Goal: Task Accomplishment & Management: Manage account settings

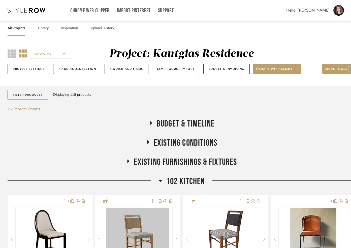
scroll to position [0, 0]
click at [7, 55] on icon at bounding box center [11, 53] width 9 height 9
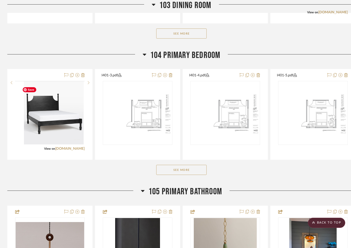
scroll to position [538, 0]
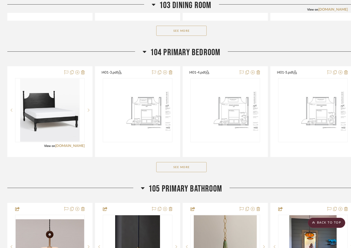
click at [179, 172] on button "See More" at bounding box center [181, 167] width 50 height 10
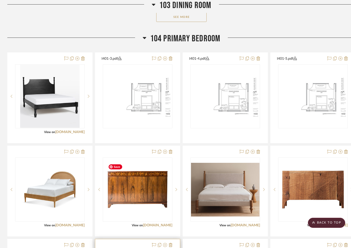
scroll to position [552, 1]
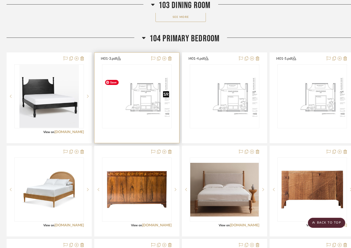
click at [148, 110] on img "0" at bounding box center [137, 96] width 69 height 44
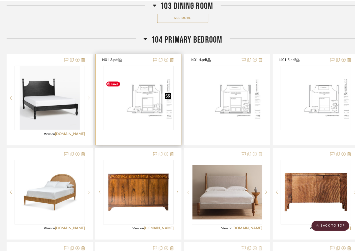
scroll to position [0, 0]
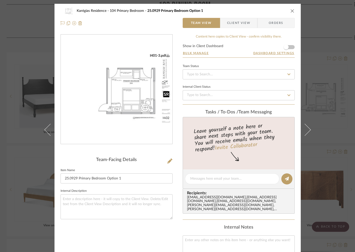
click at [148, 110] on img "0" at bounding box center [116, 89] width 111 height 72
click at [290, 11] on icon "close" at bounding box center [292, 11] width 4 height 4
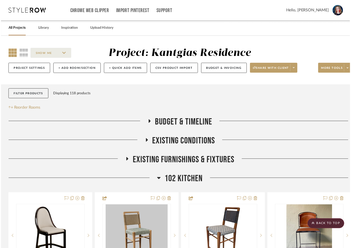
scroll to position [552, 1]
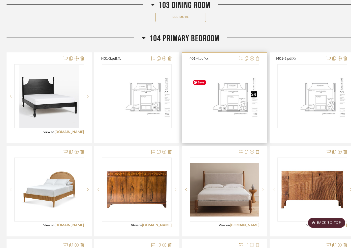
click at [226, 107] on img "0" at bounding box center [224, 96] width 69 height 44
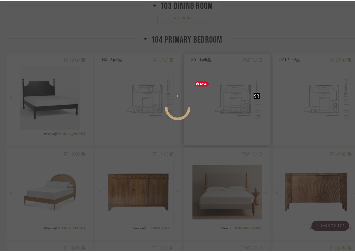
scroll to position [0, 0]
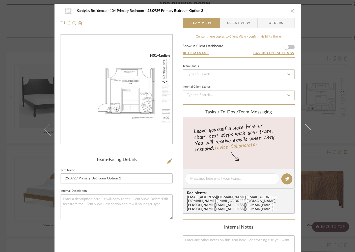
click at [111, 94] on img "0" at bounding box center [116, 89] width 111 height 72
click at [292, 11] on icon "close" at bounding box center [292, 11] width 4 height 4
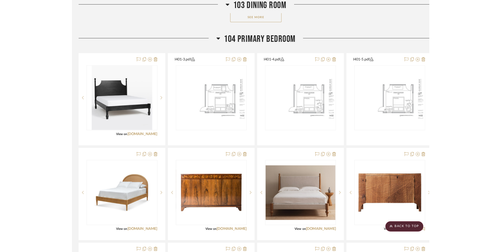
scroll to position [552, 0]
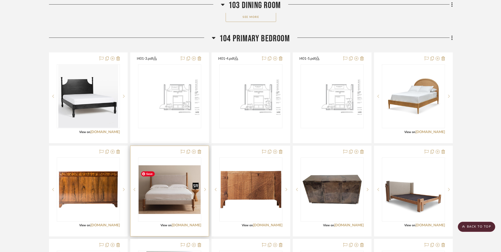
click at [154, 195] on img "0" at bounding box center [169, 189] width 62 height 49
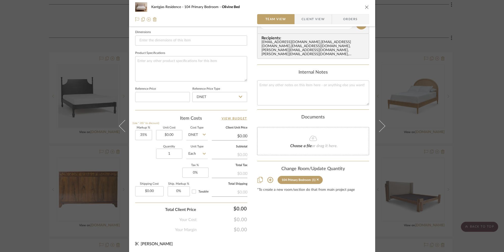
scroll to position [216, 0]
click at [317, 7] on icon "close" at bounding box center [367, 7] width 4 height 4
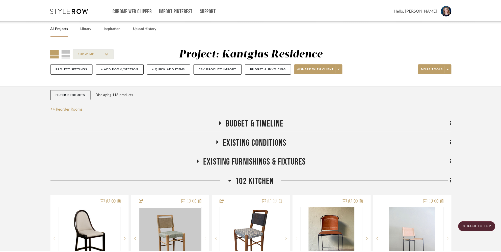
scroll to position [552, 0]
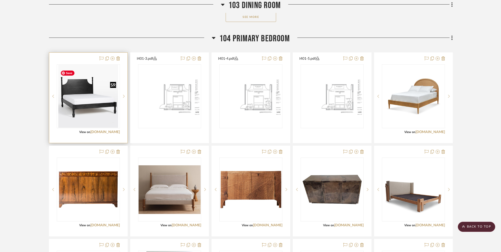
click at [94, 113] on img "0" at bounding box center [88, 96] width 60 height 63
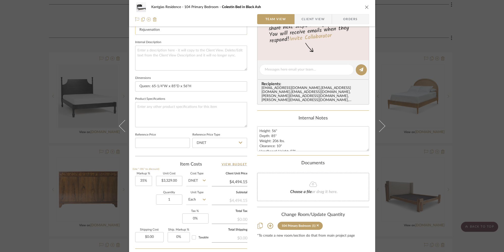
scroll to position [169, 0]
click at [18, 43] on div "Kantgias Residence 104 Primary Bedroom Colestin Bed in Black Ash Team View Clie…" at bounding box center [252, 126] width 504 height 252
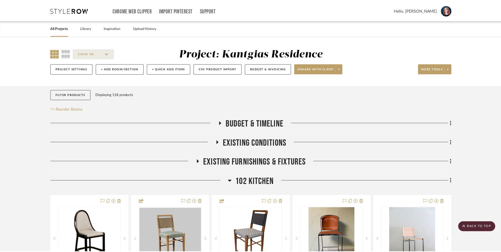
scroll to position [552, 0]
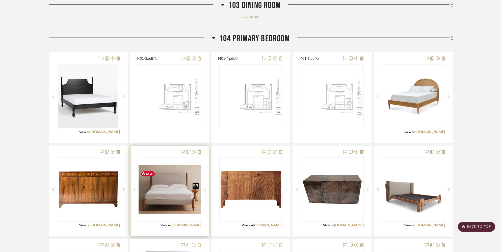
click at [169, 191] on img "0" at bounding box center [169, 189] width 62 height 49
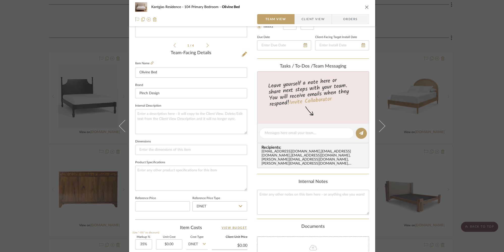
scroll to position [39, 0]
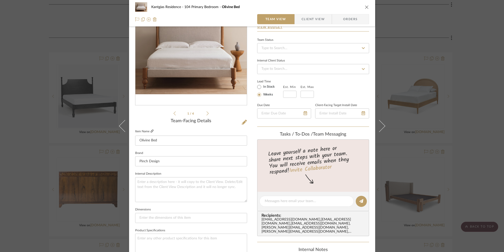
click at [151, 131] on icon at bounding box center [152, 131] width 3 height 3
click at [165, 215] on input at bounding box center [191, 218] width 112 height 10
paste input "84.45w × 84.45l × 47.64h"
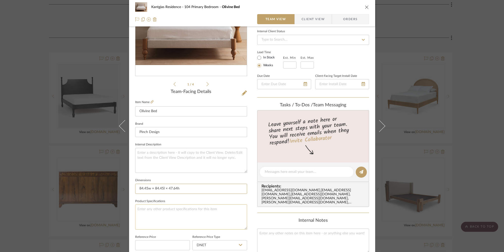
scroll to position [70, 0]
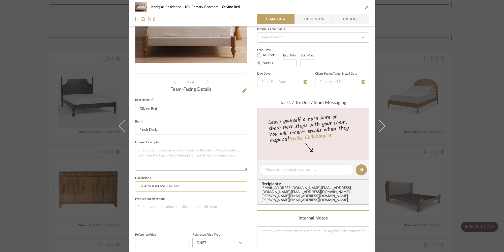
click at [149, 187] on input "84.45w × 84.45l × 47.64h" at bounding box center [191, 187] width 112 height 10
click at [165, 187] on input "84.45"W × 84.45l × 47.64h" at bounding box center [191, 187] width 112 height 10
click at [182, 188] on input "84.45"W × 84.45"L × 47.64h" at bounding box center [191, 187] width 112 height 10
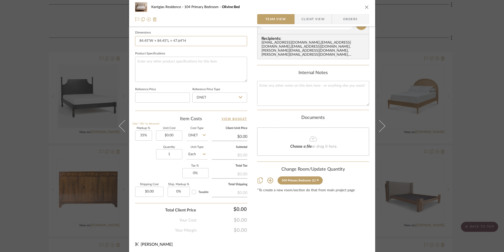
scroll to position [216, 0]
type input "84.45"W × 84.45"L × 47.64"H"
click at [317, 7] on icon "close" at bounding box center [367, 7] width 4 height 4
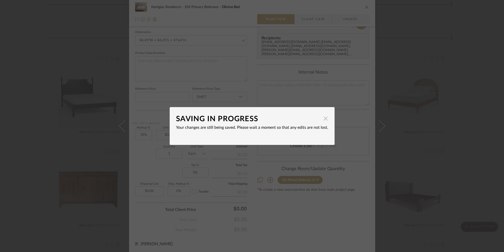
click at [317, 121] on span "button" at bounding box center [326, 118] width 10 height 10
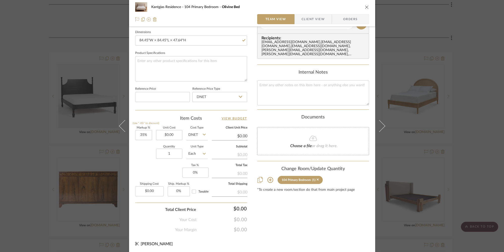
click at [317, 7] on icon "close" at bounding box center [367, 7] width 4 height 4
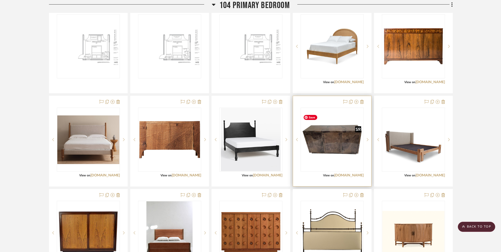
scroll to position [606, 0]
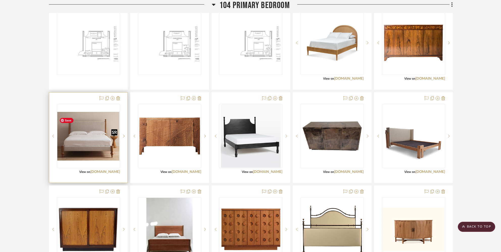
click at [102, 146] on img "0" at bounding box center [88, 136] width 62 height 49
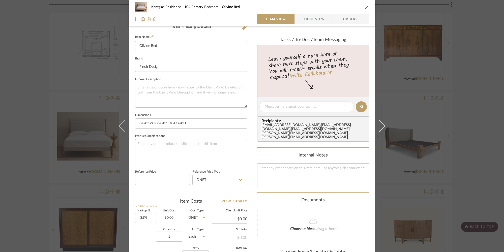
scroll to position [133, 0]
drag, startPoint x: 365, startPoint y: 7, endPoint x: 362, endPoint y: 11, distance: 5.2
click at [317, 7] on icon "close" at bounding box center [367, 7] width 4 height 4
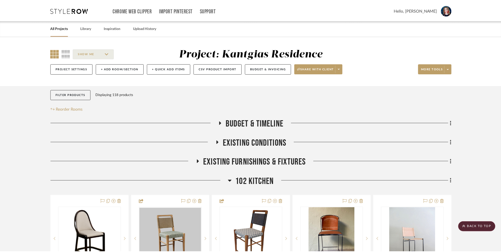
scroll to position [606, 0]
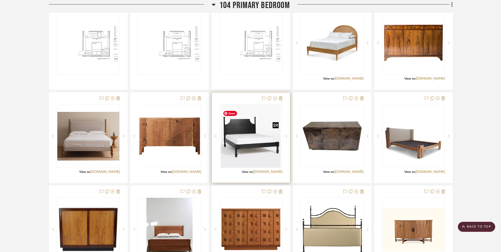
click at [249, 143] on img "0" at bounding box center [251, 136] width 60 height 63
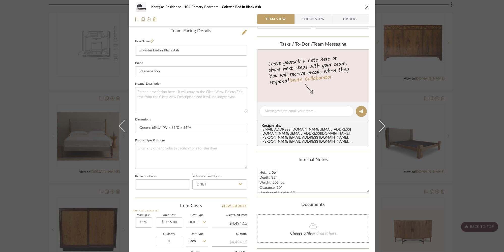
scroll to position [128, 0]
click at [317, 5] on icon "close" at bounding box center [367, 7] width 4 height 4
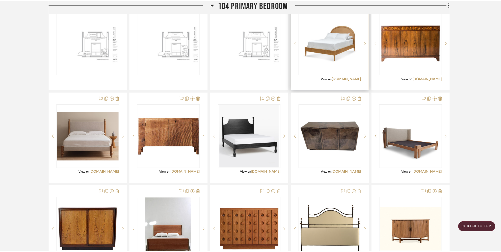
scroll to position [606, 0]
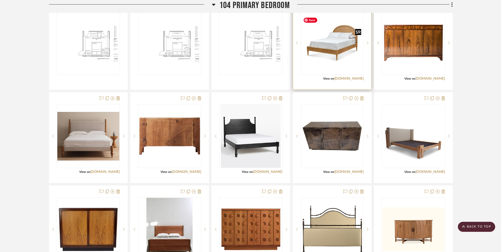
click at [317, 57] on img "0" at bounding box center [332, 43] width 62 height 62
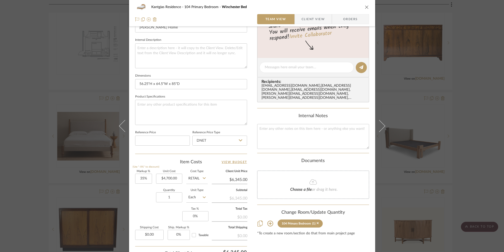
scroll to position [184, 0]
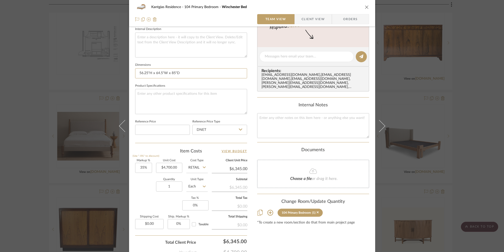
drag, startPoint x: 155, startPoint y: 74, endPoint x: 132, endPoint y: 74, distance: 22.9
click at [131, 74] on div "Kantgias Residence 104 Primary Bedroom Winchester Bed Team View Client View Ord…" at bounding box center [252, 53] width 246 height 466
click at [177, 74] on input "64.5"W x 85"D" at bounding box center [191, 73] width 112 height 10
paste input "56.25"H x"
click at [182, 73] on input "64.5"W x 85"D x 56.25"H x" at bounding box center [191, 73] width 112 height 10
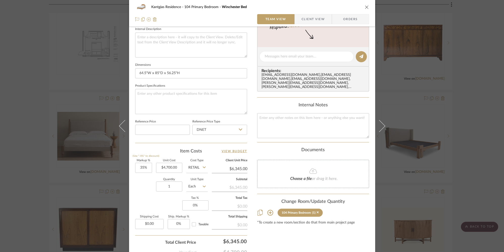
type input "64.5"W x 85"D x 56.25"H"
click at [317, 6] on icon "close" at bounding box center [367, 7] width 4 height 4
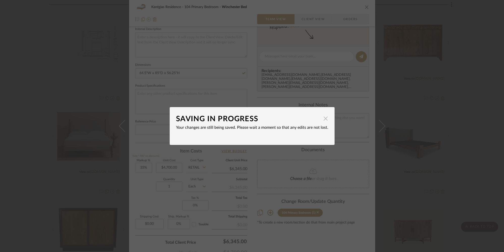
click at [317, 119] on span "button" at bounding box center [326, 118] width 10 height 10
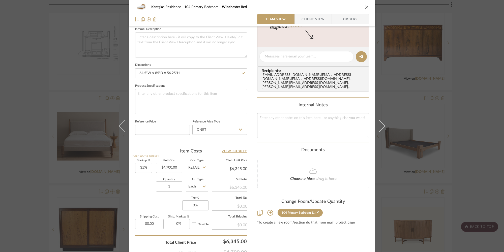
click at [317, 6] on icon "close" at bounding box center [367, 7] width 4 height 4
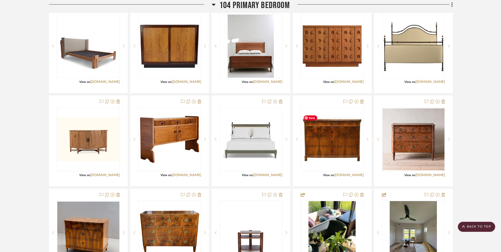
scroll to position [789, 0]
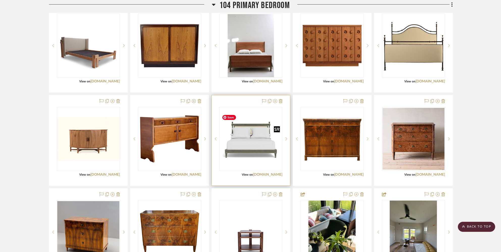
click at [246, 152] on img "0" at bounding box center [251, 139] width 62 height 62
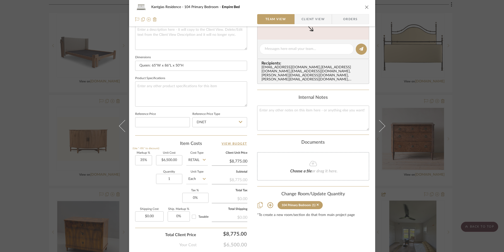
scroll to position [216, 0]
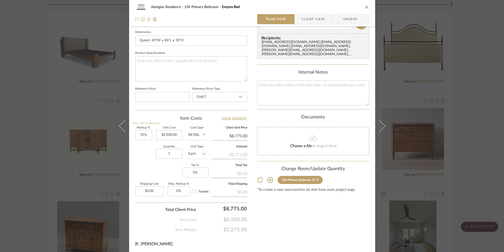
click at [317, 8] on icon "close" at bounding box center [367, 7] width 4 height 4
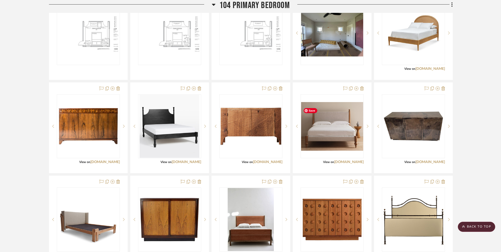
scroll to position [614, 0]
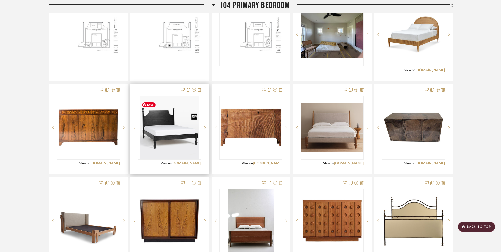
click at [168, 143] on img "0" at bounding box center [169, 127] width 60 height 63
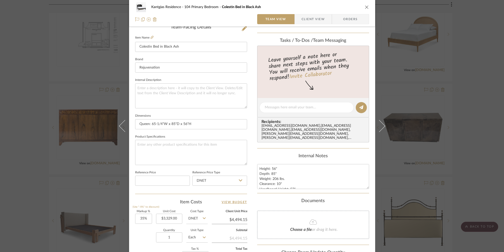
scroll to position [158, 0]
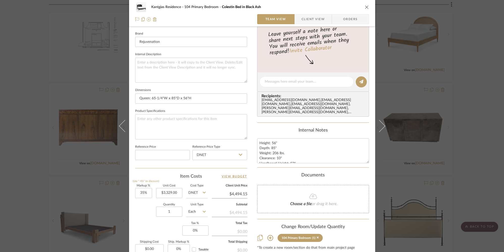
click at [317, 5] on icon "close" at bounding box center [367, 7] width 4 height 4
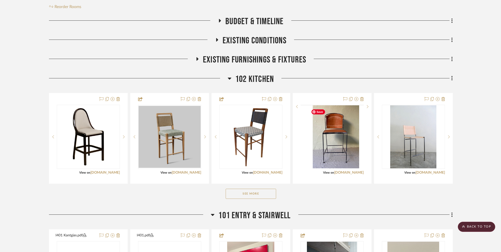
scroll to position [97, 0]
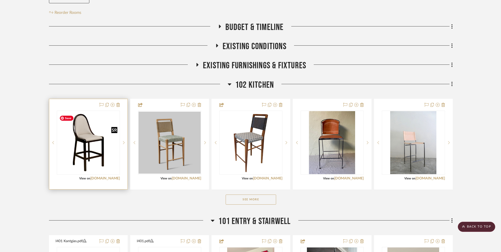
click at [84, 157] on img "0" at bounding box center [88, 143] width 62 height 62
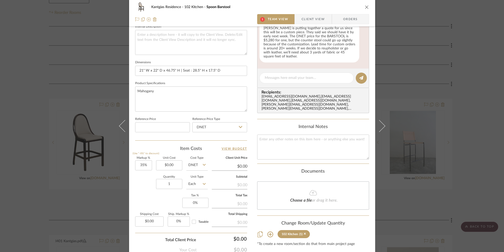
scroll to position [216, 0]
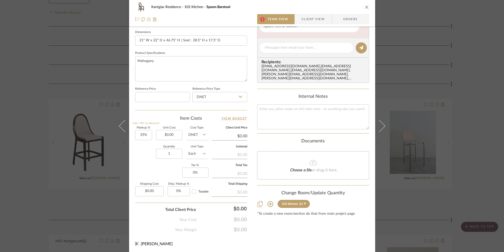
click at [317, 8] on icon "close" at bounding box center [367, 7] width 4 height 4
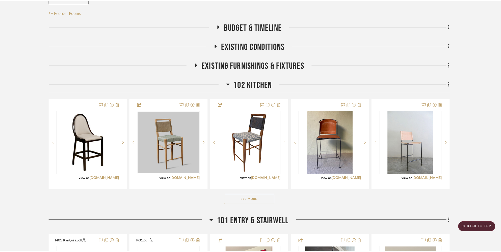
scroll to position [97, 0]
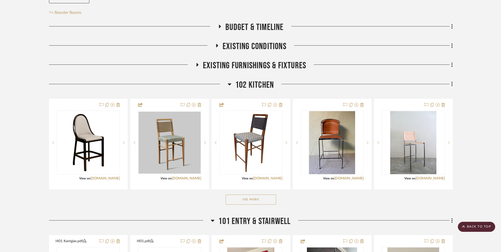
click at [268, 202] on button "See More" at bounding box center [250, 200] width 50 height 10
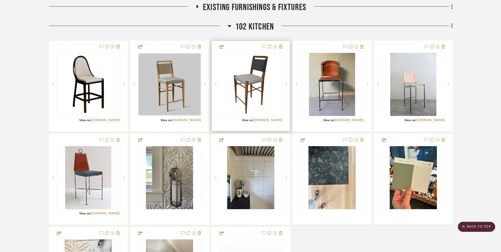
scroll to position [156, 0]
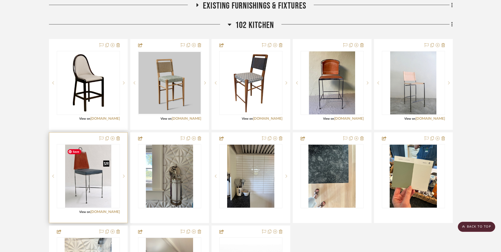
click at [85, 176] on img "0" at bounding box center [88, 176] width 46 height 63
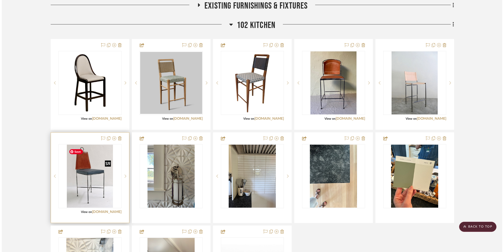
scroll to position [0, 0]
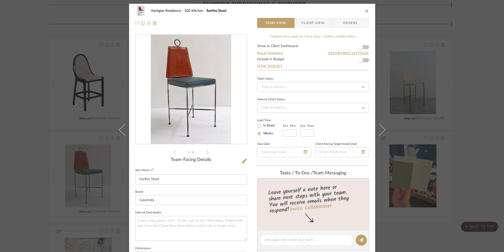
click at [317, 11] on icon "close" at bounding box center [367, 11] width 4 height 4
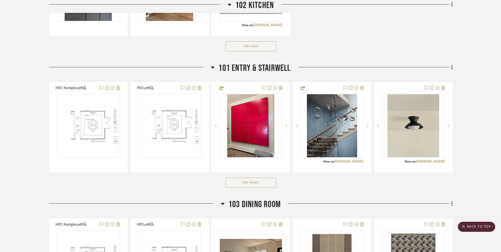
scroll to position [437, 0]
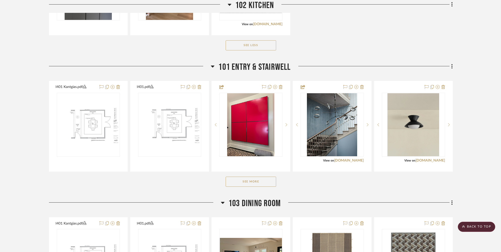
click at [265, 186] on button "See More" at bounding box center [250, 182] width 50 height 10
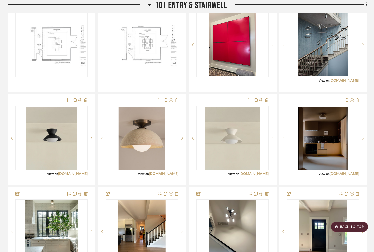
scroll to position [611, 0]
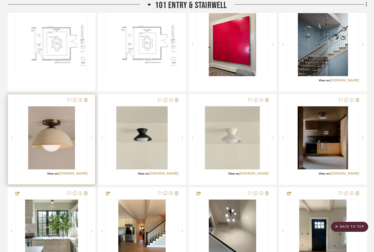
click at [91, 140] on icon at bounding box center [92, 138] width 2 height 4
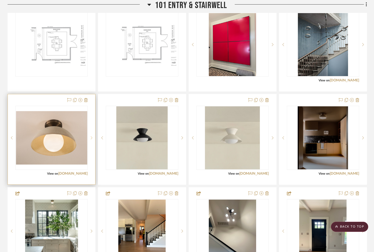
click at [91, 140] on icon at bounding box center [92, 138] width 2 height 4
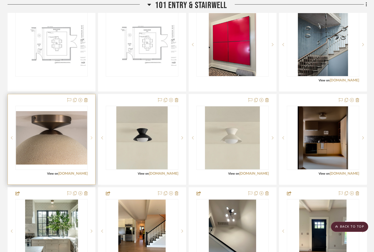
click at [91, 140] on icon at bounding box center [92, 138] width 2 height 4
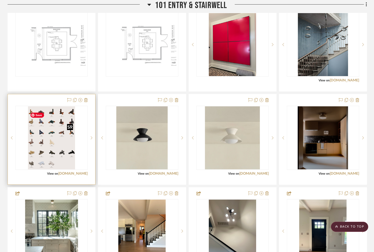
click at [57, 143] on img "3" at bounding box center [51, 137] width 47 height 63
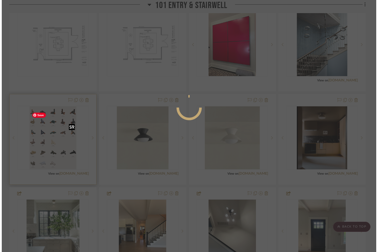
scroll to position [0, 0]
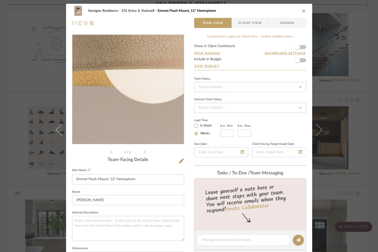
click at [118, 109] on img "0" at bounding box center [128, 89] width 82 height 109
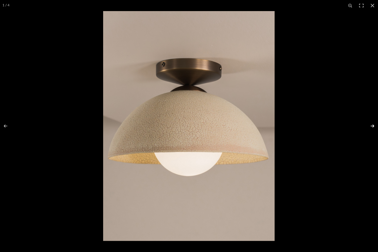
click at [317, 126] on button at bounding box center [369, 125] width 18 height 25
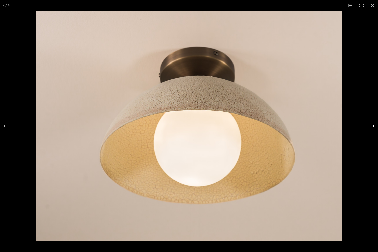
click at [317, 126] on button at bounding box center [369, 125] width 18 height 25
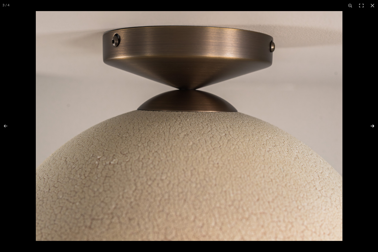
click at [317, 126] on button at bounding box center [369, 125] width 18 height 25
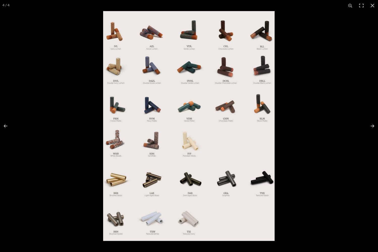
click at [246, 37] on img at bounding box center [188, 126] width 171 height 230
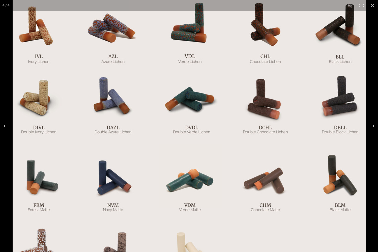
click at [246, 51] on img at bounding box center [189, 220] width 353 height 473
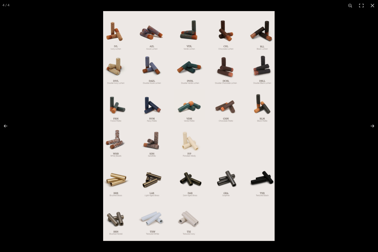
click at [116, 37] on img at bounding box center [188, 126] width 171 height 230
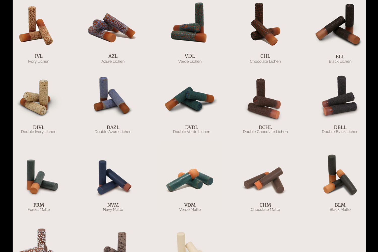
click at [317, 5] on button at bounding box center [372, 5] width 11 height 11
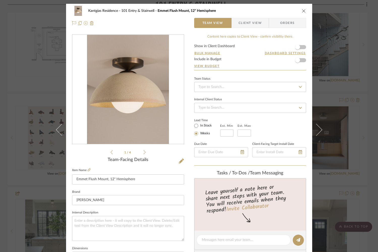
click at [303, 10] on icon "close" at bounding box center [304, 11] width 4 height 4
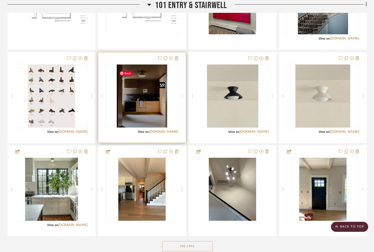
scroll to position [653, 0]
click at [183, 98] on sr-next-btn at bounding box center [183, 96] width 8 height 4
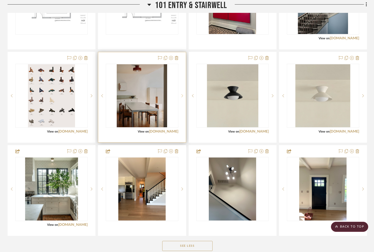
click at [183, 98] on sr-next-btn at bounding box center [183, 96] width 8 height 4
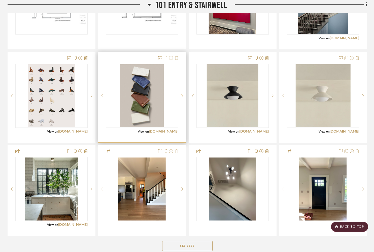
click at [182, 97] on icon at bounding box center [183, 95] width 2 height 3
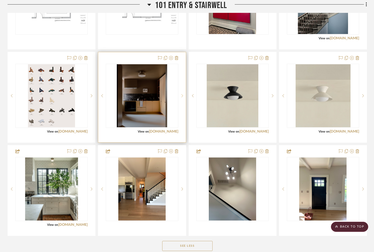
click at [182, 97] on icon at bounding box center [183, 95] width 2 height 3
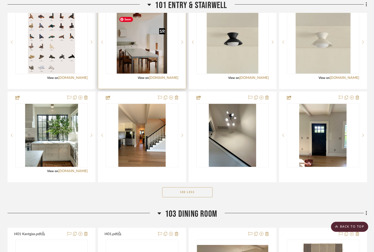
scroll to position [708, 0]
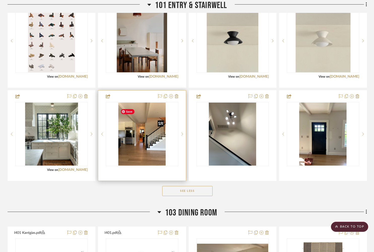
click at [137, 122] on img "0" at bounding box center [142, 134] width 47 height 63
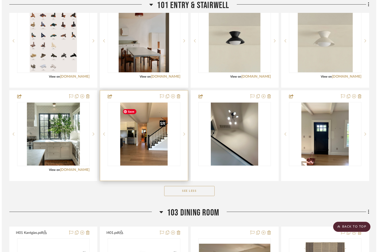
scroll to position [0, 0]
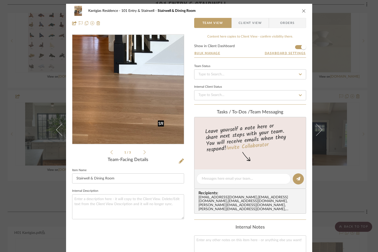
click at [137, 122] on img "0" at bounding box center [128, 89] width 82 height 109
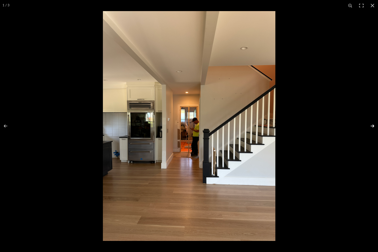
click at [317, 125] on button at bounding box center [369, 125] width 18 height 25
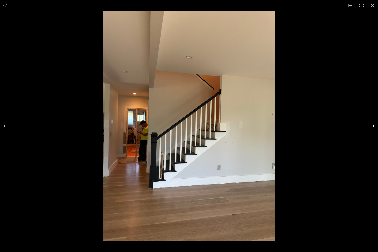
click at [317, 125] on button at bounding box center [369, 125] width 18 height 25
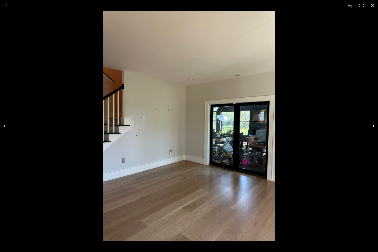
click at [317, 125] on button at bounding box center [369, 125] width 18 height 25
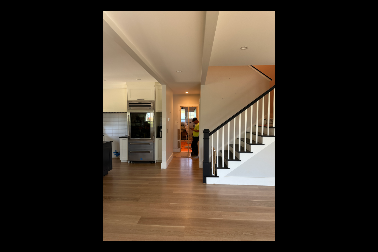
click at [317, 5] on button at bounding box center [372, 5] width 11 height 11
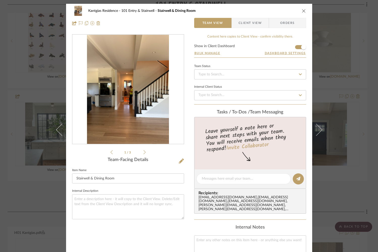
click at [302, 11] on icon "close" at bounding box center [304, 11] width 4 height 4
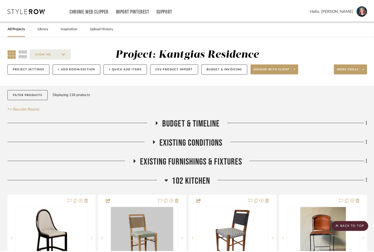
scroll to position [708, 0]
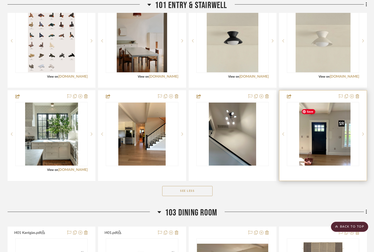
click at [317, 146] on div at bounding box center [323, 134] width 72 height 64
click at [312, 142] on img "0" at bounding box center [323, 134] width 47 height 63
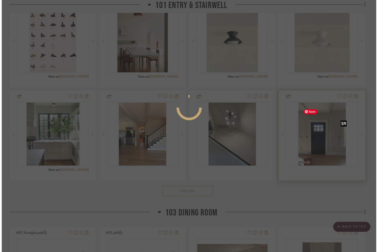
scroll to position [0, 0]
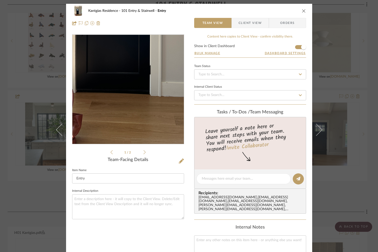
click at [125, 124] on img "0" at bounding box center [128, 89] width 82 height 109
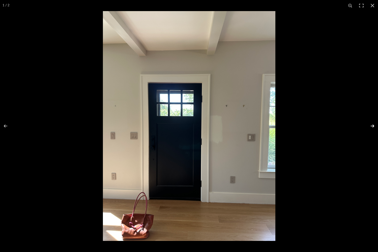
click at [317, 125] on button at bounding box center [369, 125] width 18 height 25
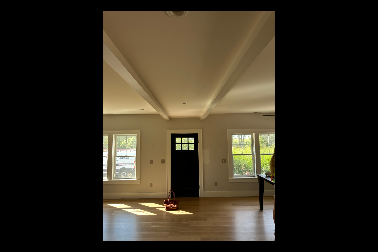
click at [317, 125] on button at bounding box center [369, 125] width 18 height 25
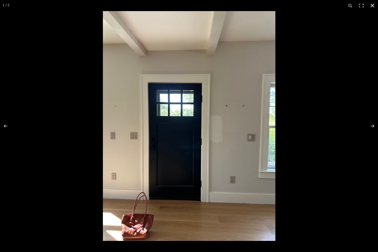
click at [317, 5] on button at bounding box center [372, 5] width 11 height 11
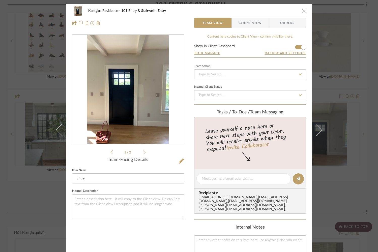
click at [302, 11] on icon "close" at bounding box center [304, 11] width 4 height 4
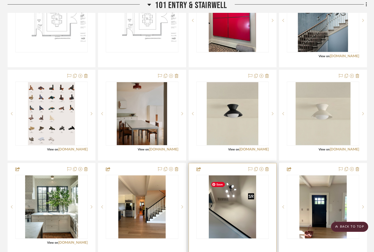
scroll to position [634, 0]
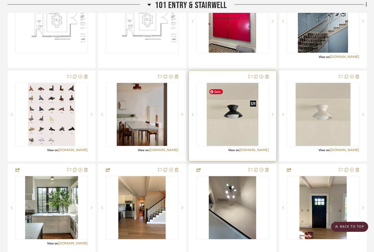
click at [240, 135] on img "0" at bounding box center [232, 114] width 51 height 63
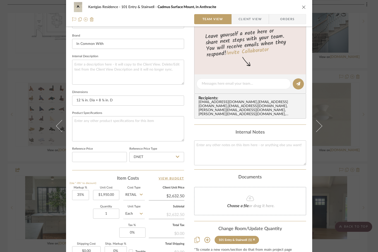
scroll to position [121, 0]
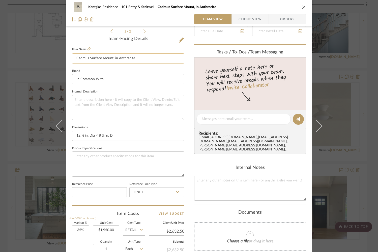
click at [111, 60] on input "Cadmus Surface Mount, in Anthracite" at bounding box center [128, 58] width 112 height 10
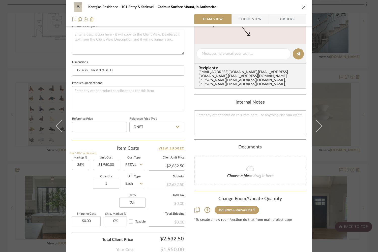
scroll to position [216, 0]
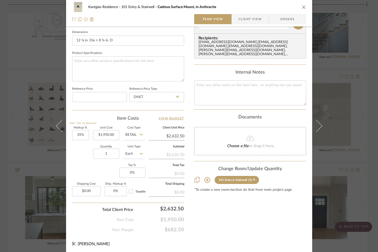
type input "Cadmus Surface Mount in Anthracite"
click at [302, 7] on icon "close" at bounding box center [304, 7] width 4 height 4
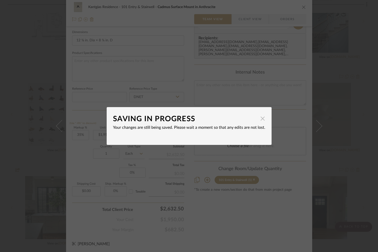
click at [260, 121] on span "button" at bounding box center [263, 118] width 10 height 10
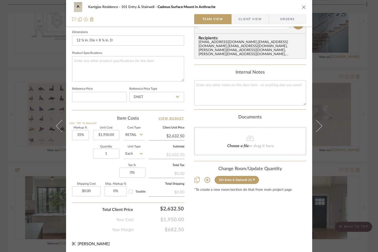
click at [303, 7] on icon "close" at bounding box center [304, 7] width 4 height 4
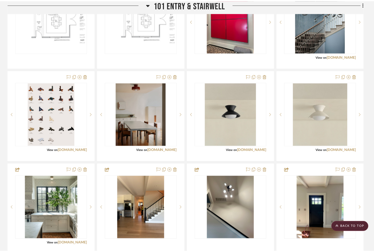
scroll to position [634, 0]
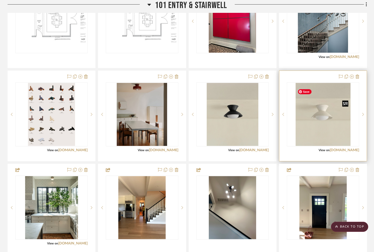
click at [317, 120] on img "0" at bounding box center [323, 114] width 55 height 63
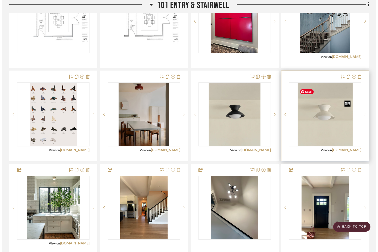
scroll to position [0, 0]
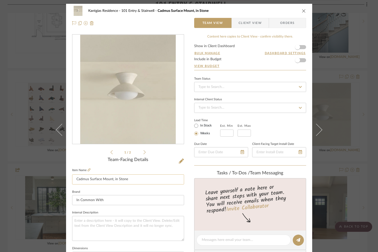
click at [111, 180] on input "Cadmus Surface Mount, in Stone" at bounding box center [128, 179] width 112 height 10
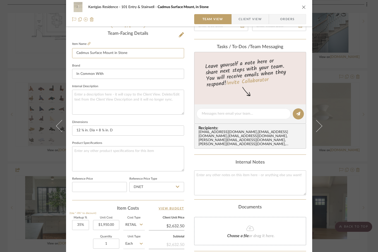
scroll to position [216, 0]
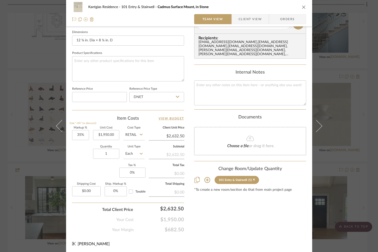
type input "Cadmus Surface Mount in Stone"
click at [302, 6] on icon "close" at bounding box center [304, 7] width 4 height 4
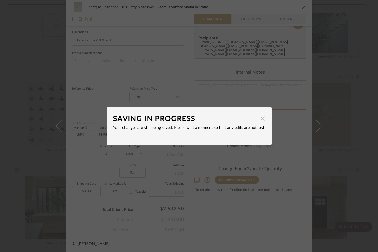
click at [262, 120] on span "button" at bounding box center [263, 118] width 10 height 10
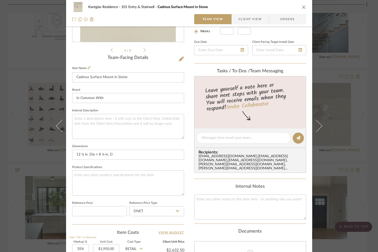
scroll to position [0, 0]
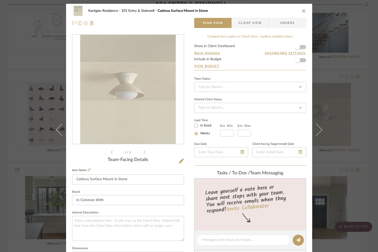
click at [302, 10] on icon "close" at bounding box center [304, 11] width 4 height 4
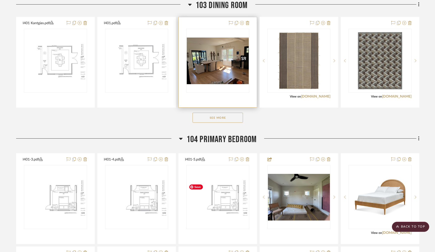
scroll to position [827, 0]
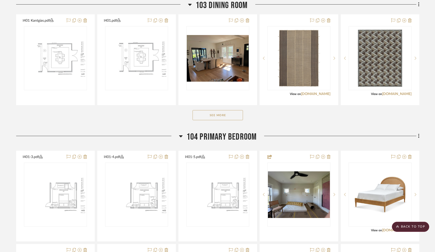
click at [203, 117] on button "See More" at bounding box center [218, 115] width 50 height 10
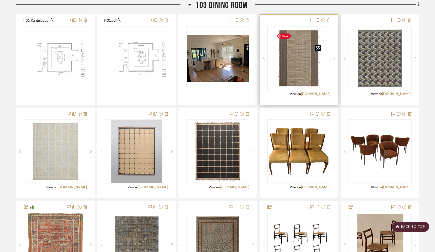
click at [306, 69] on img "0" at bounding box center [299, 58] width 48 height 63
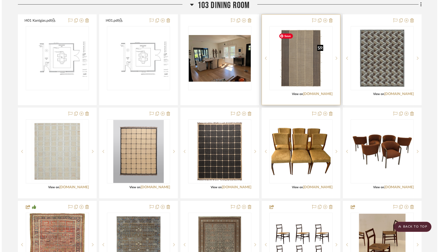
scroll to position [0, 0]
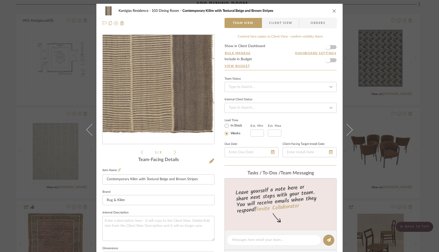
click at [172, 124] on img "0" at bounding box center [158, 89] width 84 height 109
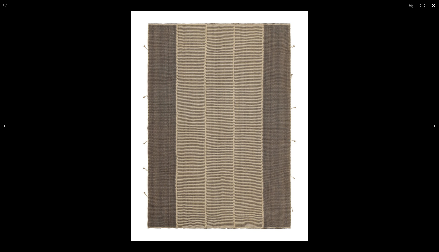
click at [317, 6] on button at bounding box center [433, 5] width 11 height 11
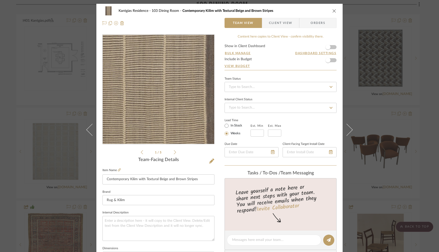
click at [161, 107] on img "0" at bounding box center [158, 89] width 84 height 109
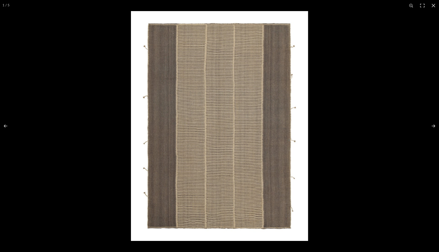
click at [178, 104] on img at bounding box center [219, 126] width 177 height 230
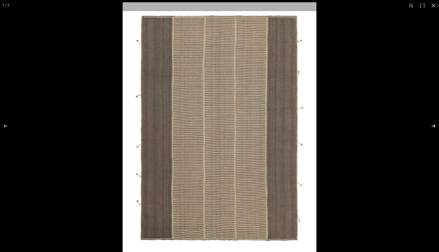
click at [317, 125] on button at bounding box center [430, 125] width 18 height 25
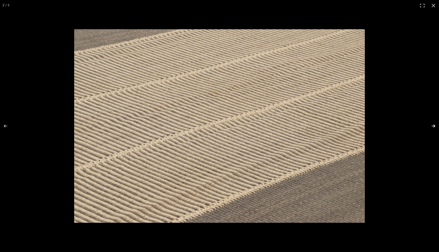
click at [317, 125] on button at bounding box center [430, 125] width 18 height 25
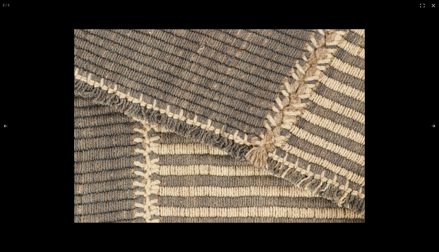
click at [317, 6] on button at bounding box center [433, 5] width 11 height 11
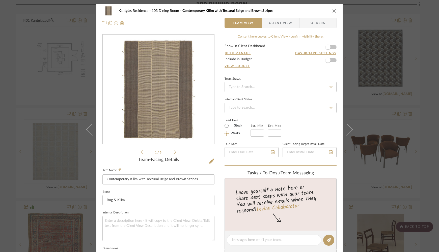
click at [317, 11] on icon "close" at bounding box center [334, 11] width 4 height 4
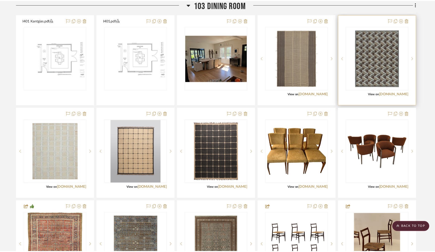
scroll to position [827, 0]
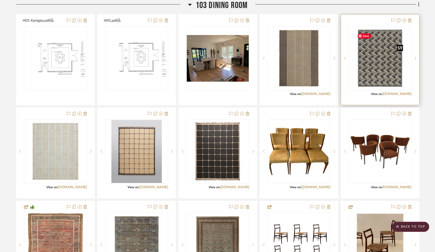
click at [317, 77] on img "0" at bounding box center [380, 58] width 50 height 63
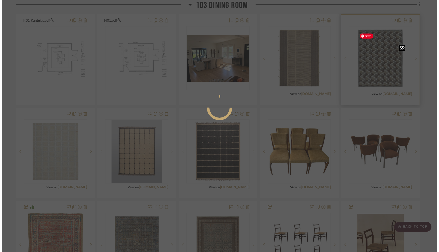
scroll to position [0, 0]
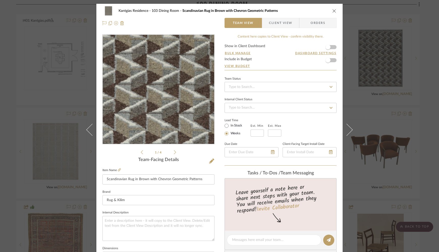
click at [156, 101] on img "0" at bounding box center [158, 89] width 87 height 109
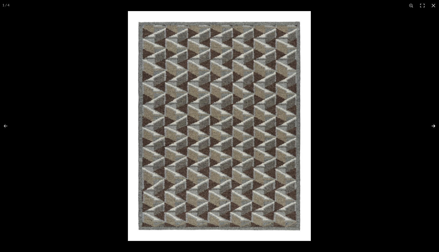
click at [317, 126] on button at bounding box center [430, 125] width 18 height 25
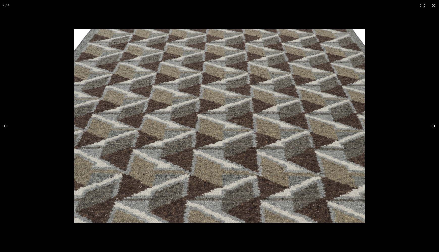
click at [317, 126] on button at bounding box center [430, 125] width 18 height 25
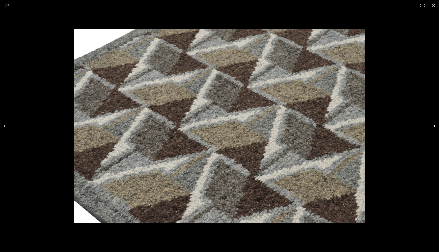
click at [317, 126] on button at bounding box center [430, 125] width 18 height 25
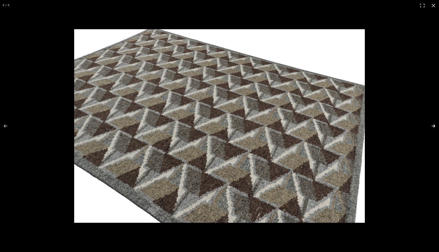
click at [317, 126] on button at bounding box center [430, 125] width 18 height 25
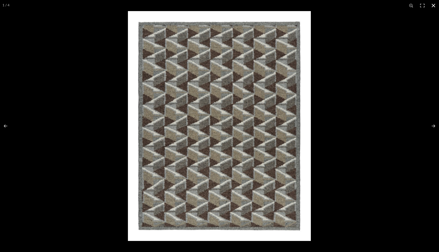
click at [317, 8] on button at bounding box center [433, 5] width 11 height 11
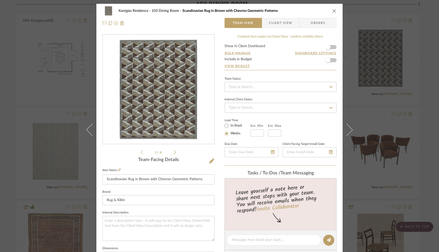
click at [317, 10] on icon "close" at bounding box center [334, 11] width 4 height 4
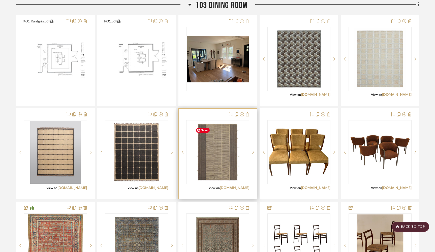
scroll to position [826, 0]
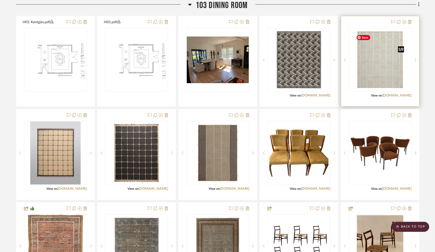
click at [317, 72] on div at bounding box center [380, 60] width 63 height 64
click at [317, 69] on img "0" at bounding box center [380, 59] width 52 height 63
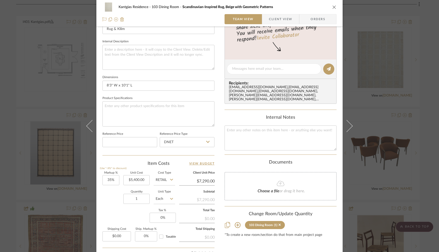
scroll to position [191, 0]
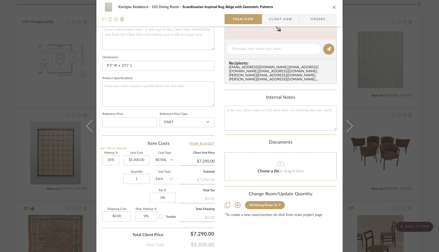
click at [278, 203] on icon at bounding box center [279, 205] width 2 height 4
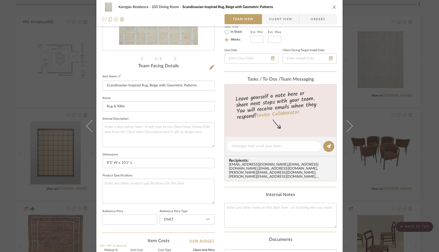
click at [317, 6] on icon "close" at bounding box center [334, 7] width 4 height 4
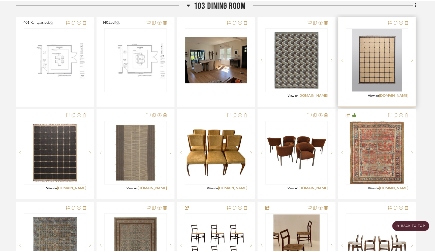
scroll to position [826, 0]
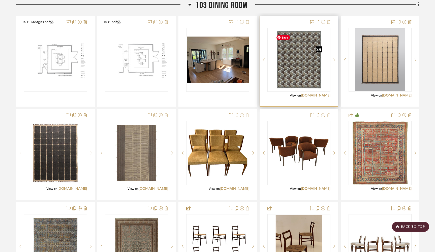
click at [304, 64] on img "0" at bounding box center [299, 59] width 50 height 63
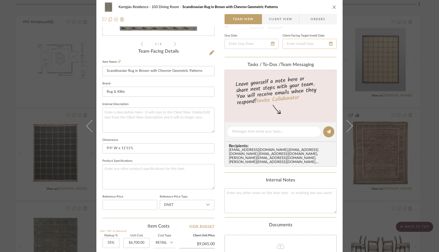
scroll to position [0, 0]
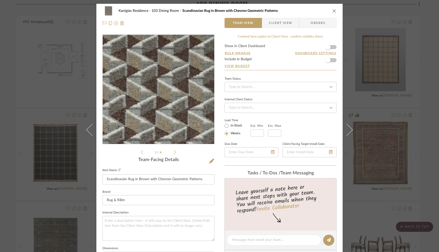
click at [173, 113] on img "0" at bounding box center [158, 89] width 87 height 109
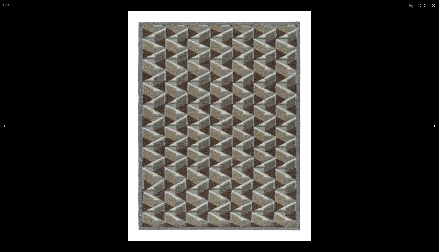
click at [317, 125] on button at bounding box center [430, 125] width 18 height 25
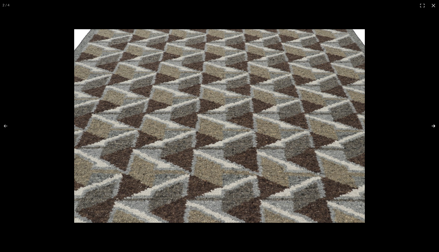
click at [317, 125] on button at bounding box center [430, 125] width 18 height 25
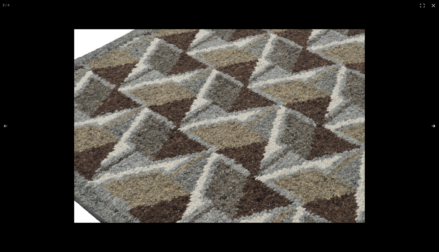
click at [317, 125] on button at bounding box center [430, 125] width 18 height 25
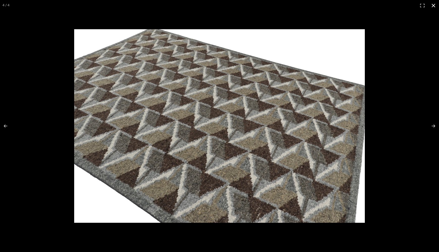
click at [317, 4] on button at bounding box center [433, 5] width 11 height 11
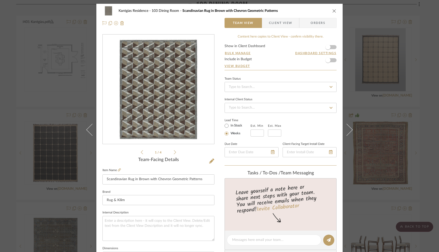
click at [317, 10] on icon "close" at bounding box center [334, 11] width 4 height 4
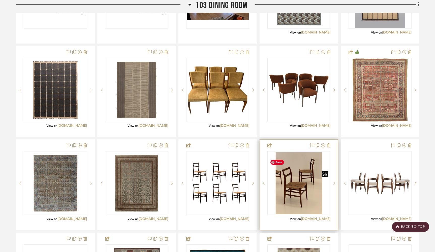
scroll to position [890, 0]
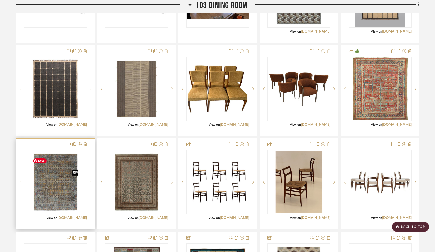
click at [60, 200] on img "0" at bounding box center [56, 182] width 50 height 63
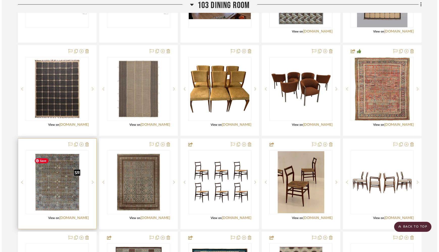
scroll to position [0, 0]
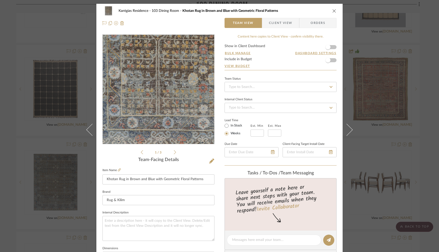
click at [142, 118] on img "0" at bounding box center [158, 89] width 87 height 109
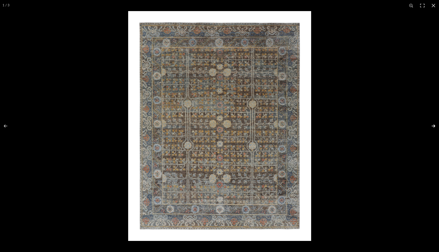
click at [317, 125] on button at bounding box center [430, 125] width 18 height 25
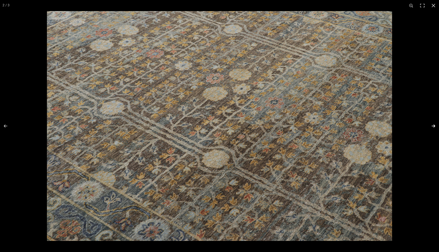
click at [317, 125] on button at bounding box center [430, 125] width 18 height 25
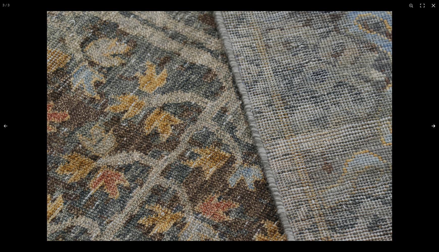
click at [317, 125] on button at bounding box center [430, 125] width 18 height 25
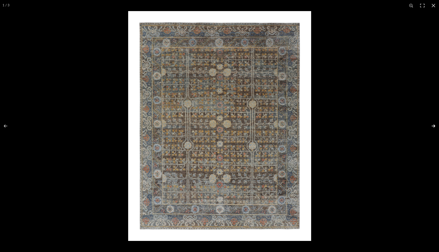
click at [317, 125] on button at bounding box center [430, 125] width 18 height 25
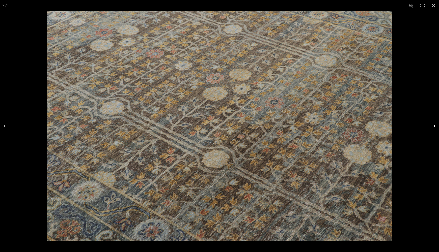
click at [317, 125] on button at bounding box center [430, 125] width 18 height 25
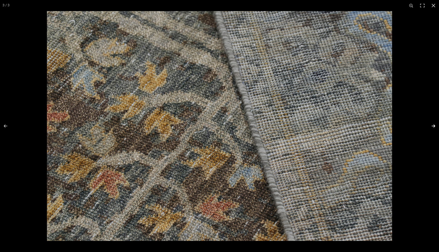
click at [317, 125] on button at bounding box center [430, 125] width 18 height 25
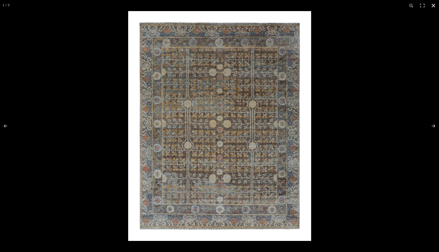
click at [317, 6] on button at bounding box center [433, 5] width 11 height 11
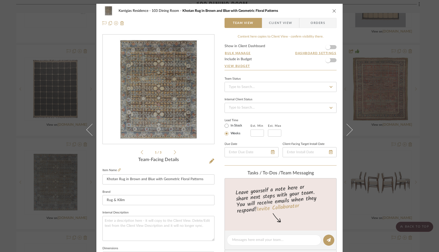
drag, startPoint x: 332, startPoint y: 10, endPoint x: 324, endPoint y: 14, distance: 8.8
click at [317, 10] on icon "close" at bounding box center [334, 11] width 4 height 4
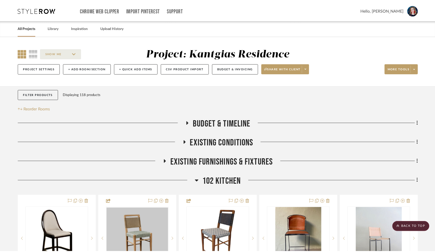
scroll to position [890, 0]
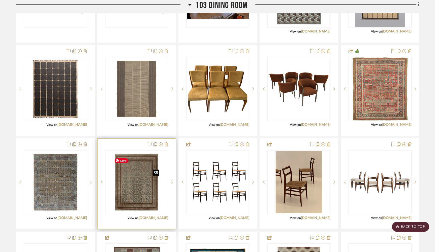
click at [142, 188] on img "0" at bounding box center [136, 182] width 49 height 63
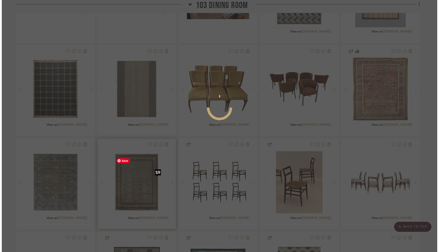
scroll to position [0, 0]
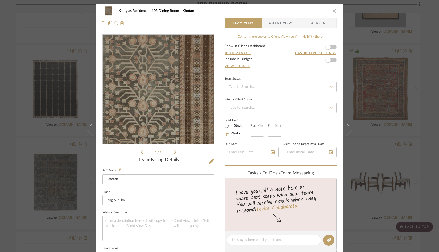
click at [175, 99] on img "0" at bounding box center [158, 89] width 85 height 109
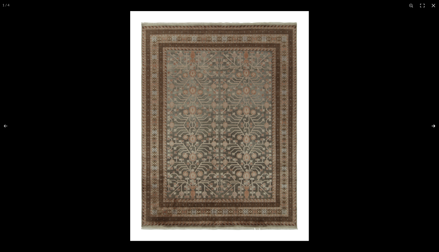
click at [317, 126] on button at bounding box center [430, 125] width 18 height 25
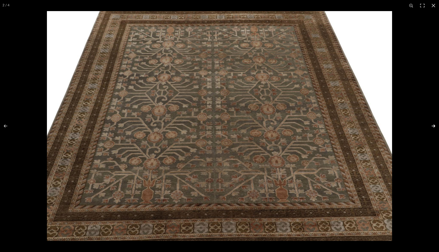
click at [317, 126] on button at bounding box center [430, 125] width 18 height 25
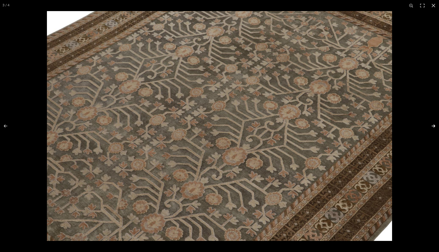
click at [317, 126] on button at bounding box center [430, 125] width 18 height 25
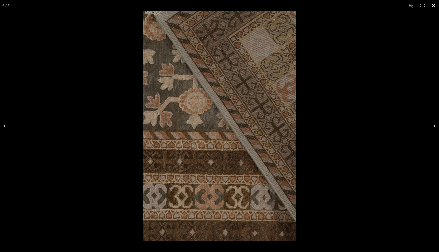
click at [317, 6] on button at bounding box center [433, 5] width 11 height 11
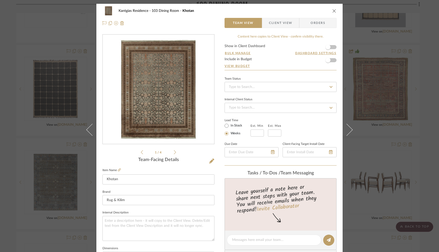
click at [317, 11] on icon "close" at bounding box center [334, 11] width 4 height 4
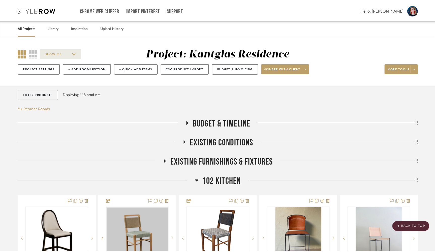
scroll to position [890, 0]
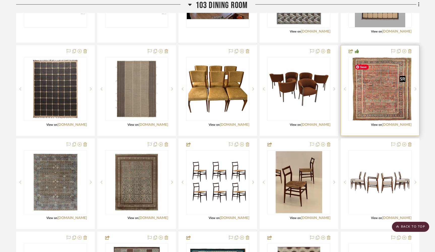
click at [317, 105] on div at bounding box center [380, 89] width 63 height 64
click at [317, 105] on img "0" at bounding box center [380, 88] width 55 height 63
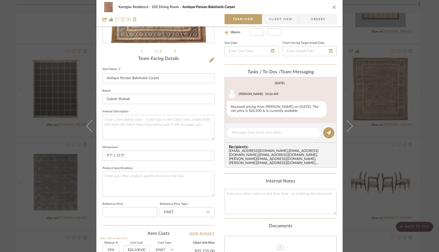
scroll to position [0, 0]
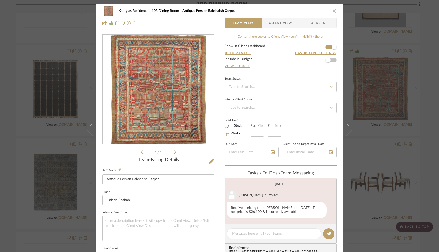
click at [317, 10] on icon "close" at bounding box center [334, 11] width 4 height 4
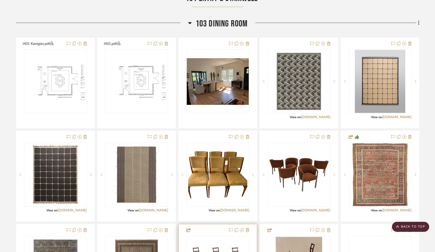
scroll to position [802, 0]
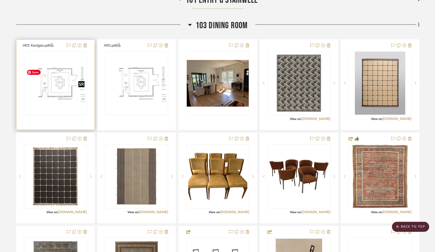
click at [57, 95] on img "0" at bounding box center [55, 83] width 62 height 40
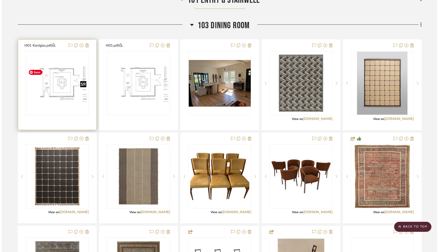
scroll to position [0, 0]
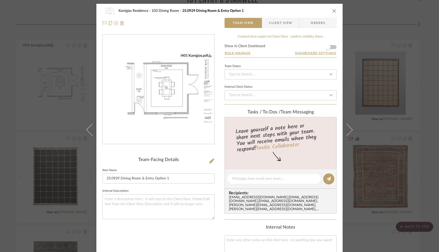
click at [140, 82] on img "0" at bounding box center [158, 89] width 111 height 72
click at [317, 10] on button "close" at bounding box center [334, 11] width 5 height 5
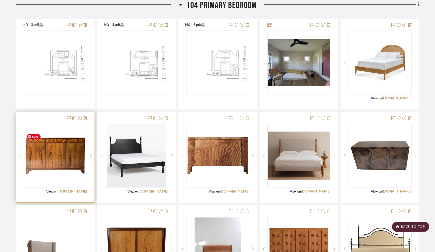
scroll to position [1333, 0]
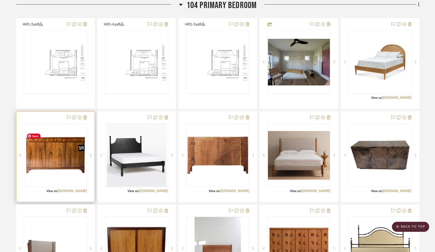
click at [29, 168] on img "0" at bounding box center [55, 155] width 62 height 62
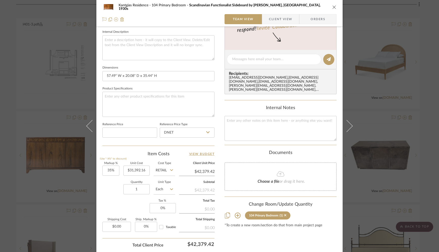
scroll to position [178, 0]
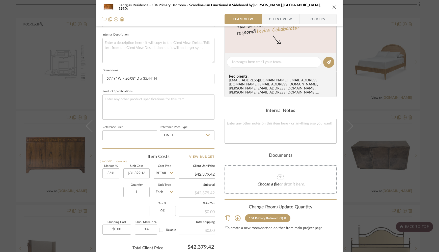
click at [317, 7] on icon "close" at bounding box center [334, 7] width 4 height 4
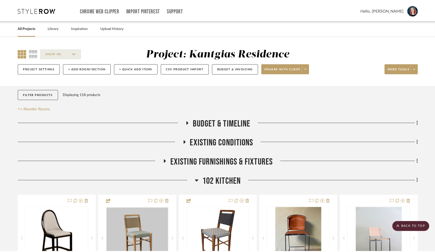
scroll to position [1333, 0]
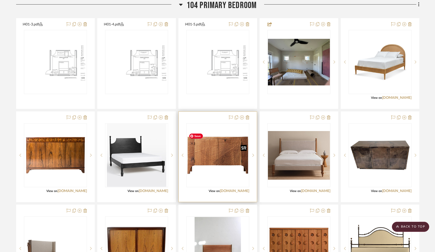
click at [232, 168] on img "0" at bounding box center [218, 155] width 62 height 62
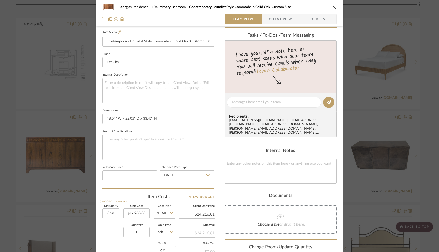
scroll to position [138, 0]
click at [317, 6] on icon "close" at bounding box center [334, 7] width 4 height 4
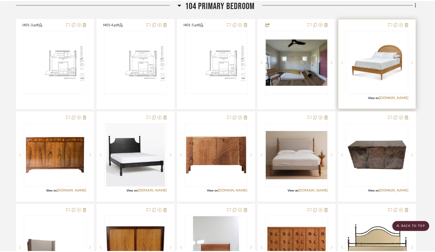
scroll to position [1333, 0]
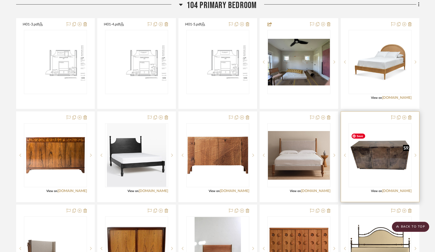
click at [317, 163] on img "0" at bounding box center [380, 155] width 62 height 62
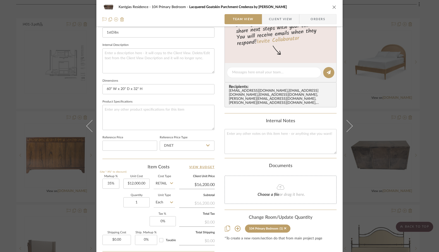
scroll to position [167, 0]
click at [317, 7] on icon "close" at bounding box center [334, 7] width 4 height 4
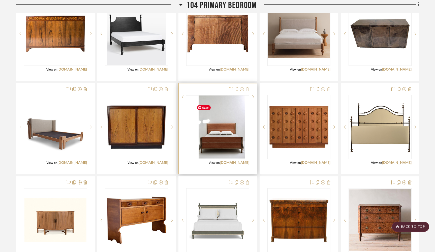
scroll to position [1457, 0]
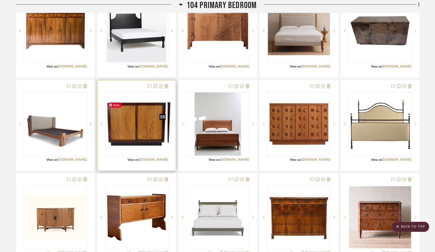
click at [132, 145] on img "0" at bounding box center [140, 124] width 63 height 63
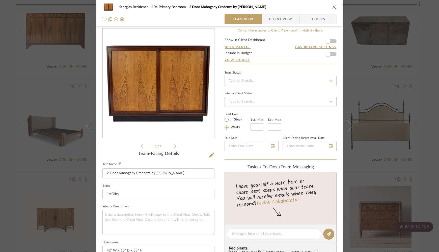
scroll to position [0, 0]
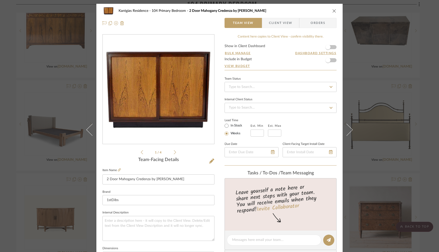
click at [317, 11] on icon "close" at bounding box center [334, 11] width 4 height 4
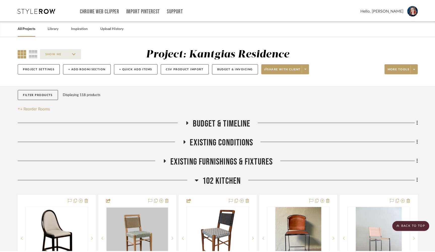
scroll to position [1457, 0]
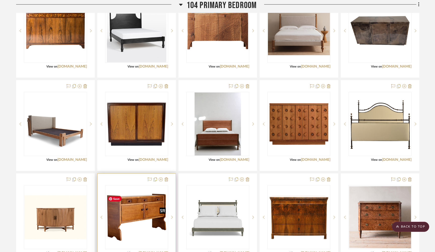
click at [132, 230] on img "0" at bounding box center [137, 217] width 62 height 62
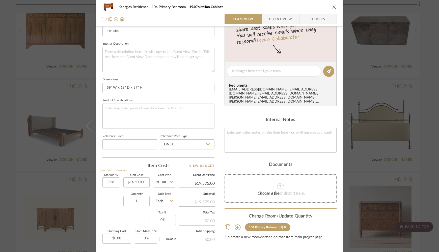
scroll to position [0, 0]
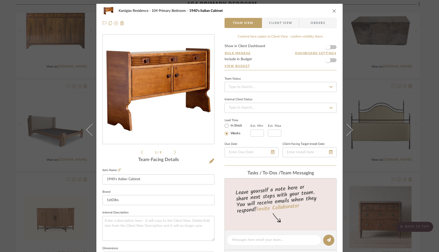
click at [317, 11] on icon "close" at bounding box center [334, 11] width 4 height 4
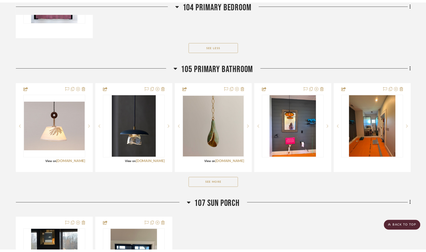
scroll to position [1876, 0]
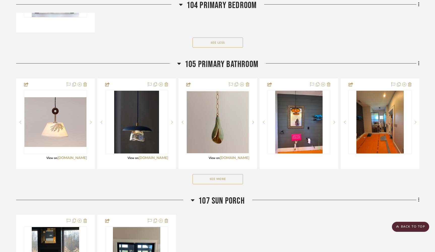
click at [178, 67] on icon at bounding box center [179, 64] width 4 height 6
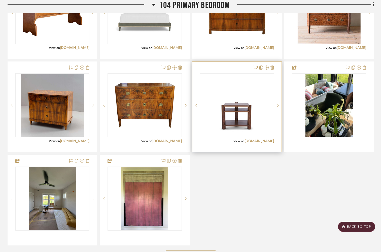
scroll to position [2187, 0]
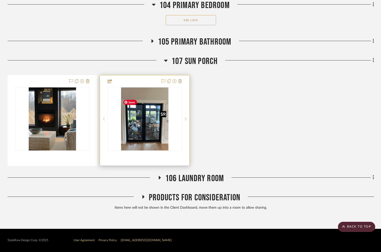
click at [153, 127] on img "0" at bounding box center [144, 118] width 47 height 63
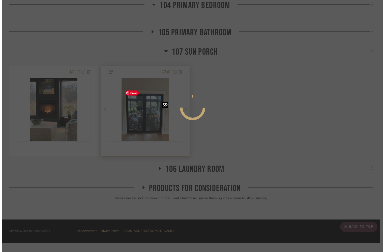
scroll to position [0, 0]
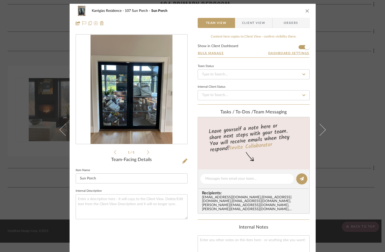
click at [143, 98] on img "0" at bounding box center [132, 89] width 82 height 109
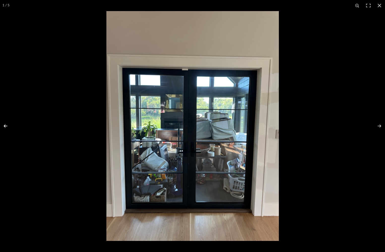
click at [4, 126] on button at bounding box center [9, 125] width 18 height 25
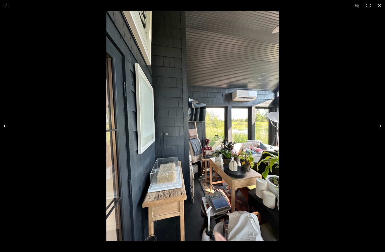
click at [5, 125] on button at bounding box center [9, 125] width 18 height 25
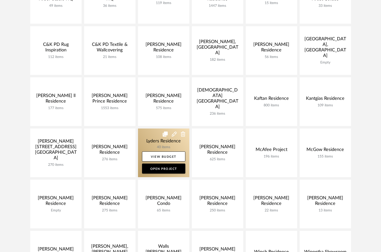
scroll to position [108, 0]
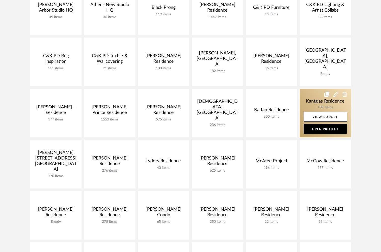
click at [308, 103] on link at bounding box center [325, 113] width 51 height 49
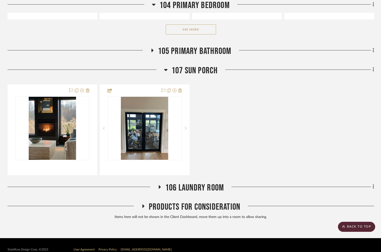
scroll to position [677, 0]
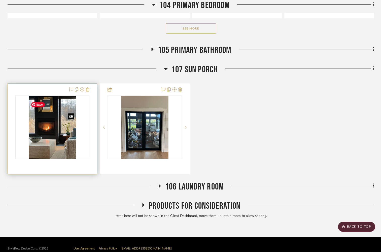
click at [58, 155] on div at bounding box center [52, 127] width 74 height 64
click at [62, 147] on img "0" at bounding box center [52, 127] width 47 height 63
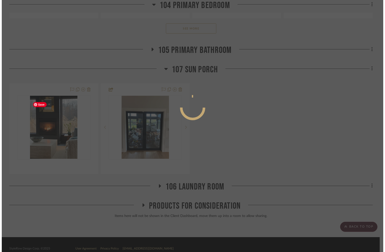
scroll to position [0, 0]
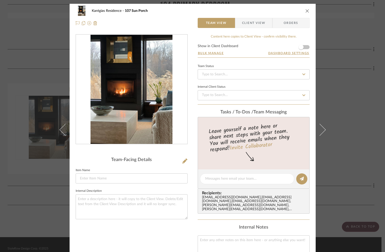
click at [151, 116] on div at bounding box center [131, 90] width 111 height 110
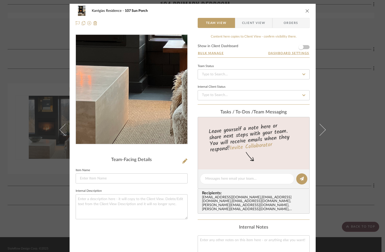
click at [137, 118] on img "0" at bounding box center [132, 89] width 82 height 109
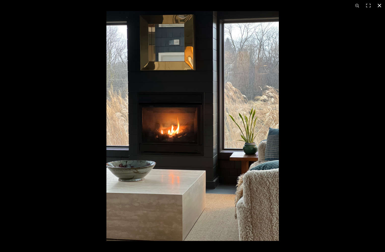
click at [317, 4] on button at bounding box center [379, 5] width 11 height 11
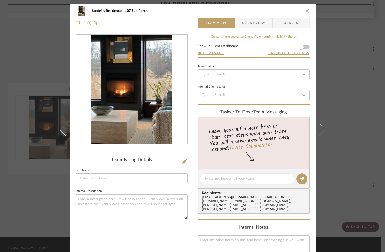
click at [305, 10] on icon "close" at bounding box center [307, 11] width 4 height 4
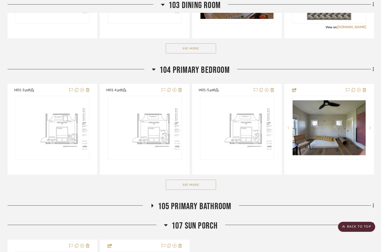
scroll to position [521, 0]
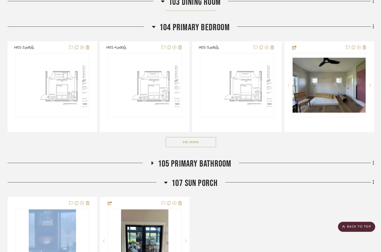
scroll to position [569, 0]
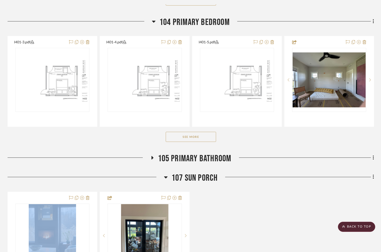
click at [179, 139] on button "See More" at bounding box center [191, 137] width 50 height 10
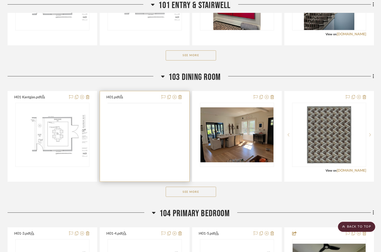
scroll to position [377, 0]
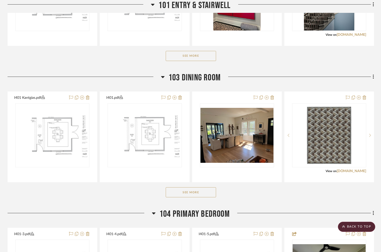
click at [207, 197] on button "See More" at bounding box center [191, 192] width 50 height 10
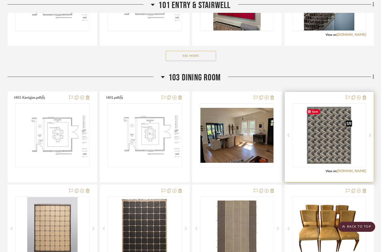
click at [317, 142] on img "0" at bounding box center [330, 135] width 50 height 63
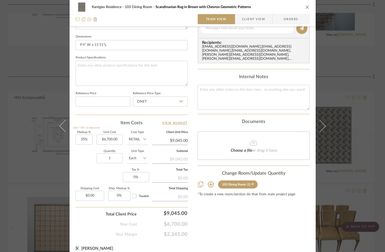
scroll to position [213, 0]
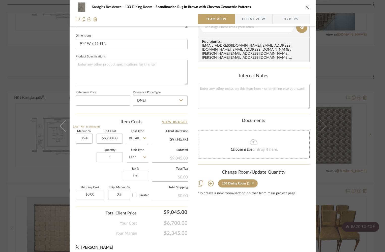
click at [252, 182] on icon at bounding box center [253, 183] width 2 height 2
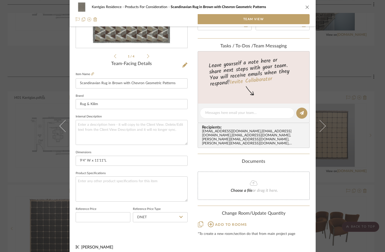
click at [306, 7] on icon "close" at bounding box center [307, 7] width 4 height 4
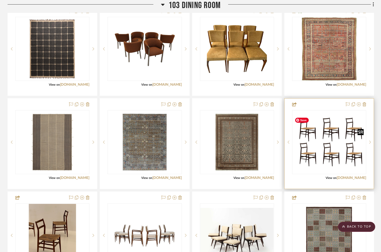
scroll to position [557, 0]
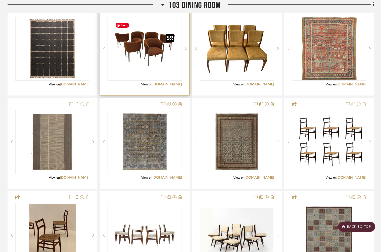
click at [149, 57] on img "0" at bounding box center [144, 48] width 63 height 63
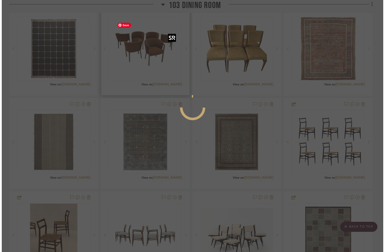
scroll to position [0, 0]
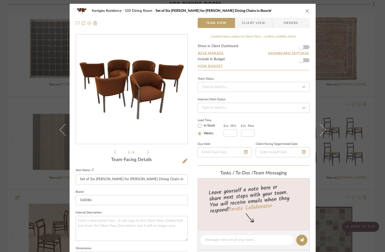
click at [154, 117] on img "0" at bounding box center [131, 89] width 109 height 109
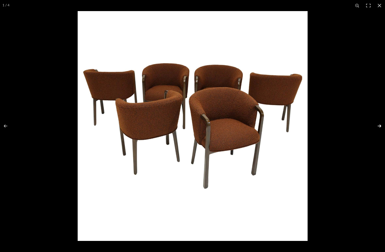
click at [317, 125] on button at bounding box center [376, 125] width 18 height 25
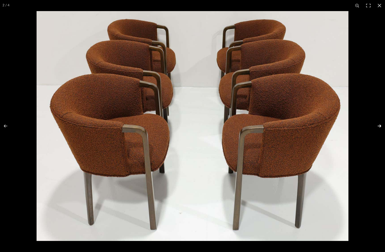
click at [317, 125] on button at bounding box center [376, 125] width 18 height 25
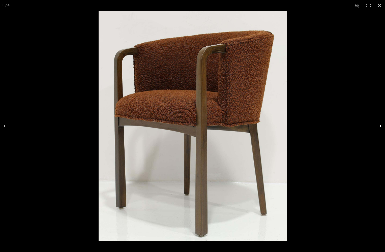
click at [317, 125] on button at bounding box center [376, 125] width 18 height 25
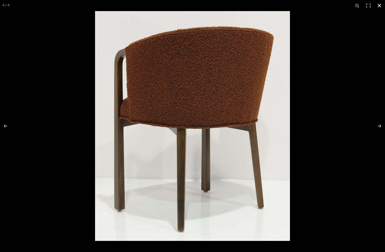
click at [317, 6] on button at bounding box center [379, 5] width 11 height 11
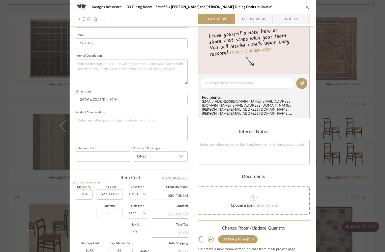
scroll to position [157, 0]
click at [305, 7] on icon "close" at bounding box center [307, 7] width 4 height 4
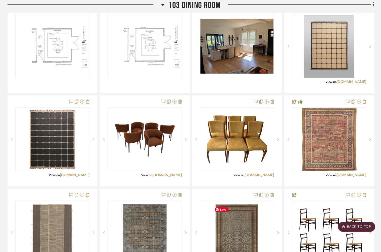
scroll to position [462, 0]
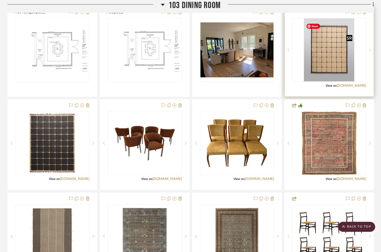
click at [317, 65] on img "0" at bounding box center [329, 49] width 50 height 63
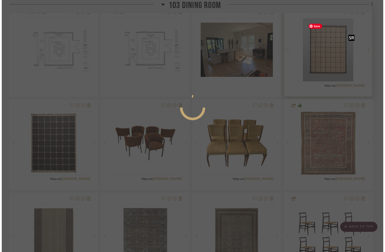
scroll to position [0, 0]
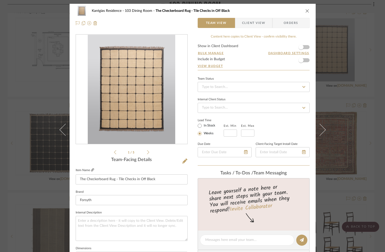
click at [91, 170] on icon at bounding box center [92, 169] width 3 height 3
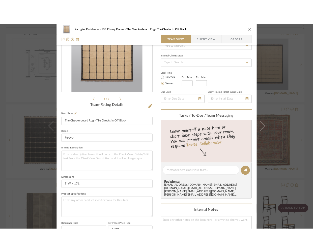
scroll to position [96, 0]
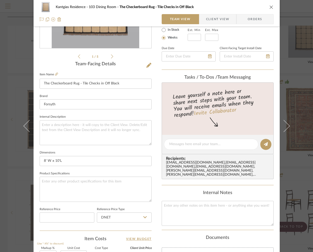
click at [269, 6] on icon "close" at bounding box center [271, 7] width 4 height 4
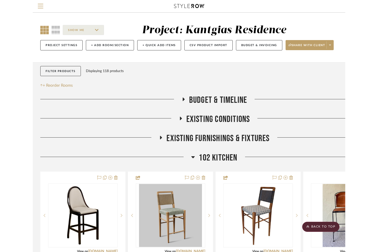
scroll to position [462, 0]
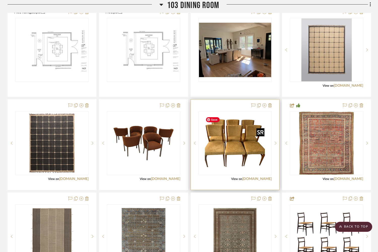
click at [226, 162] on img "0" at bounding box center [235, 143] width 63 height 63
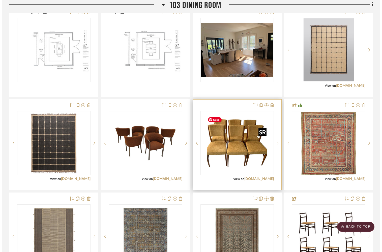
scroll to position [0, 0]
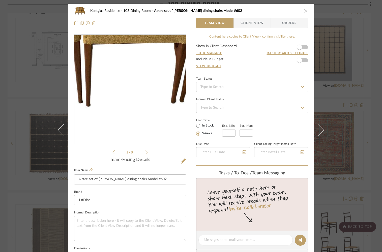
click at [127, 125] on img "0" at bounding box center [129, 89] width 109 height 109
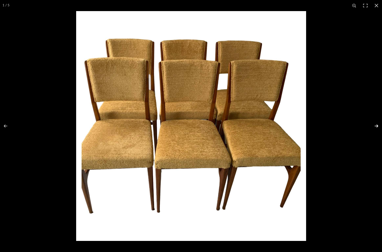
click at [373, 127] on button at bounding box center [373, 125] width 18 height 25
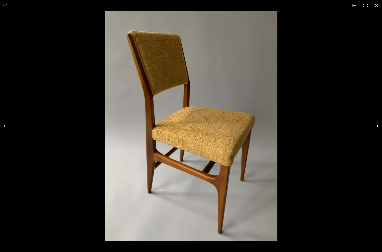
click at [373, 126] on button at bounding box center [373, 125] width 18 height 25
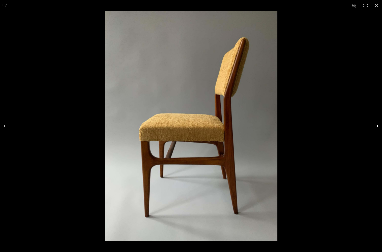
click at [373, 126] on button at bounding box center [373, 125] width 18 height 25
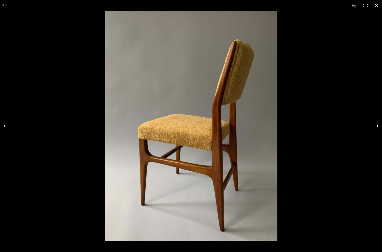
click at [373, 126] on button at bounding box center [373, 125] width 18 height 25
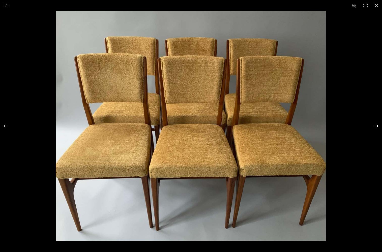
click at [373, 126] on button at bounding box center [373, 125] width 18 height 25
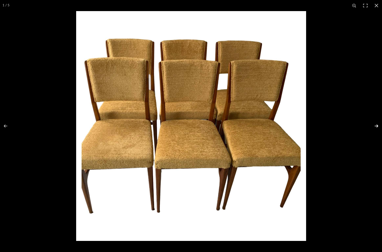
click at [373, 126] on button at bounding box center [373, 125] width 18 height 25
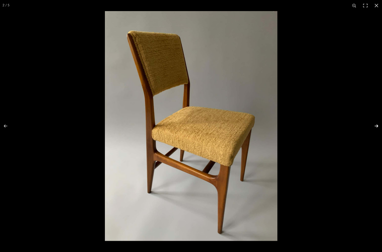
click at [373, 126] on button at bounding box center [373, 125] width 18 height 25
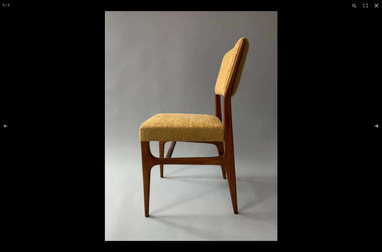
click at [373, 126] on button at bounding box center [373, 125] width 18 height 25
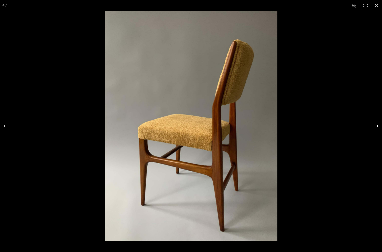
click at [373, 126] on button at bounding box center [373, 125] width 18 height 25
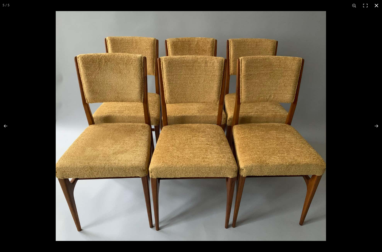
click at [378, 4] on button at bounding box center [376, 5] width 11 height 11
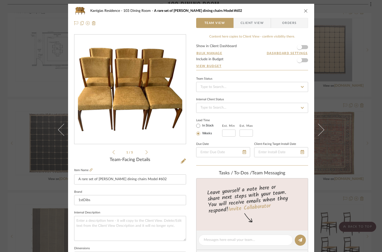
click at [304, 12] on icon "close" at bounding box center [306, 11] width 4 height 4
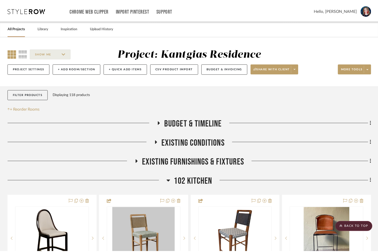
scroll to position [462, 0]
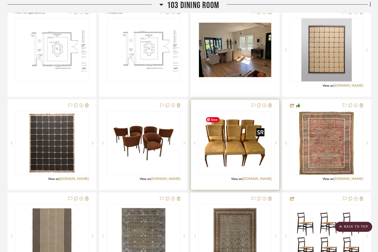
click at [240, 157] on img "0" at bounding box center [235, 143] width 63 height 63
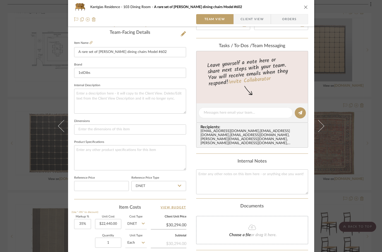
scroll to position [128, 0]
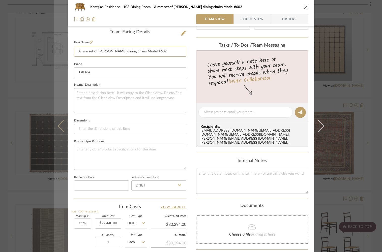
drag, startPoint x: 96, startPoint y: 52, endPoint x: 62, endPoint y: 51, distance: 34.8
click at [62, 51] on mat-dialog-content "Kantgias Residence 103 Dining Room A rare set of Gio Ponti dining chairs Model …" at bounding box center [191, 109] width 274 height 466
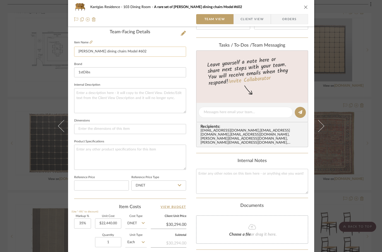
click at [93, 52] on input "Gio Ponti dining chairs Model #602" at bounding box center [130, 52] width 112 height 10
click at [104, 51] on input "Gio Ponti Dining chairs Model #602" at bounding box center [130, 52] width 112 height 10
type input "Gio Ponti Dining Chairs Model #602"
click at [102, 97] on textarea at bounding box center [130, 100] width 112 height 25
type textarea "A rare set of [PERSON_NAME] dining chairs Model #602"
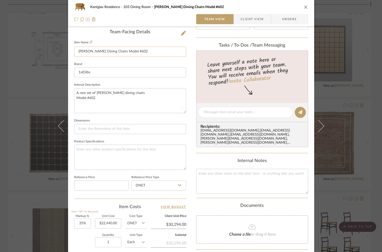
drag, startPoint x: 114, startPoint y: 52, endPoint x: 144, endPoint y: 54, distance: 30.1
click at [144, 54] on input "Gio Ponti Dining Chairs Model #602" at bounding box center [130, 52] width 112 height 10
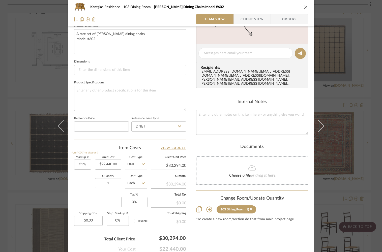
scroll to position [191, 0]
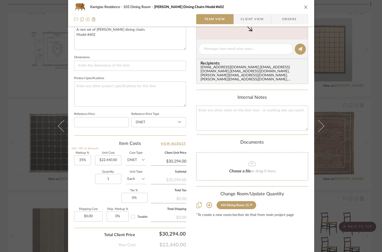
type input "[PERSON_NAME] Dining Chairs"
click at [304, 7] on icon "close" at bounding box center [306, 7] width 4 height 4
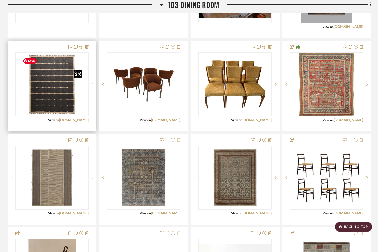
scroll to position [521, 0]
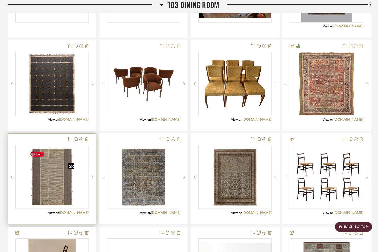
click at [51, 197] on img "0" at bounding box center [52, 177] width 48 height 63
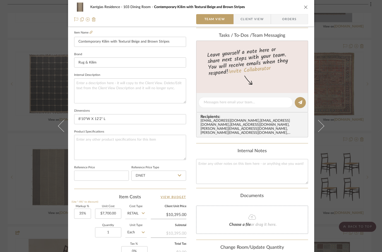
scroll to position [216, 0]
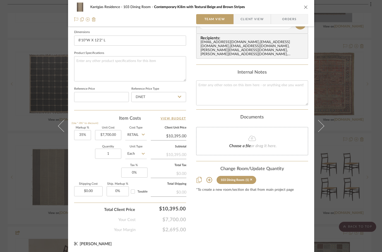
click at [207, 177] on icon at bounding box center [209, 180] width 6 height 6
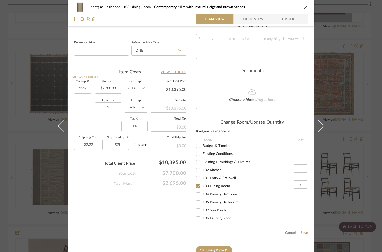
scroll to position [263, 0]
click at [289, 231] on button "Cancel" at bounding box center [290, 232] width 11 height 4
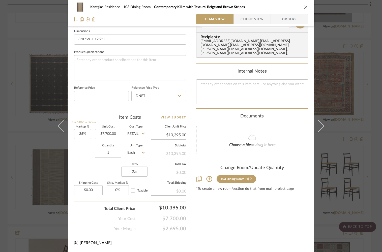
scroll to position [216, 0]
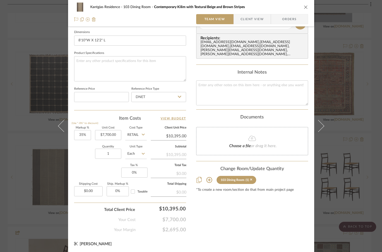
drag, startPoint x: 305, startPoint y: 6, endPoint x: 302, endPoint y: 8, distance: 3.6
click at [305, 6] on icon "close" at bounding box center [306, 7] width 4 height 4
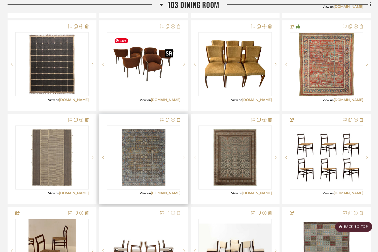
scroll to position [542, 0]
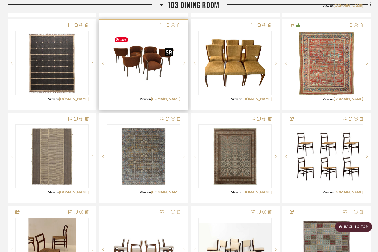
click at [133, 73] on img "0" at bounding box center [143, 63] width 63 height 63
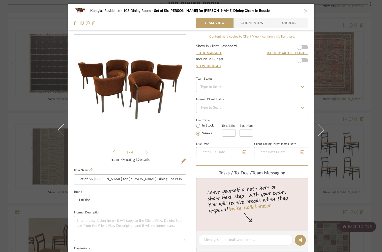
scroll to position [216, 0]
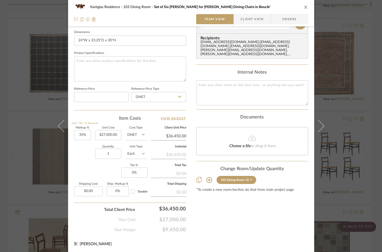
click at [250, 179] on icon at bounding box center [251, 180] width 2 height 2
click at [305, 6] on icon "close" at bounding box center [306, 7] width 4 height 4
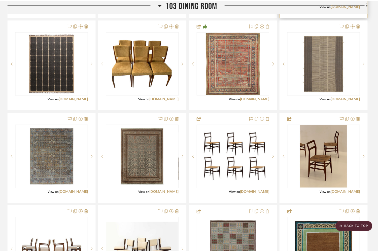
scroll to position [542, 0]
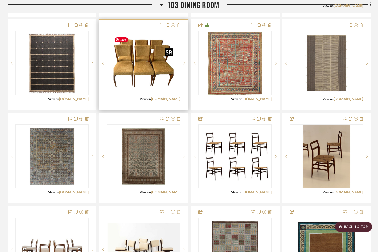
click at [141, 87] on img "0" at bounding box center [143, 63] width 63 height 63
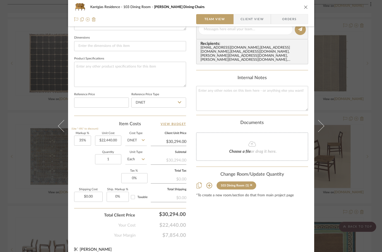
scroll to position [216, 0]
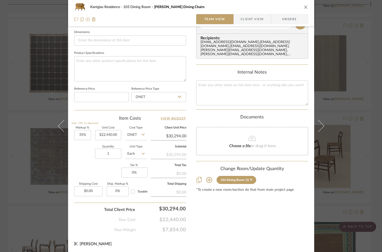
click at [304, 7] on icon "close" at bounding box center [306, 7] width 4 height 4
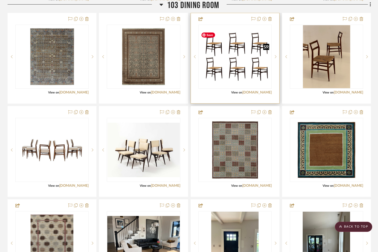
scroll to position [640, 0]
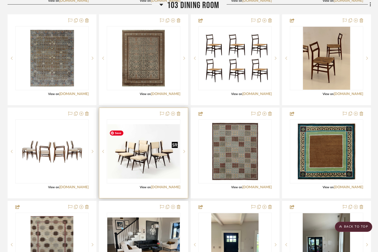
click at [138, 161] on img "0" at bounding box center [143, 151] width 72 height 54
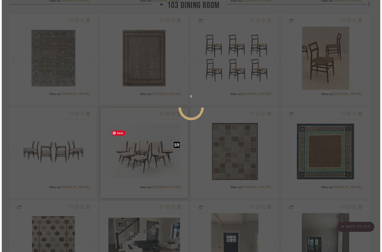
scroll to position [0, 0]
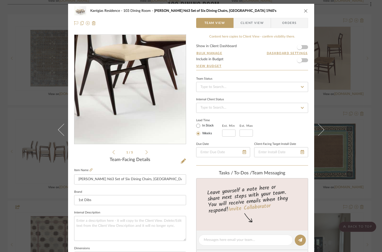
click at [153, 107] on img "0" at bounding box center [129, 90] width 111 height 84
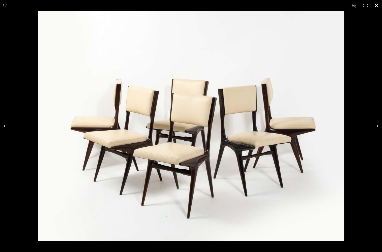
click at [377, 4] on button at bounding box center [376, 5] width 11 height 11
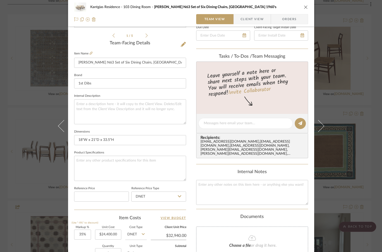
scroll to position [118, 0]
click at [82, 82] on input "1st Dibs" at bounding box center [130, 83] width 112 height 10
type input "1stDibs"
click at [153, 92] on fieldset "Internal Description" at bounding box center [130, 108] width 112 height 32
click at [108, 80] on input at bounding box center [130, 83] width 112 height 10
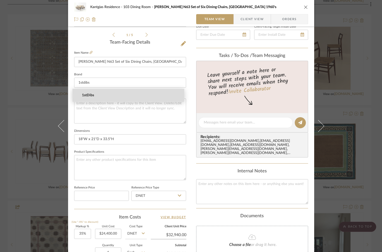
click at [95, 94] on span "1stDibs" at bounding box center [130, 95] width 97 height 4
type input "1stDibs"
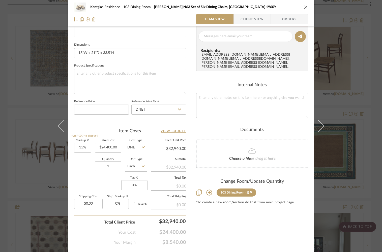
scroll to position [203, 0]
click at [304, 6] on icon "close" at bounding box center [306, 7] width 4 height 4
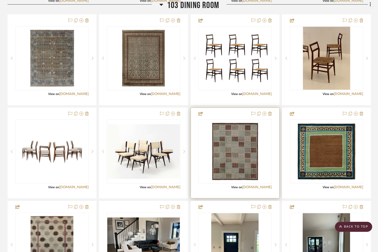
scroll to position [640, 0]
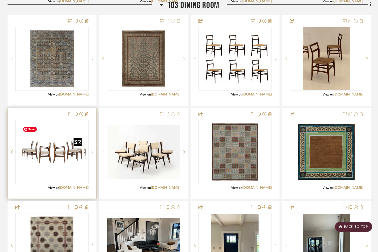
click at [64, 175] on div at bounding box center [51, 152] width 73 height 64
click at [71, 167] on img "0" at bounding box center [52, 152] width 63 height 63
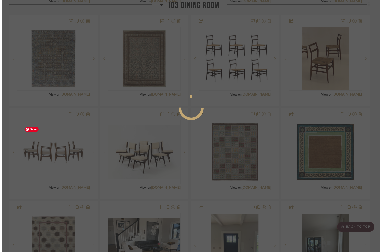
scroll to position [0, 0]
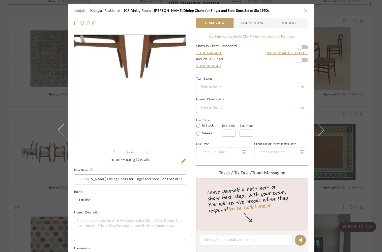
click at [127, 112] on img "0" at bounding box center [129, 89] width 109 height 109
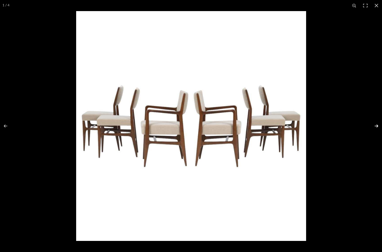
click at [377, 126] on button at bounding box center [373, 125] width 18 height 25
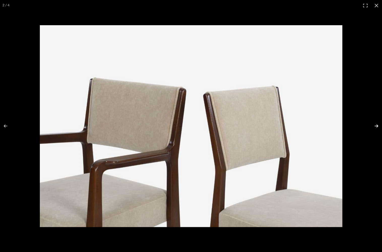
click at [377, 126] on button at bounding box center [373, 125] width 18 height 25
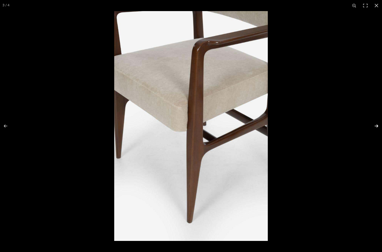
click at [377, 126] on button at bounding box center [373, 125] width 18 height 25
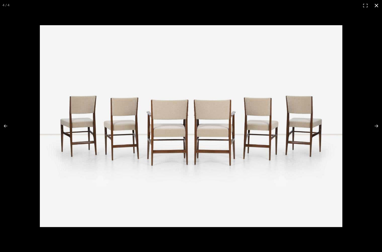
click at [378, 6] on button at bounding box center [376, 5] width 11 height 11
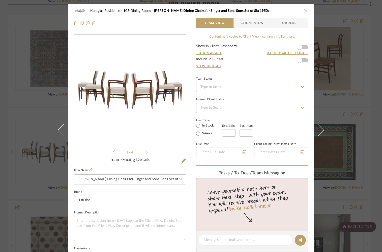
click at [305, 9] on icon "close" at bounding box center [306, 11] width 4 height 4
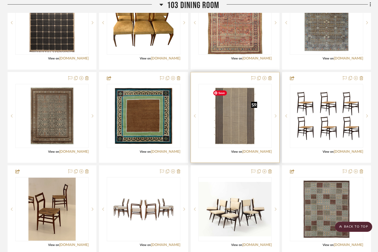
scroll to position [582, 0]
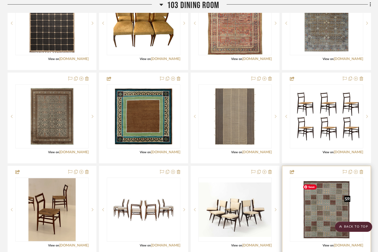
click at [323, 216] on img "0" at bounding box center [327, 209] width 52 height 63
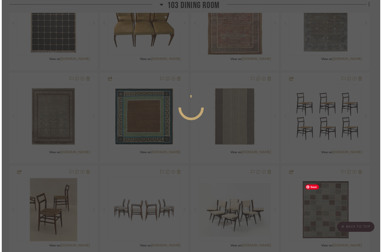
scroll to position [0, 0]
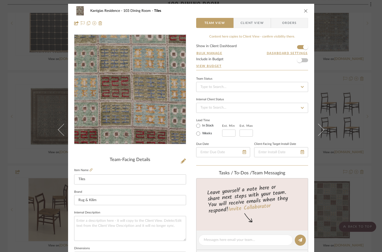
click at [122, 97] on img "0" at bounding box center [130, 89] width 90 height 109
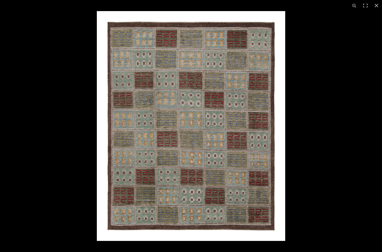
click at [376, 7] on button at bounding box center [376, 5] width 11 height 11
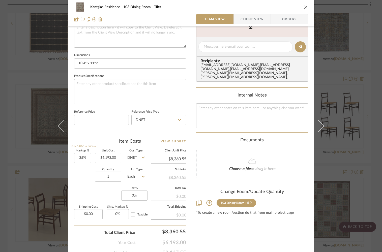
scroll to position [193, 0]
click at [250, 202] on icon at bounding box center [251, 203] width 2 height 2
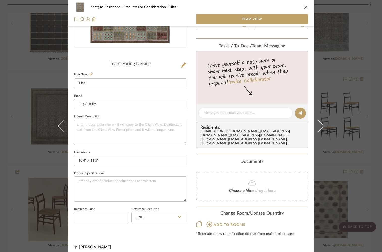
click at [304, 7] on icon "close" at bounding box center [306, 7] width 4 height 4
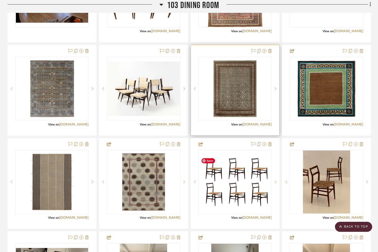
scroll to position [610, 0]
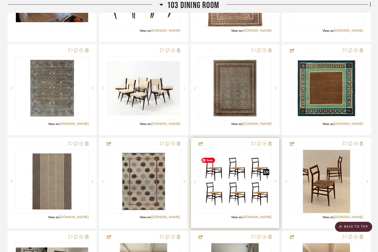
click at [234, 182] on img "0" at bounding box center [235, 182] width 72 height 60
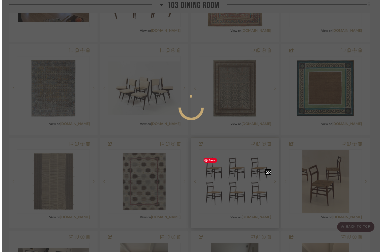
scroll to position [0, 0]
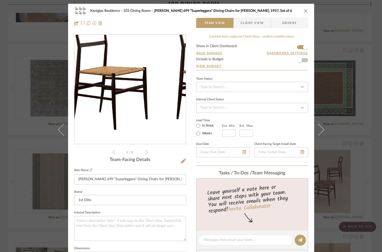
click at [138, 113] on img "0" at bounding box center [129, 89] width 111 height 93
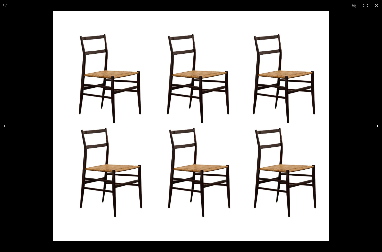
click at [377, 127] on button at bounding box center [373, 125] width 18 height 25
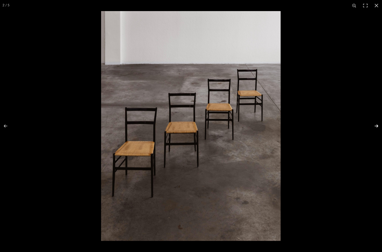
click at [375, 126] on button at bounding box center [373, 125] width 18 height 25
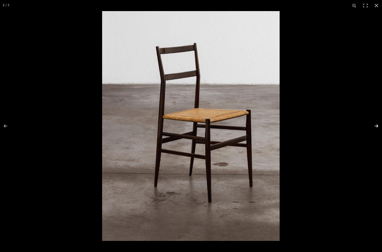
click at [375, 126] on button at bounding box center [373, 125] width 18 height 25
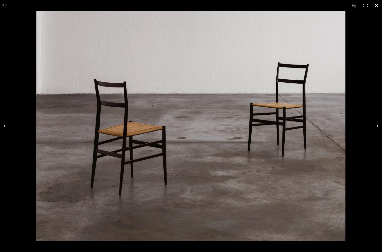
click at [374, 5] on button at bounding box center [376, 5] width 11 height 11
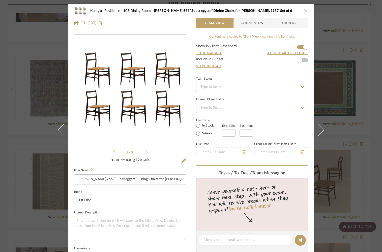
click at [305, 11] on icon "close" at bounding box center [306, 11] width 4 height 4
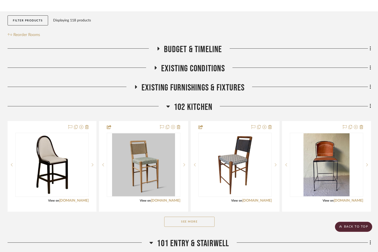
scroll to position [73, 0]
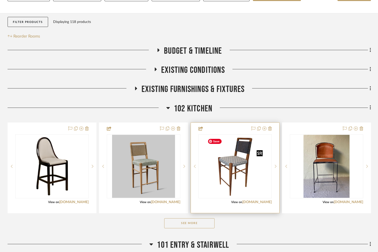
click at [241, 171] on img "0" at bounding box center [235, 166] width 59 height 63
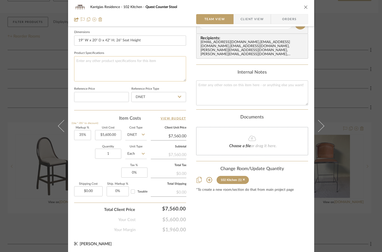
scroll to position [71, 0]
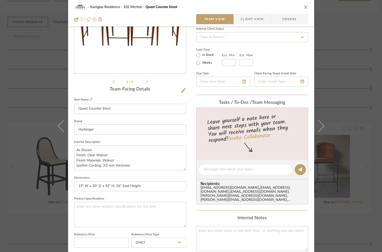
click at [181, 91] on icon at bounding box center [183, 90] width 5 height 5
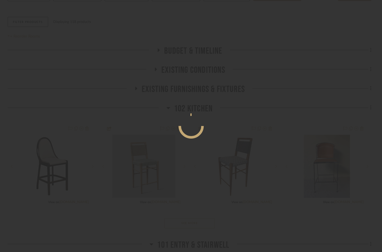
scroll to position [0, 0]
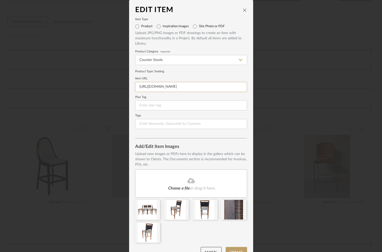
drag, startPoint x: 138, startPoint y: 87, endPoint x: 286, endPoint y: 91, distance: 148.6
click at [286, 91] on div "Edit Item Item Type Product Inspiration Images Site Photo or PDF Upload JPG/PNG…" at bounding box center [191, 126] width 382 height 252
paste input "s://harbingerla.com/products/harbinger-by-hand-quest-counter-stool?_pos=2&_sid=…"
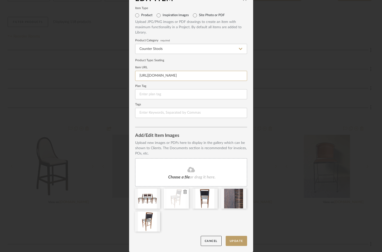
type input "https://harbingerla.com/products/harbinger-by-hand-quest-counter-stool?_pos=2&_…"
click at [234, 244] on button "Update" at bounding box center [236, 241] width 21 height 10
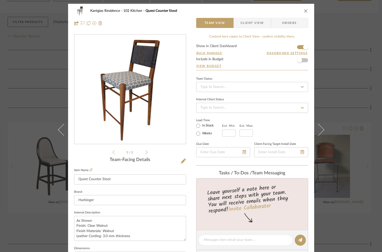
click at [304, 10] on icon "close" at bounding box center [306, 11] width 4 height 4
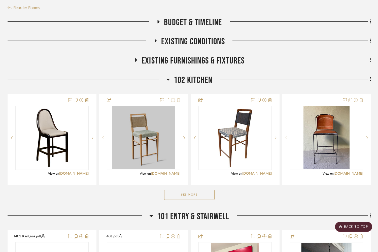
scroll to position [105, 0]
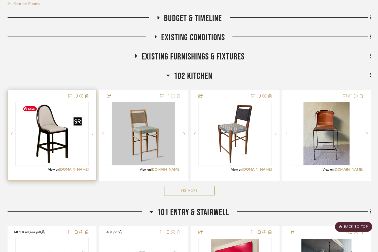
click at [59, 146] on img "0" at bounding box center [52, 133] width 63 height 63
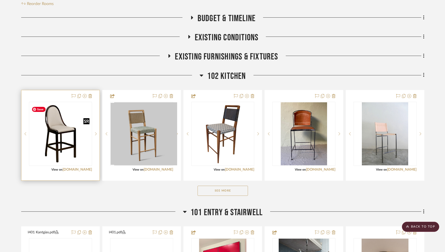
click at [58, 142] on img "0" at bounding box center [61, 134] width 62 height 62
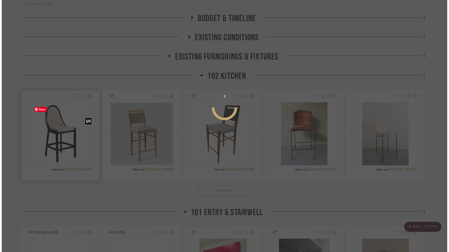
scroll to position [0, 0]
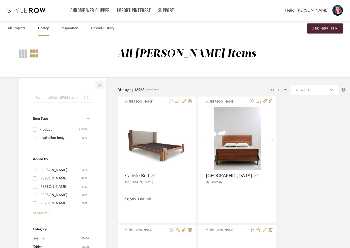
click at [99, 84] on span "button" at bounding box center [100, 85] width 12 height 12
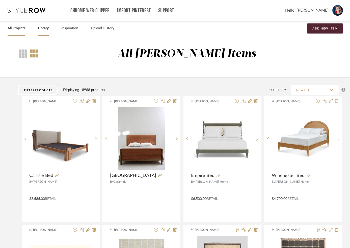
click at [10, 29] on link "All Projects" at bounding box center [17, 28] width 18 height 7
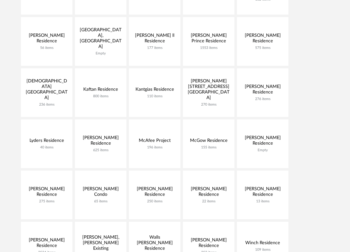
scroll to position [188, 0]
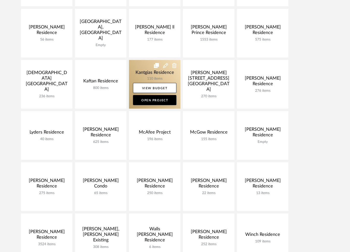
click at [145, 75] on link at bounding box center [154, 84] width 51 height 49
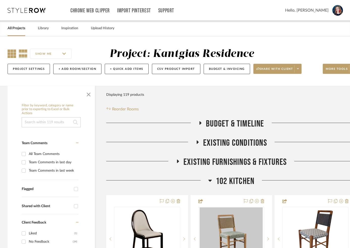
click at [9, 54] on icon at bounding box center [12, 53] width 9 height 9
click at [84, 95] on span "button" at bounding box center [88, 93] width 12 height 12
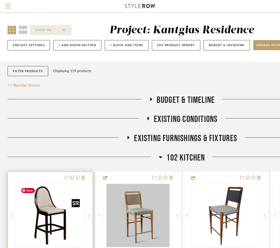
click at [48, 220] on img "0" at bounding box center [50, 215] width 63 height 63
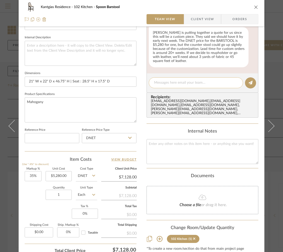
scroll to position [216, 0]
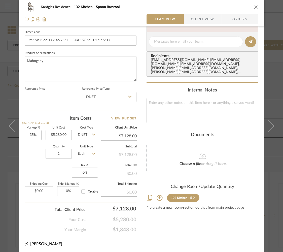
click at [194, 196] on icon at bounding box center [194, 198] width 2 height 4
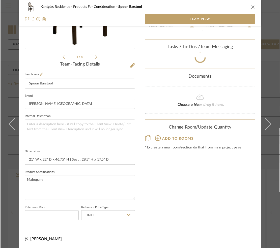
scroll to position [114, 0]
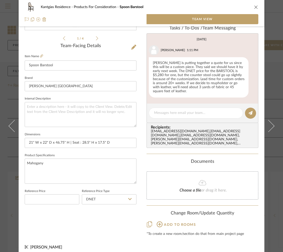
click at [254, 7] on icon "close" at bounding box center [256, 7] width 4 height 4
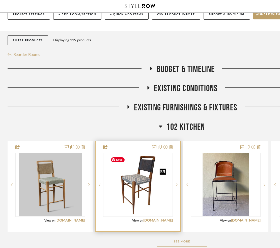
scroll to position [52, 0]
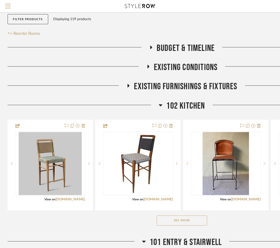
click at [176, 220] on button "See More" at bounding box center [182, 221] width 50 height 10
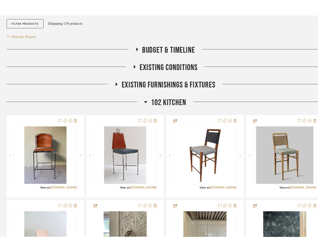
scroll to position [81, 0]
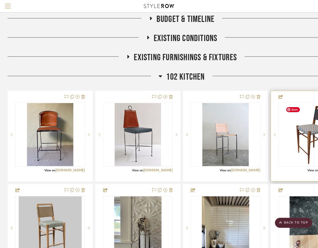
click at [299, 144] on img "0" at bounding box center [313, 134] width 59 height 63
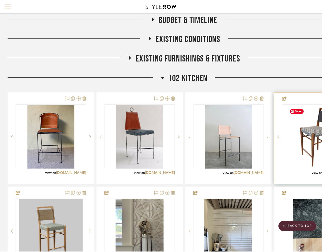
scroll to position [0, 0]
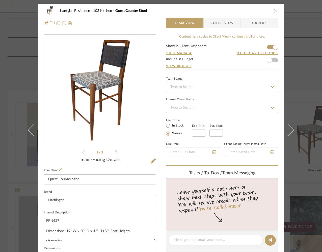
click at [101, 115] on img "0" at bounding box center [99, 89] width 103 height 109
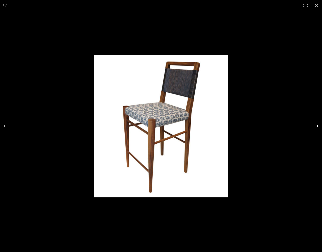
click at [315, 125] on button at bounding box center [313, 125] width 18 height 25
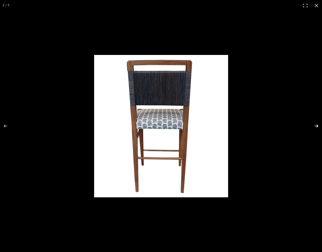
click at [315, 125] on button at bounding box center [313, 125] width 18 height 25
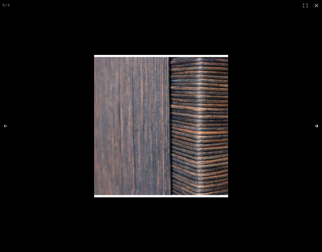
click at [315, 125] on button at bounding box center [313, 125] width 18 height 25
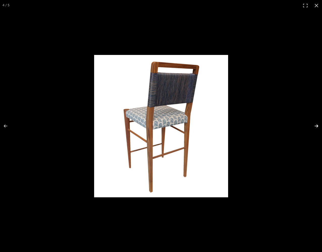
click at [315, 125] on button at bounding box center [313, 125] width 18 height 25
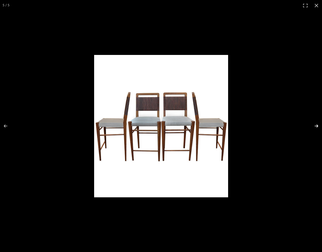
click at [315, 125] on button at bounding box center [313, 125] width 18 height 25
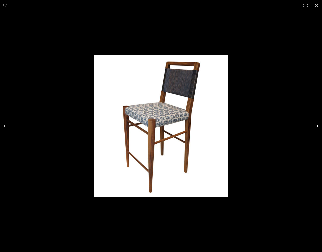
click at [315, 125] on button at bounding box center [313, 125] width 18 height 25
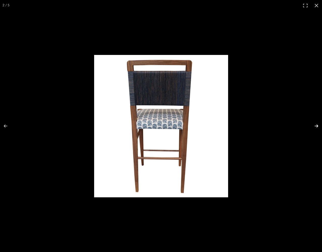
click at [315, 125] on button at bounding box center [313, 125] width 18 height 25
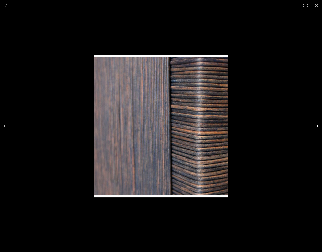
click at [315, 125] on button at bounding box center [313, 125] width 18 height 25
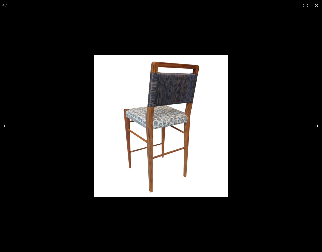
click at [315, 125] on button at bounding box center [313, 125] width 18 height 25
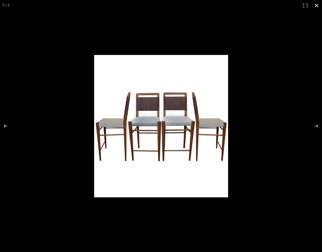
click at [315, 5] on button at bounding box center [316, 5] width 11 height 11
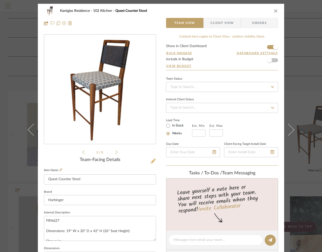
click at [151, 161] on icon at bounding box center [153, 161] width 5 height 5
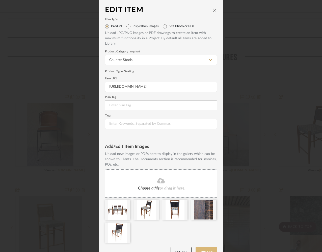
click at [204, 248] on button "Update" at bounding box center [205, 252] width 21 height 10
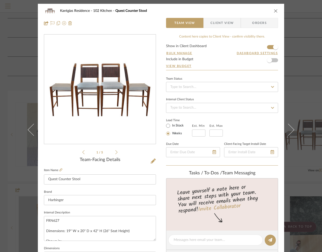
click at [275, 10] on icon "close" at bounding box center [276, 11] width 4 height 4
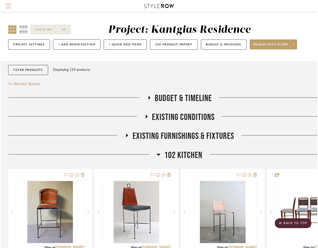
scroll to position [81, 0]
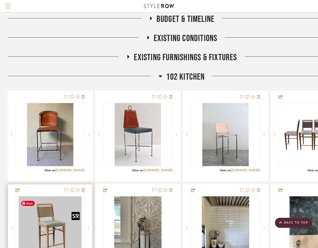
click at [56, 226] on img "0" at bounding box center [50, 227] width 63 height 63
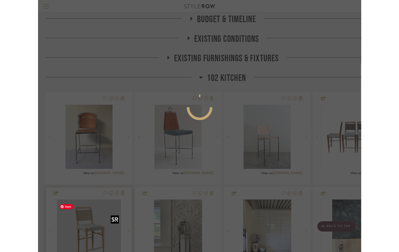
scroll to position [0, 0]
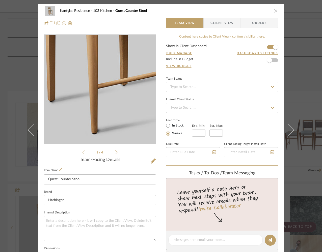
click at [96, 123] on img "0" at bounding box center [99, 89] width 109 height 109
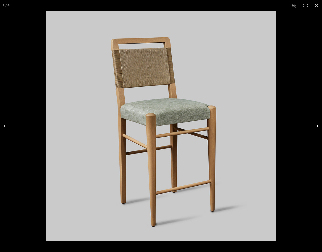
click at [315, 125] on button at bounding box center [313, 125] width 18 height 25
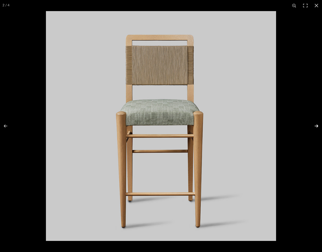
click at [315, 124] on button at bounding box center [313, 125] width 18 height 25
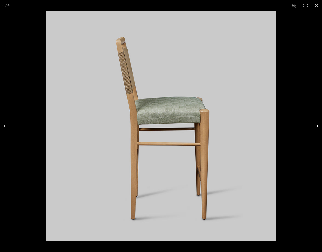
click at [315, 124] on button at bounding box center [313, 125] width 18 height 25
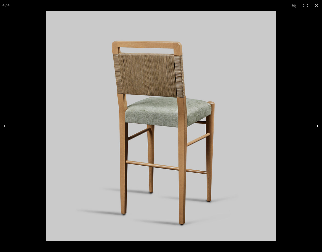
click at [315, 124] on button at bounding box center [313, 125] width 18 height 25
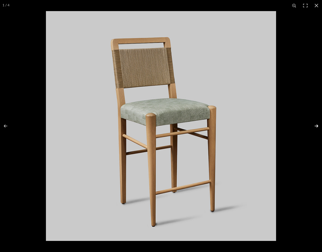
click at [315, 124] on button at bounding box center [313, 125] width 18 height 25
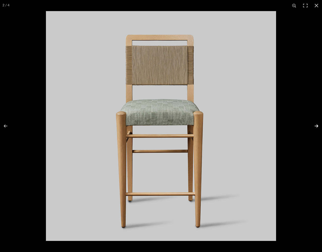
click at [315, 124] on button at bounding box center [313, 125] width 18 height 25
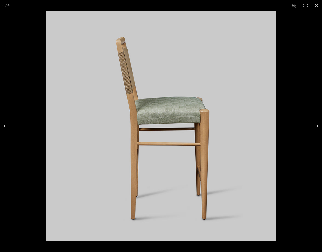
click at [316, 5] on button at bounding box center [316, 5] width 11 height 11
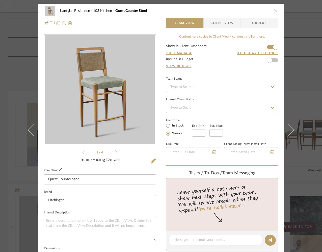
click at [60, 170] on icon at bounding box center [60, 169] width 3 height 3
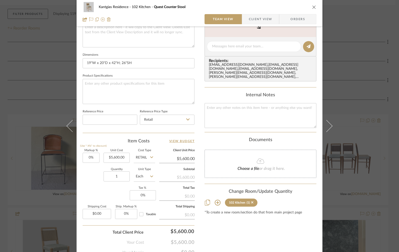
scroll to position [196, 0]
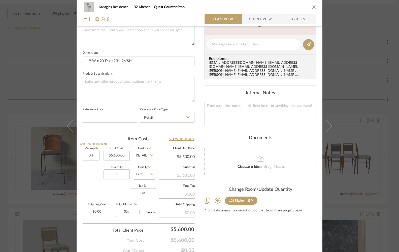
click at [313, 7] on icon "close" at bounding box center [314, 7] width 4 height 4
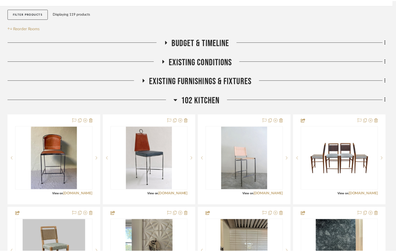
scroll to position [81, 0]
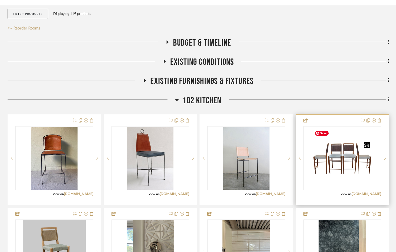
click at [329, 163] on img "0" at bounding box center [341, 158] width 59 height 63
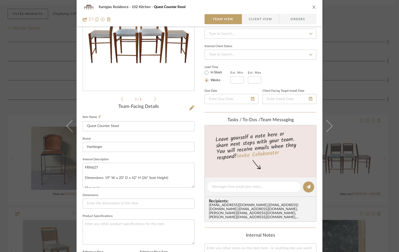
scroll to position [68, 0]
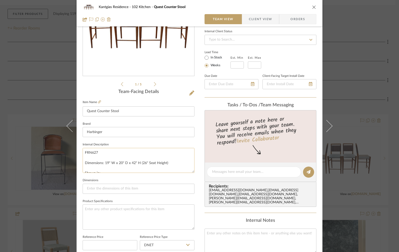
click at [89, 161] on textarea "FRN627 Dimensions: 19" W x 20" D x 42" H (26" Seat Height) Shown in: Finish: Cl…" at bounding box center [139, 160] width 112 height 25
click at [90, 189] on input at bounding box center [139, 189] width 112 height 10
click at [103, 161] on textarea "FRN627 Dimensions: 19" W x 20" D x 42" H (26" Seat Height) Shown in: Finish: Cl…" at bounding box center [139, 160] width 112 height 25
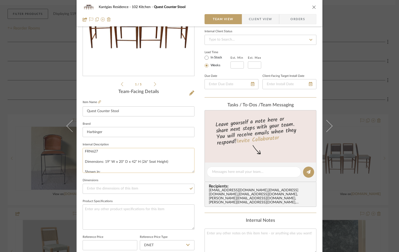
drag, startPoint x: 103, startPoint y: 161, endPoint x: 168, endPoint y: 162, distance: 64.8
click at [168, 162] on textarea "FRN627 Dimensions: 19" W x 20" D x 42" H (26" Seat Height) Shown in: Finish: Cl…" at bounding box center [139, 160] width 112 height 25
click at [99, 190] on input at bounding box center [139, 189] width 112 height 10
paste input "19" W x 20" D x 42" H (26" Seat Height)"
click at [86, 189] on input "19" W x 20" D x 42" H (26" Seat Height)" at bounding box center [139, 189] width 112 height 10
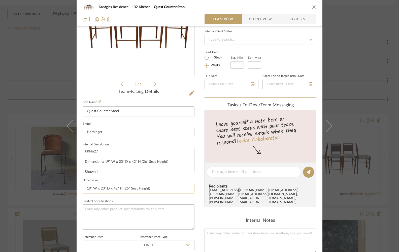
click at [122, 189] on input "19" W x 20" D x 42" H (26" Seat Height)" at bounding box center [139, 189] width 112 height 10
click at [150, 189] on input "19" W x 20" D x 42" H; 26" Seat Height)" at bounding box center [139, 189] width 112 height 10
type input "19" W x 20" D x 42" H; 26" Seat Height"
click at [85, 153] on textarea "FRN627 Dimensions: 19" W x 20" D x 42" H (26" Seat Height) Shown in: Finish: Cl…" at bounding box center [139, 160] width 112 height 25
drag, startPoint x: 83, startPoint y: 150, endPoint x: 99, endPoint y: 152, distance: 16.3
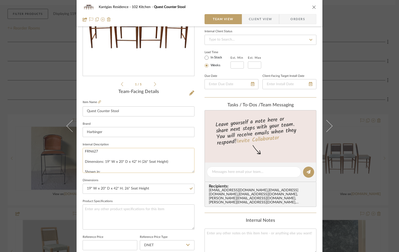
click at [99, 152] on textarea "FRN627 Dimensions: 19" W x 20" D x 42" H (26" Seat Height) Shown in: Finish: Cl…" at bounding box center [139, 160] width 112 height 25
type textarea "Dimensions: 19" W x 20" D x 42" H (26" Seat Height) Shown in: Finish: Clear Wal…"
click at [90, 212] on textarea at bounding box center [139, 216] width 112 height 25
paste textarea "FRN627"
type textarea "FRN627"
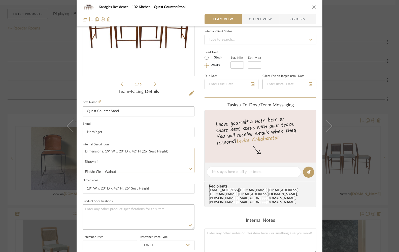
drag, startPoint x: 107, startPoint y: 162, endPoint x: 77, endPoint y: 163, distance: 29.3
click at [77, 163] on div "Kantgias Residence 102 Kitchen Quest Counter Stool Team View Client View Orders…" at bounding box center [200, 169] width 246 height 466
drag, startPoint x: 81, startPoint y: 158, endPoint x: 84, endPoint y: 161, distance: 4.5
click at [83, 158] on textarea "Dimensions: 19" W x 20" D x 42" H (26" Seat Height) Shown in: Finish: Clear Wal…" at bounding box center [139, 160] width 112 height 25
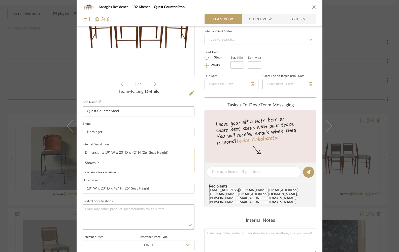
drag, startPoint x: 83, startPoint y: 162, endPoint x: 81, endPoint y: 149, distance: 13.0
click at [83, 149] on textarea "Dimensions: 19" W x 20" D x 42" H (26" Seat Height) Shown in: Finish: Clear Wal…" at bounding box center [139, 160] width 112 height 25
click at [83, 160] on textarea "Shown in: Finish: Clear Walnut Finish Materials: Walnut Leather Cording: 3.0 mm…" at bounding box center [139, 160] width 112 height 25
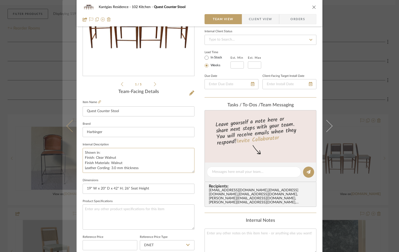
drag, startPoint x: 86, startPoint y: 153, endPoint x: 71, endPoint y: 151, distance: 15.2
click at [71, 151] on mat-dialog-content "Kantgias Residence 102 Kitchen Quest Counter Stool Team View Client View Orders…" at bounding box center [200, 169] width 274 height 466
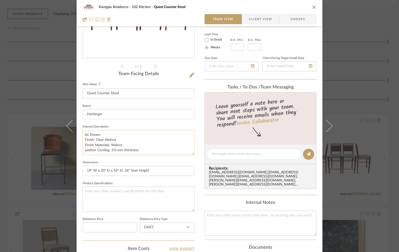
scroll to position [87, 0]
click at [140, 149] on textarea "As Shown Finish: Clear Walnut Finish Materials: Walnut Leather Cording: 3.0 mm …" at bounding box center [139, 141] width 112 height 25
click at [123, 150] on textarea "As Shown Finish: Clear Walnut Finish Materials: Walnut Leather Cording: 3.0 mm …" at bounding box center [139, 141] width 112 height 25
click at [145, 146] on textarea "As Shown Finish: Clear Walnut Finish Materials: Walnut Leather Cording: 3.0 mm …" at bounding box center [139, 141] width 112 height 25
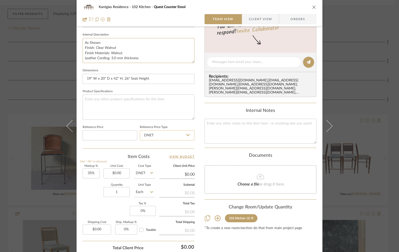
scroll to position [216, 0]
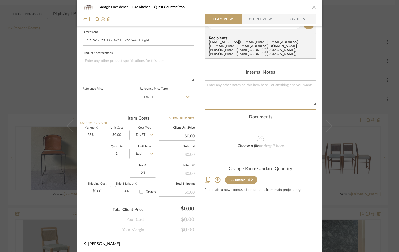
type textarea "As Shown Finish: Clear Walnut Finish Materials: Walnut Leather Cording: 3.0 mm …"
click at [314, 6] on icon "close" at bounding box center [314, 7] width 4 height 4
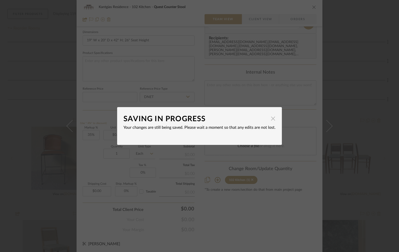
click at [272, 120] on span "button" at bounding box center [273, 118] width 10 height 10
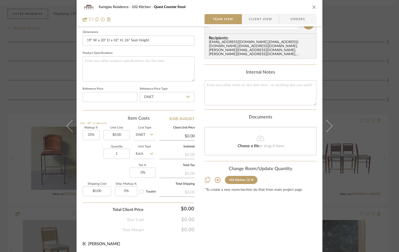
click at [312, 7] on icon "close" at bounding box center [314, 7] width 4 height 4
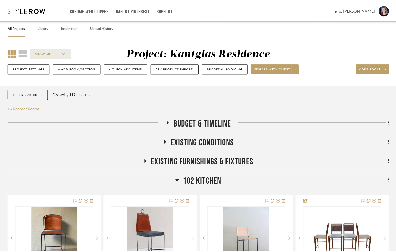
scroll to position [81, 0]
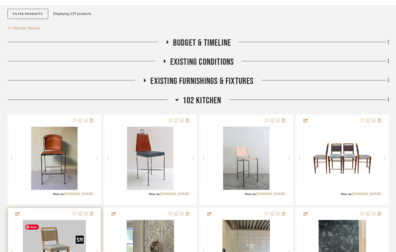
click at [46, 245] on img "0" at bounding box center [54, 251] width 63 height 63
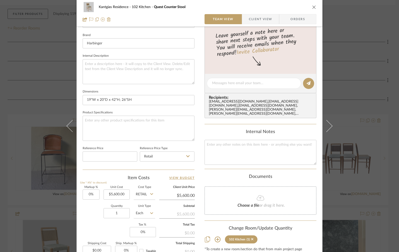
scroll to position [169, 0]
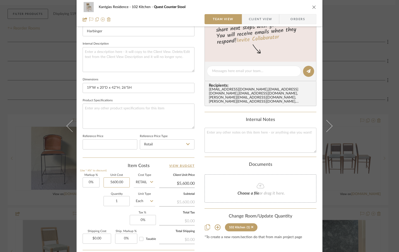
drag, startPoint x: 107, startPoint y: 182, endPoint x: 142, endPoint y: 180, distance: 35.1
click at [142, 180] on div "Markup % (Use "-X%" to discount) 0% Unit Cost 5600.00 Cost Type Retail Client U…" at bounding box center [139, 211] width 112 height 74
type input "$5,600.00"
click at [312, 5] on button "close" at bounding box center [314, 7] width 5 height 5
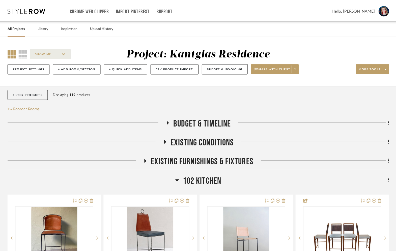
scroll to position [81, 0]
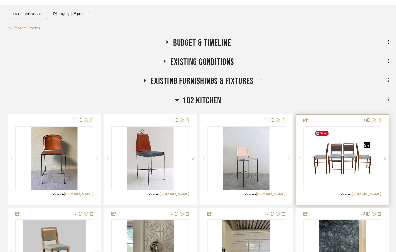
click at [332, 160] on img "0" at bounding box center [341, 158] width 59 height 63
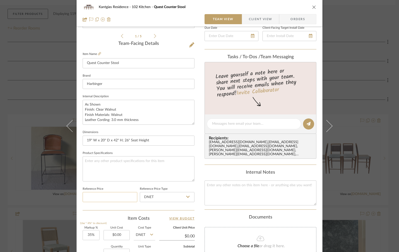
scroll to position [120, 0]
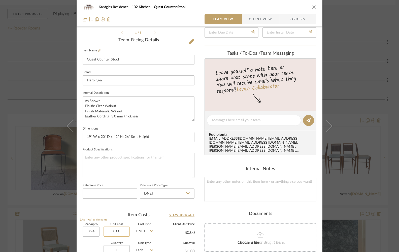
click at [110, 230] on input "0.00" at bounding box center [117, 232] width 26 height 10
paste input "560"
type input "$5,600.00"
click at [177, 179] on sr-form-field "Product Specifications" at bounding box center [139, 164] width 112 height 36
type input "$7,560.00"
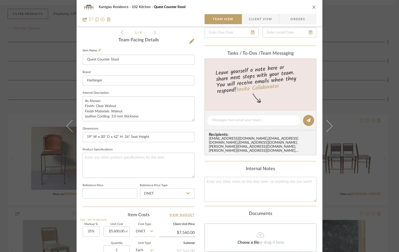
click at [312, 7] on icon "close" at bounding box center [314, 7] width 4 height 4
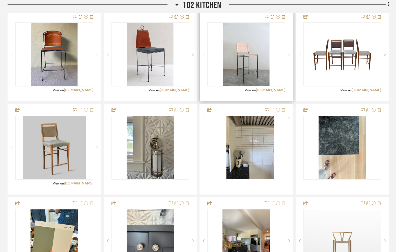
scroll to position [184, 0]
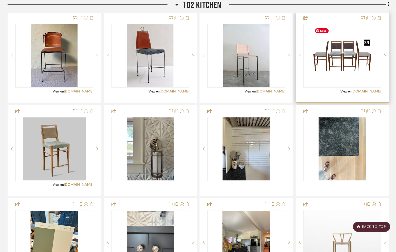
click at [331, 67] on img "0" at bounding box center [341, 55] width 59 height 63
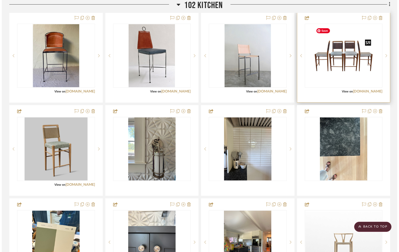
scroll to position [0, 0]
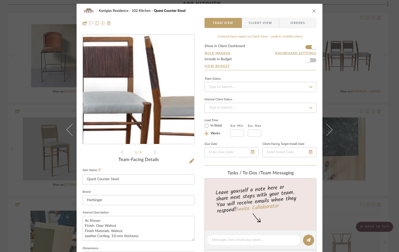
click at [159, 81] on img "0" at bounding box center [138, 89] width 103 height 109
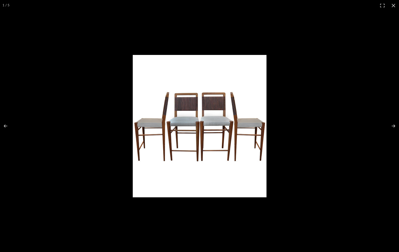
click at [349, 93] on div at bounding box center [199, 126] width 399 height 252
click at [349, 5] on button at bounding box center [393, 5] width 11 height 11
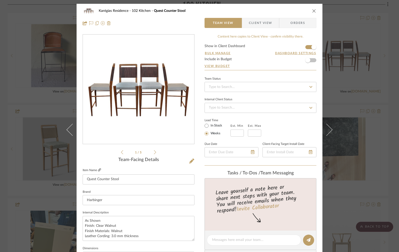
click at [98, 169] on icon at bounding box center [99, 169] width 3 height 3
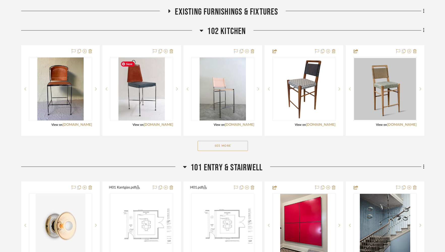
scroll to position [150, 0]
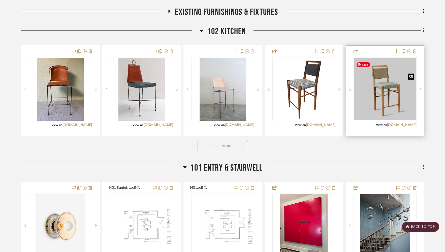
click at [383, 98] on img "0" at bounding box center [385, 89] width 62 height 62
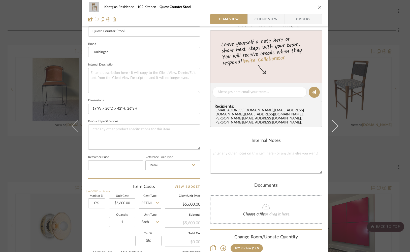
scroll to position [146, 0]
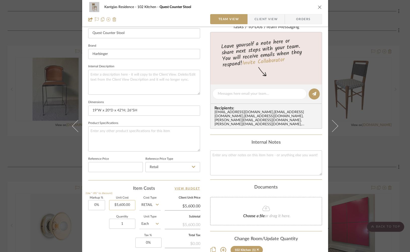
type input "5600.00"
drag, startPoint x: 129, startPoint y: 205, endPoint x: 145, endPoint y: 206, distance: 16.2
click at [145, 206] on div "Markup % (Use "-X%" to discount) 0% Unit Cost 5600.00 Cost Type Retail Client U…" at bounding box center [144, 234] width 112 height 74
type input "0"
type input "$5,600.00"
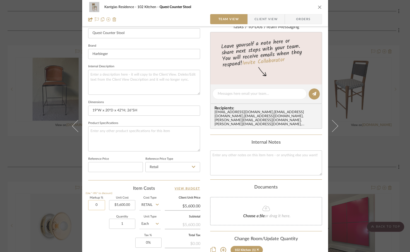
drag, startPoint x: 92, startPoint y: 205, endPoint x: 98, endPoint y: 204, distance: 6.3
click at [98, 204] on input "0" at bounding box center [96, 205] width 17 height 10
type input "35%"
type input "5600.00"
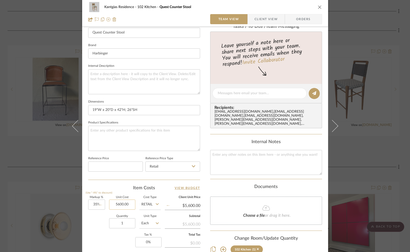
click at [114, 204] on input "5600.00" at bounding box center [122, 205] width 26 height 10
type input "$7,560.00"
drag, startPoint x: 113, startPoint y: 204, endPoint x: 151, endPoint y: 205, distance: 37.3
click at [150, 205] on div "Markup % (Use "-X%" to discount) 35% Unit Cost 5600.00 Cost Type Retail Client …" at bounding box center [144, 233] width 112 height 74
type input "$3,810.00"
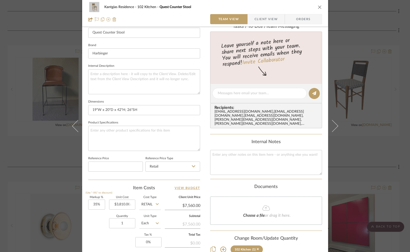
type input "$5,143.50"
click at [223, 184] on div "Documents" at bounding box center [266, 187] width 112 height 6
click at [204, 135] on div "Kantgias Residence 102 Kitchen Quest Counter Stool Team View Client View Orders…" at bounding box center [205, 90] width 246 height 466
click at [130, 205] on input "3810.00" at bounding box center [122, 205] width 26 height 10
type input "$3,810.00"
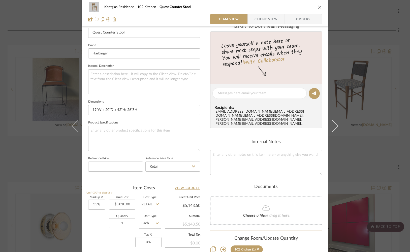
click at [319, 7] on icon "close" at bounding box center [320, 7] width 4 height 4
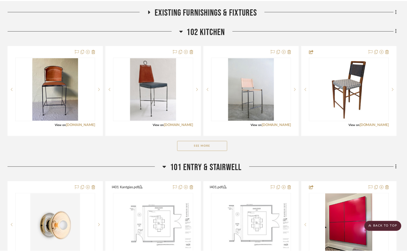
scroll to position [150, 0]
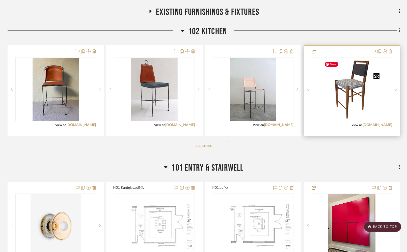
click at [351, 101] on img "0" at bounding box center [351, 89] width 59 height 63
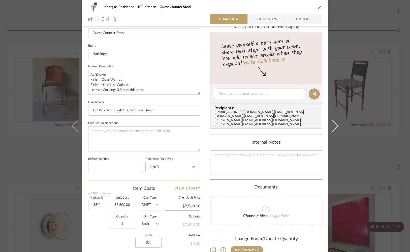
scroll to position [168, 0]
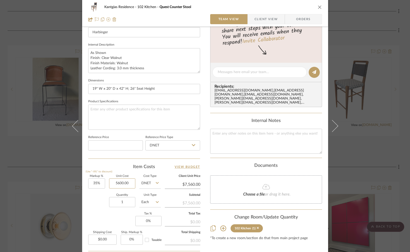
drag, startPoint x: 131, startPoint y: 184, endPoint x: 143, endPoint y: 182, distance: 13.0
click at [143, 182] on div "Markup % (Use "-X%" to discount) 35% Unit Cost 5600.00 Cost Type DNET Client Un…" at bounding box center [144, 212] width 112 height 74
paste input "381"
type input "$3,810.00"
click at [241, 134] on textarea at bounding box center [266, 141] width 112 height 25
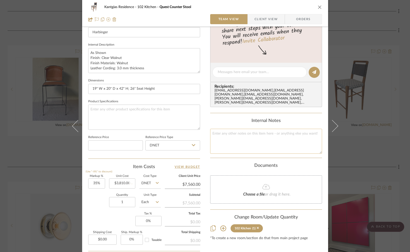
type input "$5,143.50"
type textarea "#"
type textarea "4"
type textarea "$3,810 dnet base price"
click at [318, 7] on icon "close" at bounding box center [320, 7] width 4 height 4
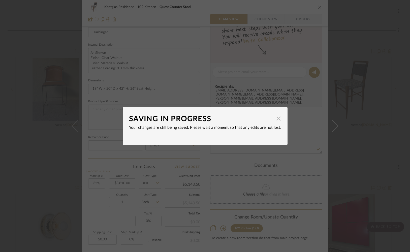
click at [276, 117] on span "button" at bounding box center [279, 118] width 10 height 10
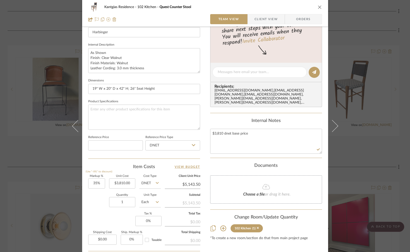
click at [318, 6] on icon "close" at bounding box center [320, 7] width 4 height 4
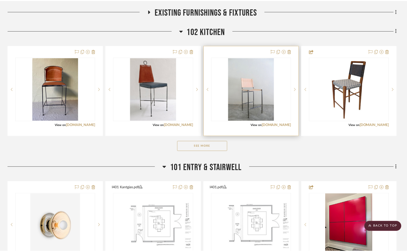
scroll to position [150, 0]
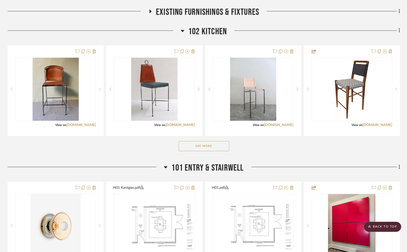
click at [219, 145] on button "See More" at bounding box center [204, 146] width 50 height 10
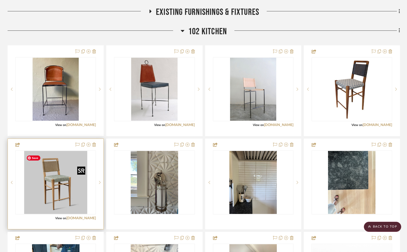
click at [62, 188] on img "0" at bounding box center [55, 182] width 63 height 63
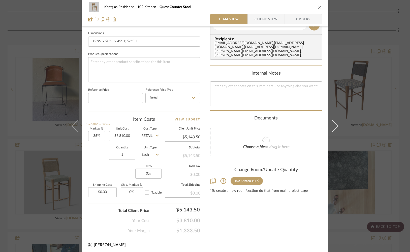
scroll to position [216, 0]
click at [318, 8] on icon "close" at bounding box center [320, 7] width 4 height 4
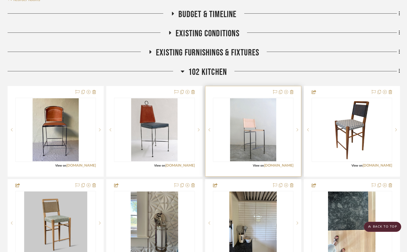
scroll to position [111, 0]
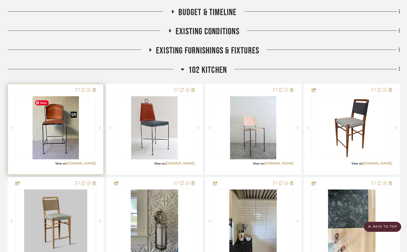
click at [56, 145] on img "0" at bounding box center [56, 127] width 46 height 63
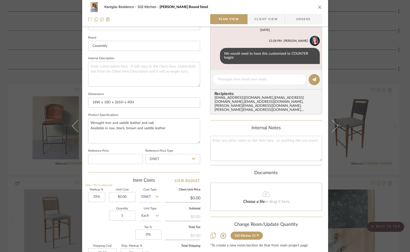
scroll to position [216, 0]
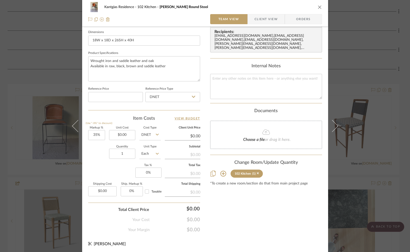
click at [318, 7] on icon "close" at bounding box center [320, 7] width 4 height 4
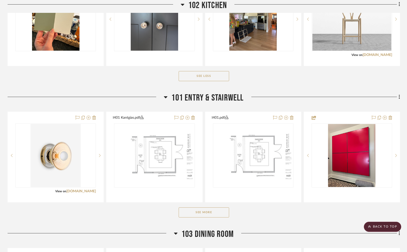
scroll to position [407, 0]
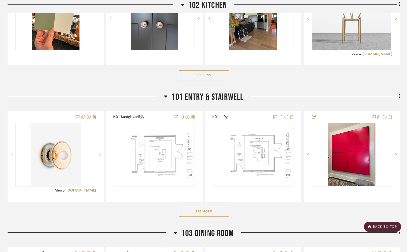
click at [209, 217] on button "See More" at bounding box center [204, 212] width 50 height 10
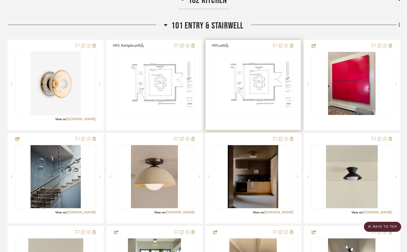
scroll to position [484, 0]
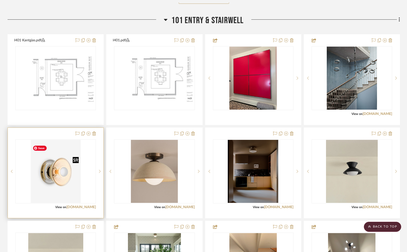
click at [64, 180] on img "0" at bounding box center [56, 171] width 50 height 63
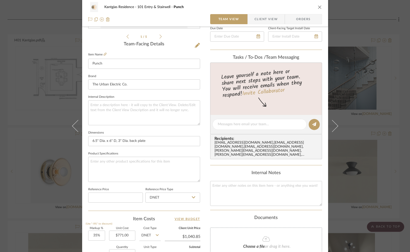
scroll to position [0, 0]
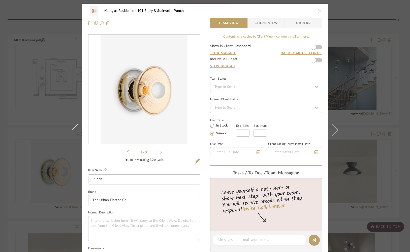
click at [318, 10] on icon "close" at bounding box center [320, 11] width 4 height 4
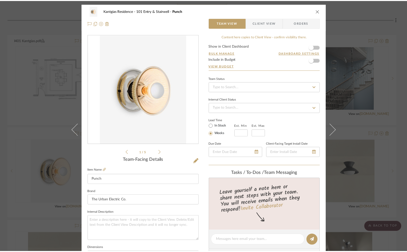
scroll to position [484, 0]
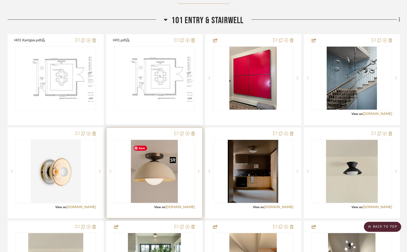
click at [170, 181] on img "0" at bounding box center [154, 171] width 47 height 63
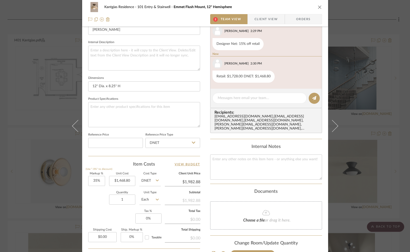
scroll to position [182, 0]
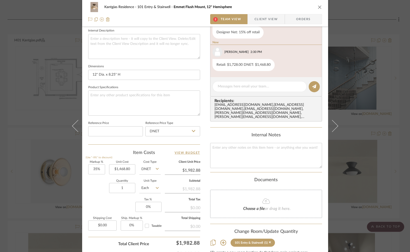
click at [318, 6] on icon "close" at bounding box center [320, 7] width 4 height 4
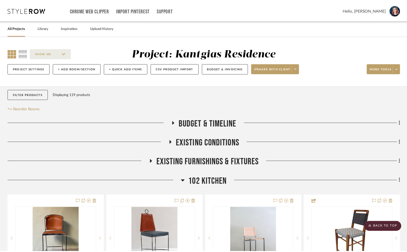
scroll to position [484, 0]
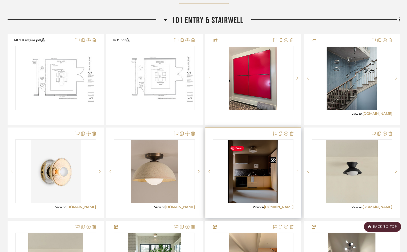
click at [257, 171] on img "0" at bounding box center [253, 171] width 50 height 63
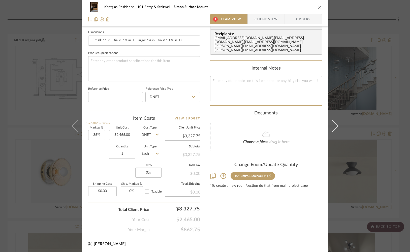
scroll to position [216, 0]
click at [319, 6] on icon "close" at bounding box center [320, 7] width 4 height 4
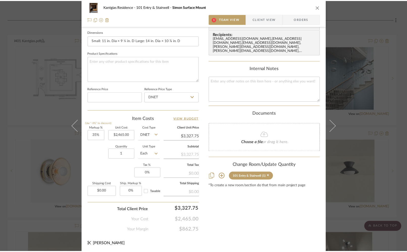
scroll to position [484, 0]
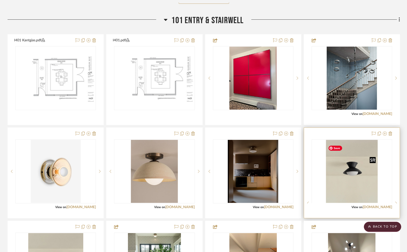
click at [356, 182] on img "0" at bounding box center [351, 171] width 51 height 63
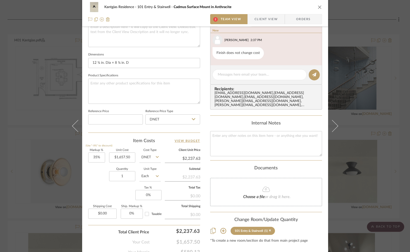
scroll to position [193, 0]
click at [319, 6] on icon "close" at bounding box center [320, 7] width 4 height 4
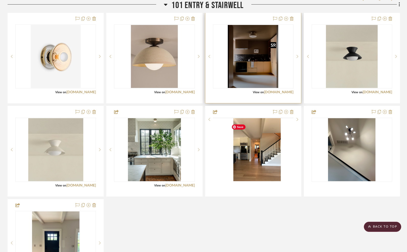
scroll to position [618, 0]
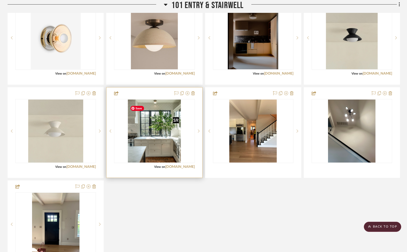
click at [152, 148] on img "0" at bounding box center [154, 131] width 53 height 63
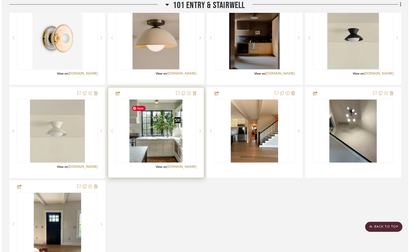
scroll to position [0, 0]
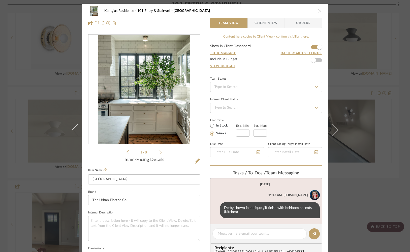
click at [319, 9] on icon "close" at bounding box center [320, 11] width 4 height 4
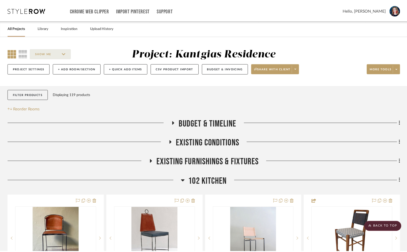
scroll to position [618, 0]
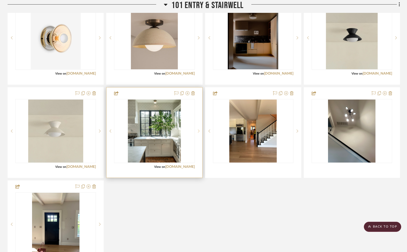
click at [198, 133] on icon at bounding box center [199, 131] width 2 height 4
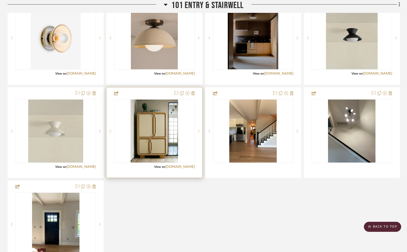
click at [198, 133] on icon at bounding box center [199, 131] width 2 height 4
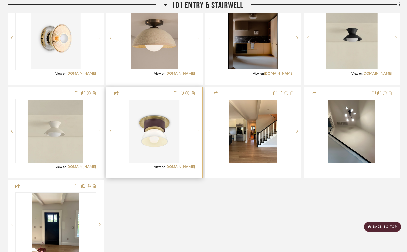
click at [198, 133] on icon at bounding box center [199, 131] width 2 height 4
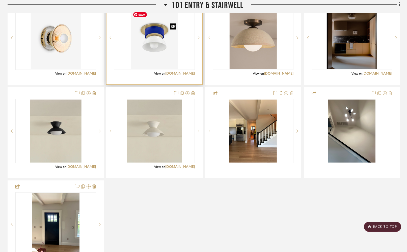
click at [172, 44] on img "3" at bounding box center [154, 37] width 47 height 63
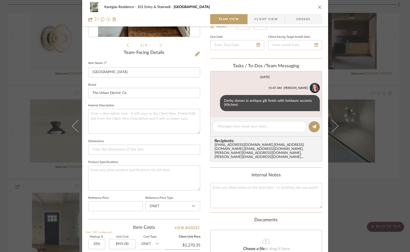
scroll to position [216, 0]
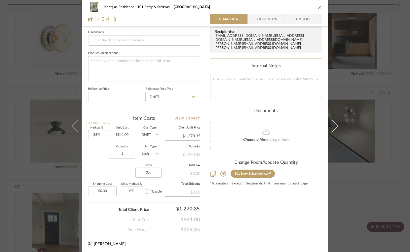
drag, startPoint x: 317, startPoint y: 6, endPoint x: 318, endPoint y: 8, distance: 2.7
click at [318, 6] on icon "close" at bounding box center [320, 7] width 4 height 4
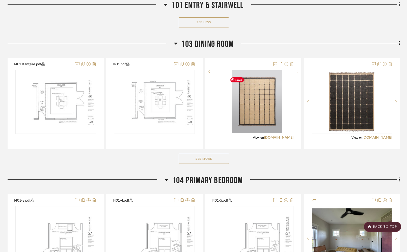
scroll to position [882, 0]
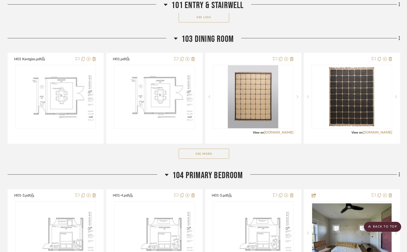
click at [217, 159] on button "See More" at bounding box center [204, 154] width 50 height 10
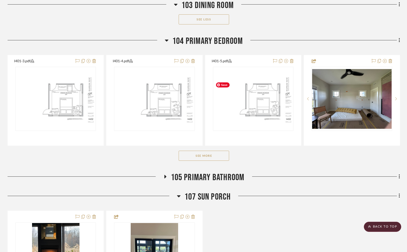
scroll to position [1403, 0]
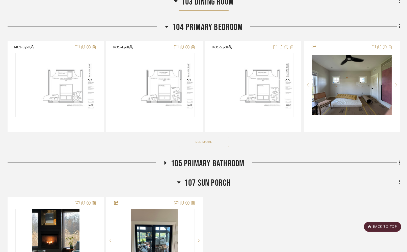
click at [219, 147] on button "See More" at bounding box center [204, 142] width 50 height 10
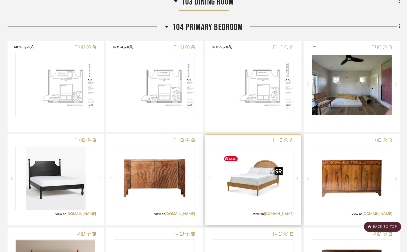
scroll to position [1507, 0]
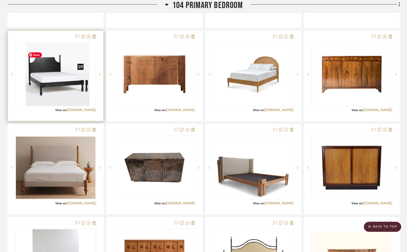
click at [54, 104] on div at bounding box center [55, 74] width 80 height 64
click at [63, 94] on img "0" at bounding box center [56, 74] width 60 height 63
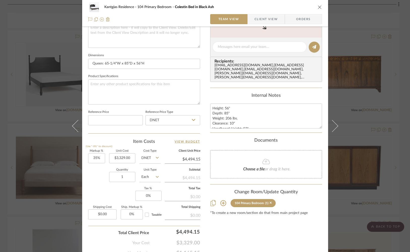
scroll to position [193, 0]
click at [319, 5] on div "Kantgias Residence 104 Primary Bedroom Colestin Bed in [GEOGRAPHIC_DATA]" at bounding box center [205, 7] width 234 height 10
click at [318, 8] on icon "close" at bounding box center [320, 7] width 4 height 4
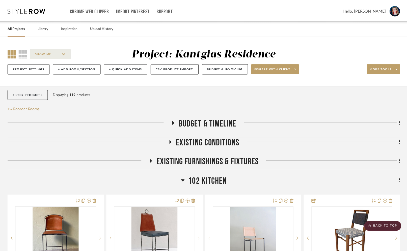
scroll to position [1507, 0]
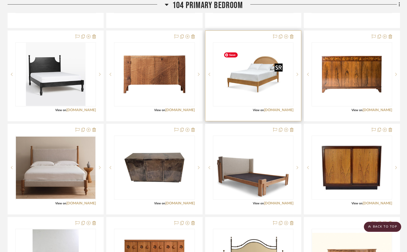
click at [249, 89] on img "0" at bounding box center [252, 74] width 63 height 63
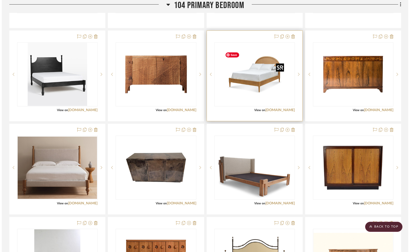
scroll to position [0, 0]
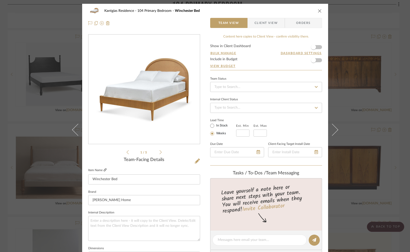
click at [104, 169] on icon at bounding box center [105, 169] width 3 height 3
click at [318, 10] on icon "close" at bounding box center [320, 11] width 4 height 4
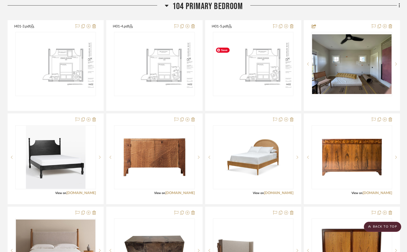
scroll to position [1415, 0]
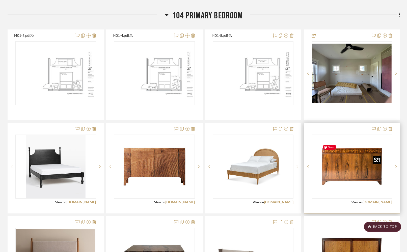
click at [330, 177] on img "0" at bounding box center [351, 166] width 63 height 63
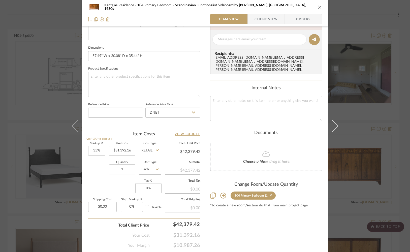
scroll to position [203, 0]
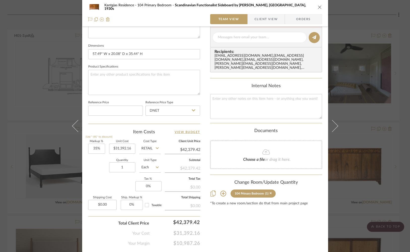
click at [318, 8] on icon "close" at bounding box center [320, 7] width 4 height 4
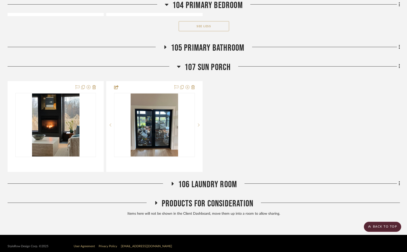
scroll to position [2094, 0]
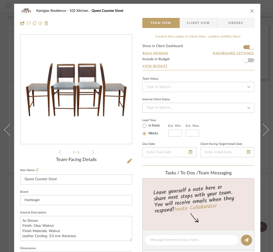
drag, startPoint x: 253, startPoint y: 10, endPoint x: 224, endPoint y: 34, distance: 38.1
click at [253, 9] on icon "close" at bounding box center [252, 11] width 4 height 4
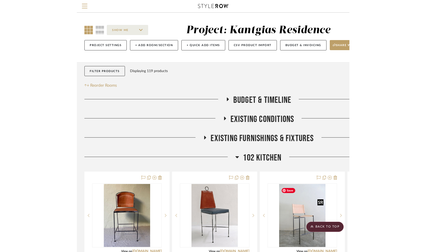
scroll to position [184, 0]
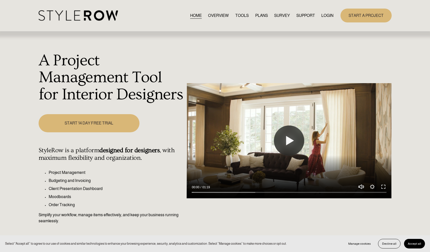
click at [326, 15] on link "LOGIN" at bounding box center [327, 15] width 12 height 7
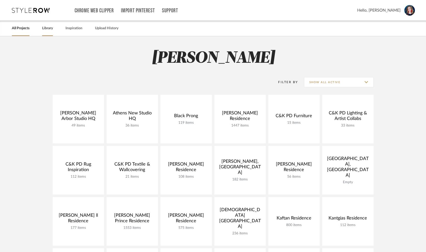
click at [43, 27] on link "Library" at bounding box center [47, 28] width 11 height 7
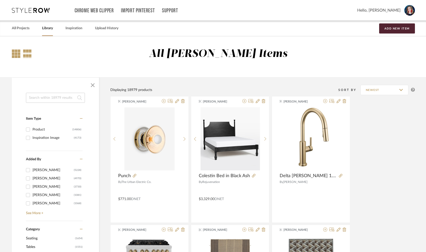
click at [15, 55] on div at bounding box center [16, 53] width 9 height 9
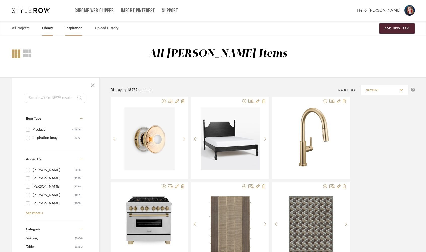
click at [70, 28] on link "Inspiration" at bounding box center [74, 28] width 17 height 7
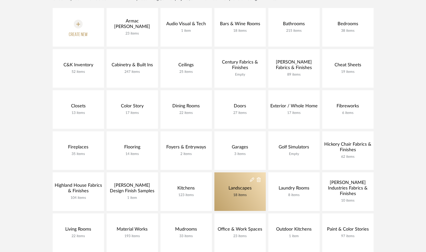
scroll to position [71, 0]
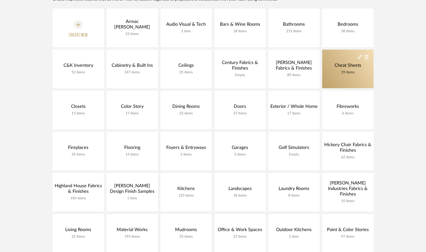
click at [338, 68] on div "Cheat Sheets" at bounding box center [348, 66] width 29 height 6
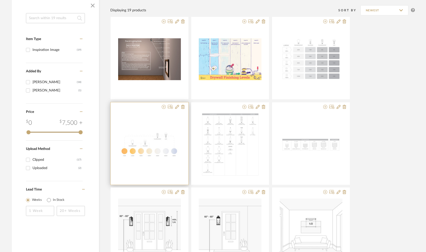
click at [152, 139] on img "0" at bounding box center [149, 145] width 63 height 24
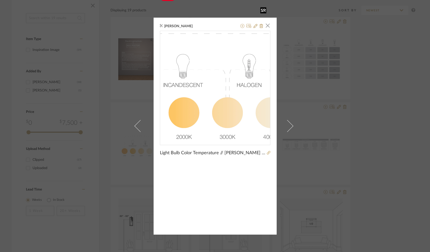
click at [194, 101] on img "0" at bounding box center [215, 86] width 110 height 42
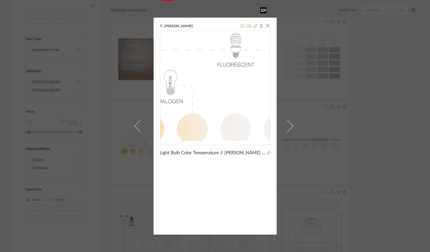
click at [220, 83] on img "0" at bounding box center [215, 86] width 110 height 42
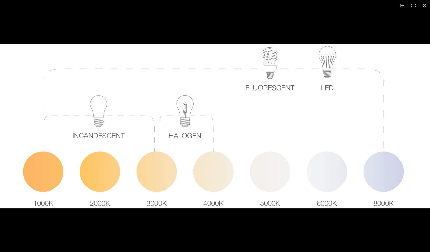
click at [209, 45] on img at bounding box center [215, 126] width 430 height 165
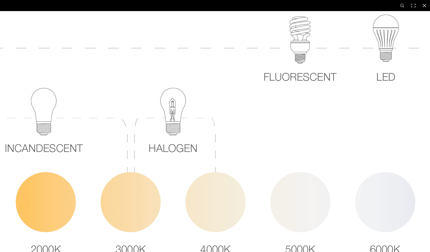
click at [209, 45] on img at bounding box center [217, 134] width 643 height 246
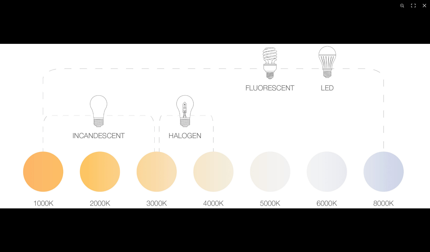
click at [424, 6] on button at bounding box center [424, 5] width 11 height 11
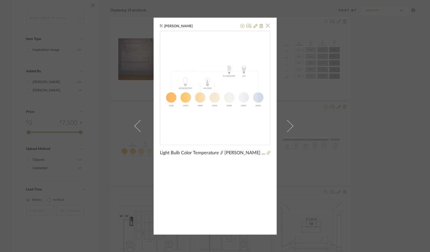
click at [266, 27] on span "button" at bounding box center [268, 26] width 10 height 10
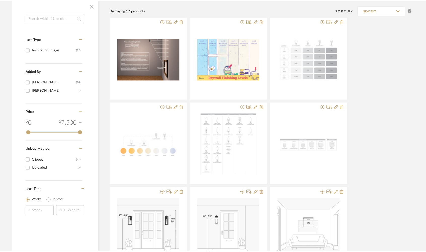
scroll to position [71, 0]
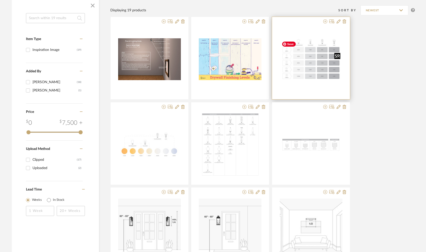
click at [305, 63] on img "0" at bounding box center [311, 59] width 63 height 40
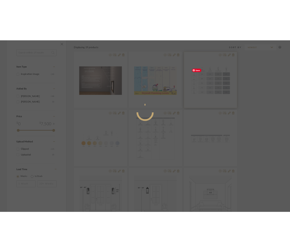
scroll to position [0, 0]
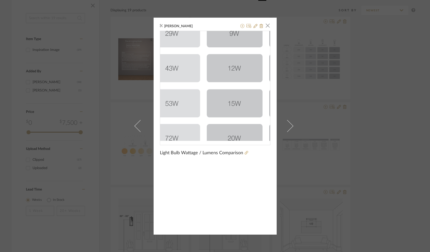
click at [226, 98] on img "0" at bounding box center [215, 85] width 110 height 71
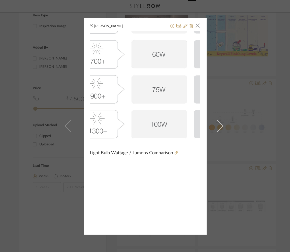
click at [117, 114] on img "0" at bounding box center [145, 85] width 110 height 71
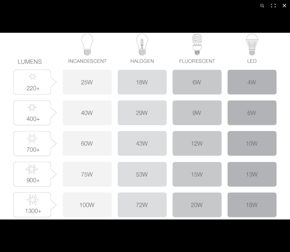
click at [284, 4] on button at bounding box center [284, 5] width 11 height 11
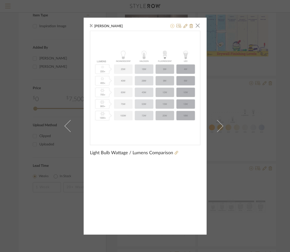
click at [170, 25] on icon at bounding box center [172, 26] width 4 height 4
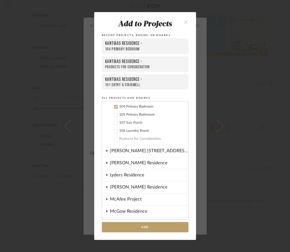
scroll to position [275, 0]
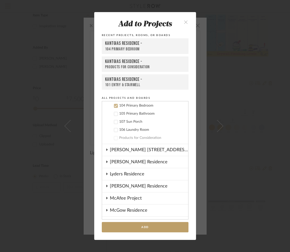
click at [114, 106] on icon at bounding box center [116, 106] width 4 height 4
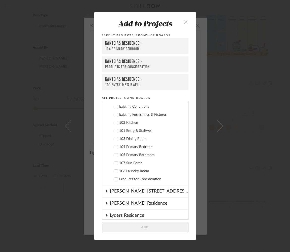
scroll to position [229, 0]
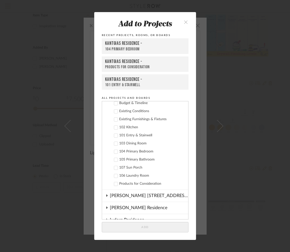
click at [114, 136] on icon at bounding box center [116, 136] width 4 height 4
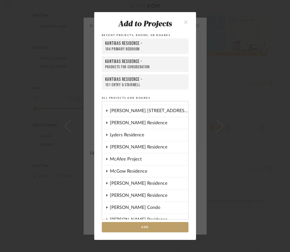
scroll to position [352, 0]
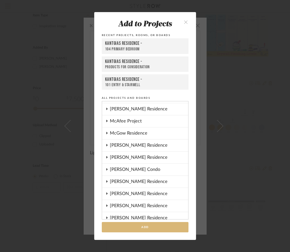
click at [147, 228] on button "Add" at bounding box center [145, 227] width 87 height 10
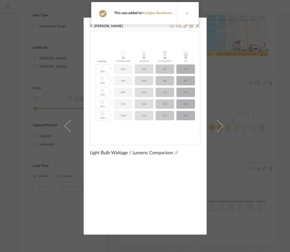
click at [195, 25] on div "Confirmation This was added to Kantgias Residence" at bounding box center [145, 13] width 112 height 27
click at [196, 26] on div "Confirmation This was added to Kantgias Residence" at bounding box center [145, 13] width 112 height 27
click at [186, 13] on icon at bounding box center [187, 14] width 4 height 4
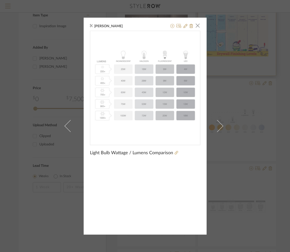
drag, startPoint x: 195, startPoint y: 26, endPoint x: 198, endPoint y: 36, distance: 10.8
click at [195, 26] on span "button" at bounding box center [198, 26] width 10 height 10
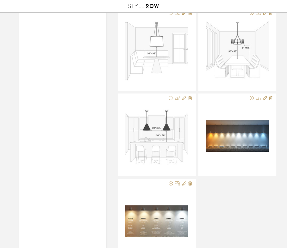
scroll to position [700, 0]
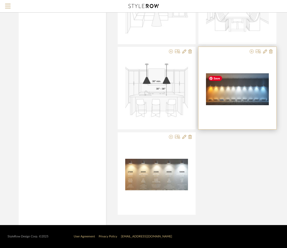
click at [226, 86] on div at bounding box center [237, 89] width 63 height 63
click at [226, 86] on img "0" at bounding box center [237, 89] width 63 height 32
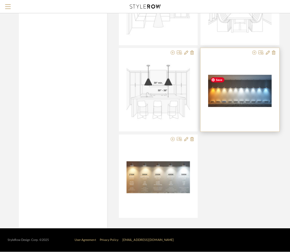
scroll to position [0, 0]
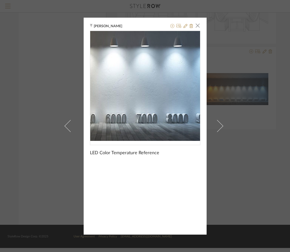
click at [156, 94] on img "0" at bounding box center [145, 86] width 110 height 56
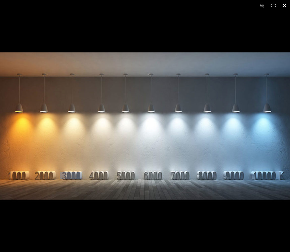
click at [284, 5] on button at bounding box center [284, 5] width 11 height 11
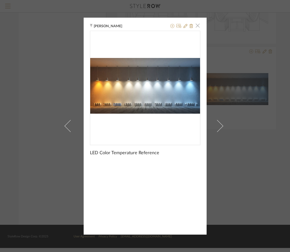
click at [196, 26] on span "button" at bounding box center [198, 26] width 10 height 10
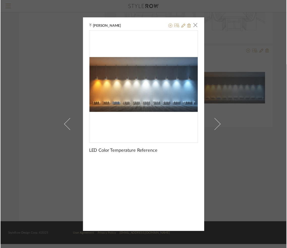
scroll to position [700, 0]
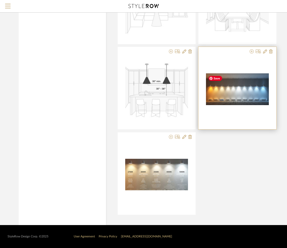
click at [219, 92] on img "0" at bounding box center [237, 89] width 63 height 32
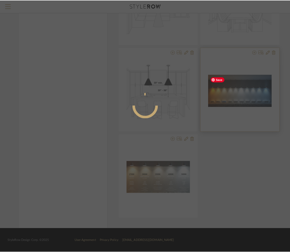
scroll to position [0, 0]
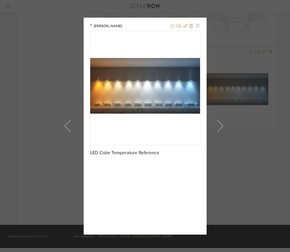
click at [195, 24] on span "button" at bounding box center [198, 26] width 10 height 10
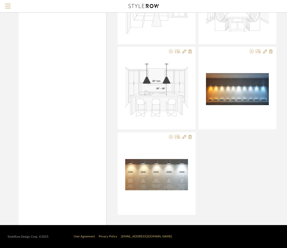
scroll to position [700, 0]
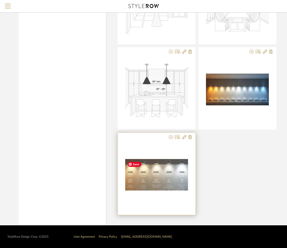
click at [159, 181] on img "0" at bounding box center [156, 175] width 63 height 32
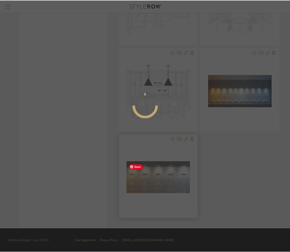
scroll to position [0, 0]
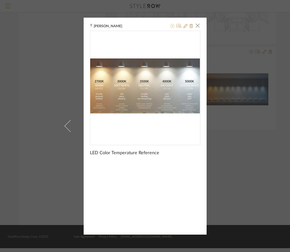
click at [170, 26] on icon at bounding box center [172, 26] width 4 height 4
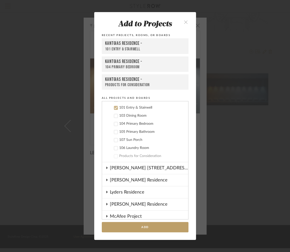
scroll to position [258, 0]
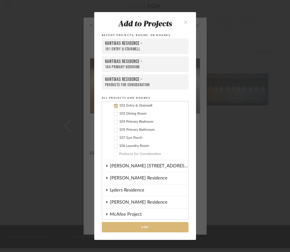
click at [143, 229] on button "Add" at bounding box center [145, 227] width 87 height 10
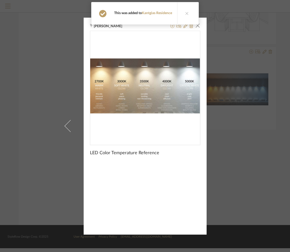
click at [196, 25] on div "Confirmation This was added to Kantgias Residence" at bounding box center [145, 13] width 112 height 27
click at [188, 15] on button at bounding box center [186, 13] width 19 height 22
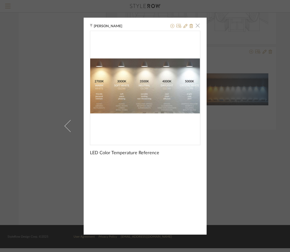
click at [197, 27] on span "button" at bounding box center [198, 26] width 10 height 10
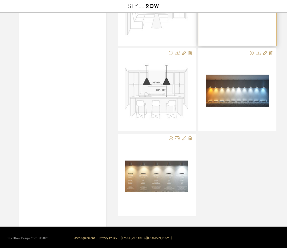
scroll to position [699, 0]
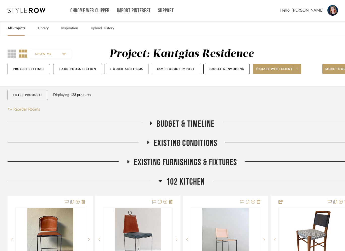
click at [6, 54] on div "SHOW ME Project: Kantgias Residence Project Settings + Add Room/Section + Quick…" at bounding box center [181, 63] width 363 height 30
click at [10, 54] on icon at bounding box center [12, 53] width 9 height 9
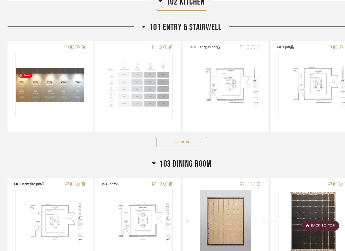
scroll to position [295, 0]
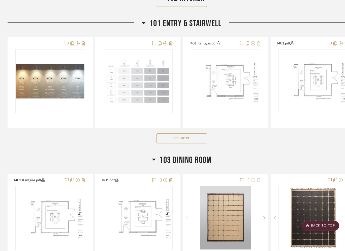
click at [174, 142] on button "See More" at bounding box center [182, 138] width 50 height 10
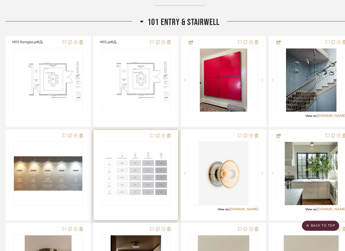
scroll to position [289, 3]
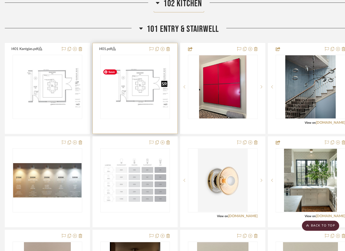
click at [127, 80] on img "0" at bounding box center [135, 87] width 69 height 44
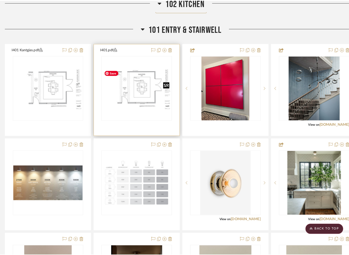
scroll to position [0, 0]
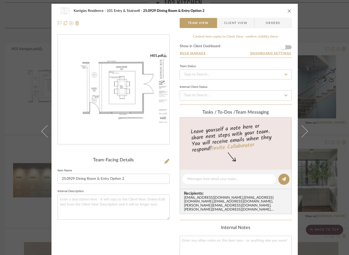
click at [137, 91] on img "0" at bounding box center [113, 89] width 111 height 72
click at [287, 10] on icon "close" at bounding box center [289, 11] width 4 height 4
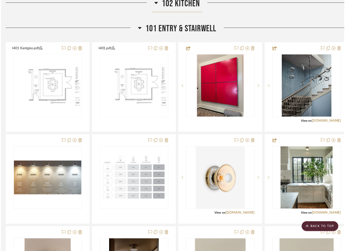
scroll to position [289, 3]
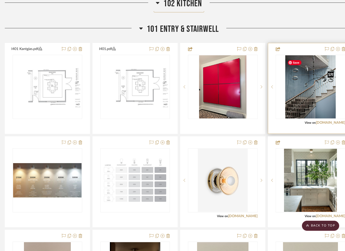
click at [311, 92] on img "0" at bounding box center [310, 86] width 50 height 63
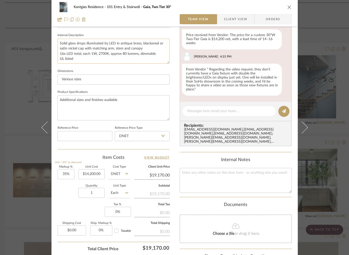
scroll to position [76, 0]
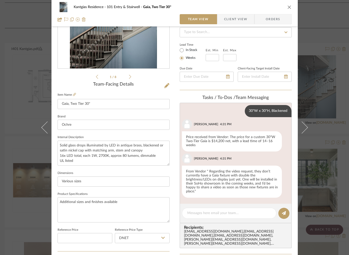
click at [129, 75] on icon at bounding box center [130, 76] width 2 height 5
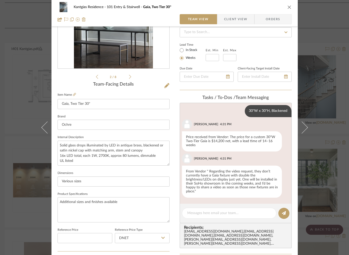
scroll to position [0, 0]
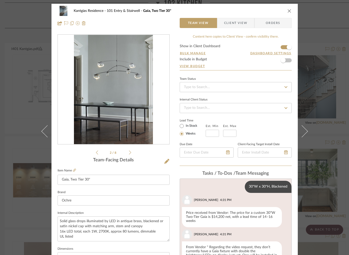
click at [129, 152] on icon at bounding box center [130, 152] width 2 height 5
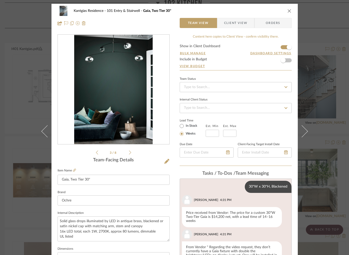
click at [129, 152] on icon at bounding box center [130, 152] width 2 height 5
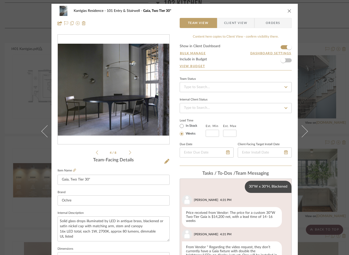
click at [129, 152] on icon at bounding box center [130, 152] width 2 height 5
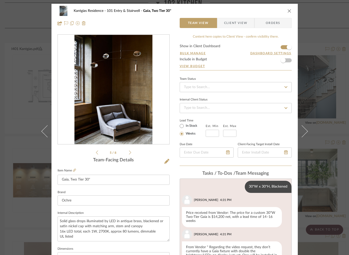
click at [129, 152] on icon at bounding box center [130, 152] width 2 height 5
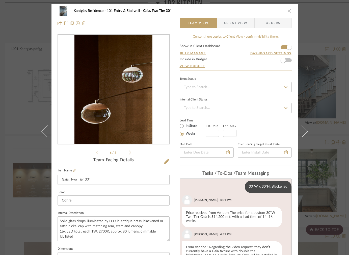
click at [129, 152] on icon at bounding box center [130, 152] width 2 height 5
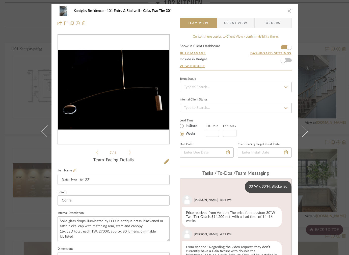
click at [129, 152] on icon at bounding box center [130, 152] width 2 height 5
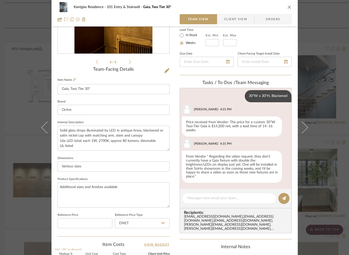
scroll to position [91, 0]
click at [287, 8] on icon "close" at bounding box center [289, 7] width 4 height 4
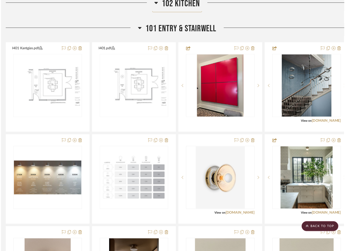
scroll to position [289, 3]
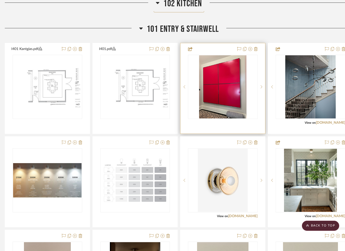
click at [230, 100] on img "0" at bounding box center [222, 86] width 47 height 63
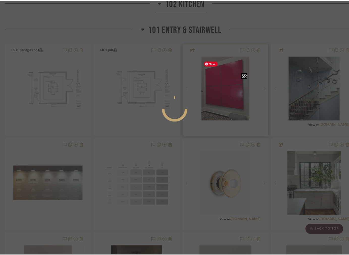
scroll to position [0, 0]
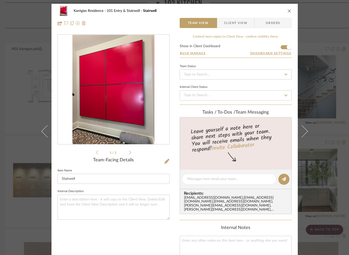
click at [129, 151] on icon at bounding box center [130, 152] width 2 height 5
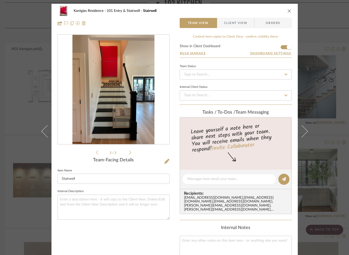
click at [129, 151] on icon at bounding box center [130, 152] width 2 height 5
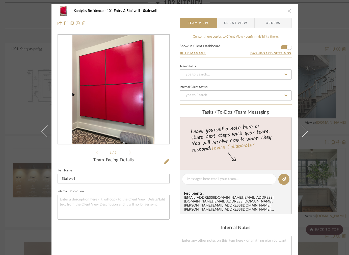
click at [129, 151] on icon at bounding box center [130, 152] width 2 height 5
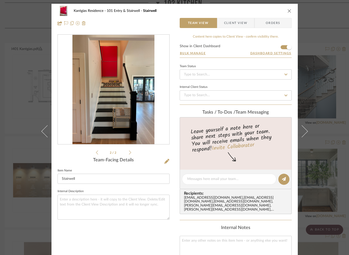
drag, startPoint x: 286, startPoint y: 11, endPoint x: 287, endPoint y: 15, distance: 3.6
click at [287, 11] on icon "close" at bounding box center [289, 11] width 4 height 4
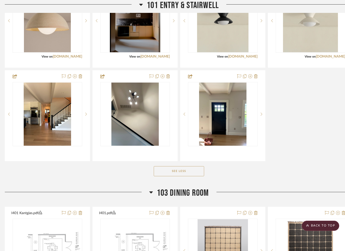
scroll to position [542, 3]
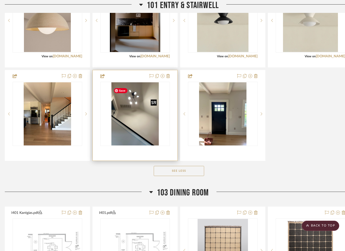
click at [140, 123] on div at bounding box center [135, 114] width 70 height 64
click at [141, 108] on img "0" at bounding box center [134, 113] width 47 height 63
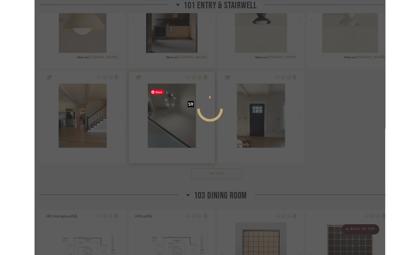
scroll to position [0, 0]
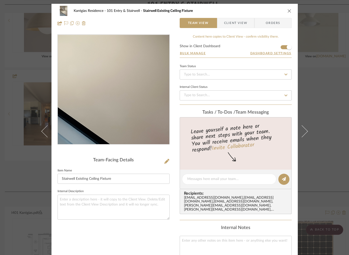
click at [130, 114] on img "0" at bounding box center [113, 89] width 82 height 109
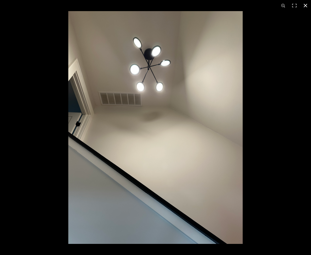
click at [307, 7] on button at bounding box center [305, 5] width 11 height 11
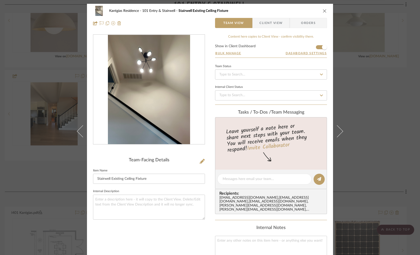
click at [323, 11] on icon "close" at bounding box center [325, 11] width 4 height 4
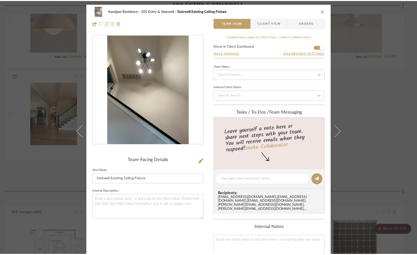
scroll to position [542, 0]
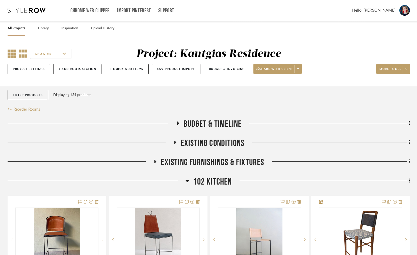
click at [11, 56] on icon at bounding box center [12, 53] width 9 height 9
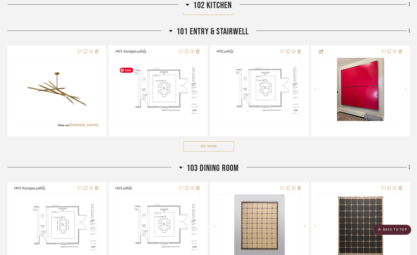
scroll to position [295, 0]
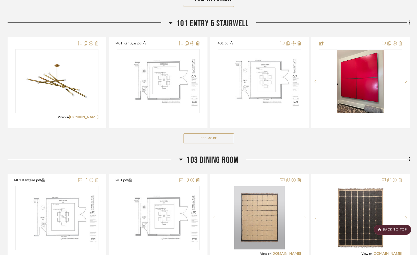
click at [213, 143] on button "See More" at bounding box center [208, 138] width 50 height 10
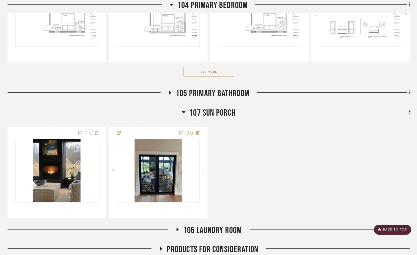
scroll to position [967, 0]
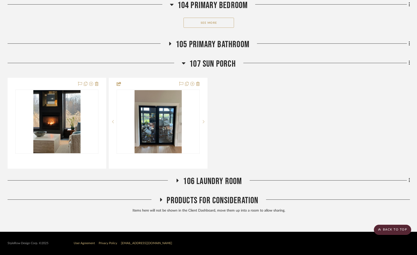
click at [159, 200] on icon at bounding box center [161, 199] width 6 height 4
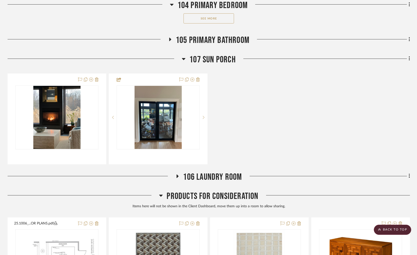
scroll to position [1078, 0]
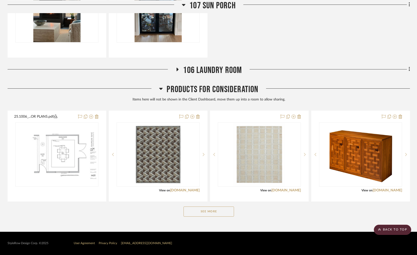
click at [216, 214] on button "See More" at bounding box center [208, 211] width 50 height 10
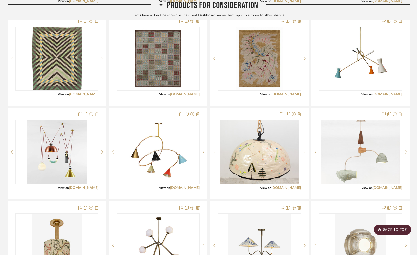
scroll to position [1734, 0]
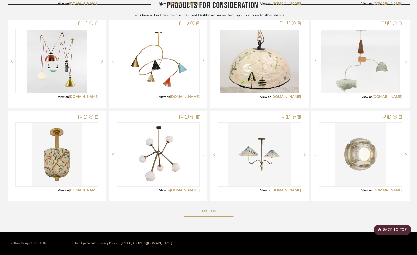
click at [160, 6] on icon at bounding box center [161, 5] width 4 height 6
